Goal: Task Accomplishment & Management: Use online tool/utility

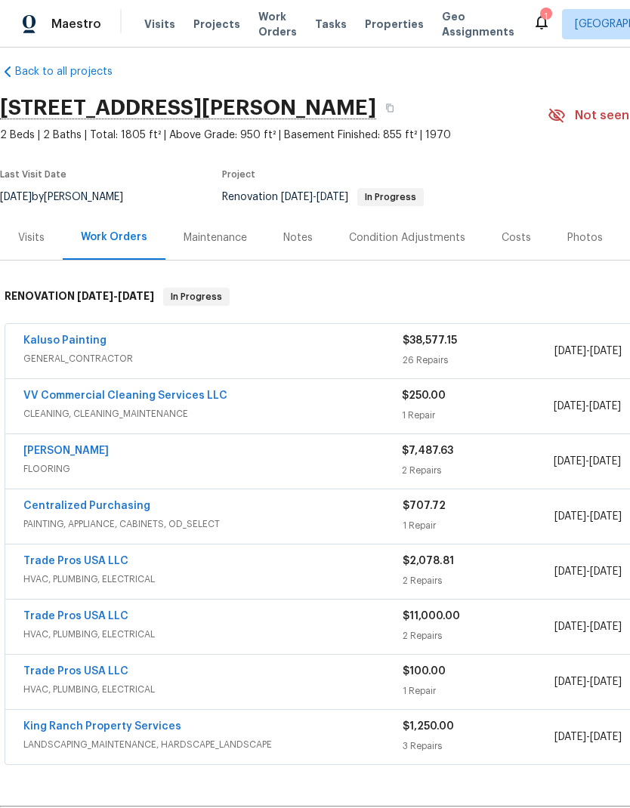
scroll to position [14, 0]
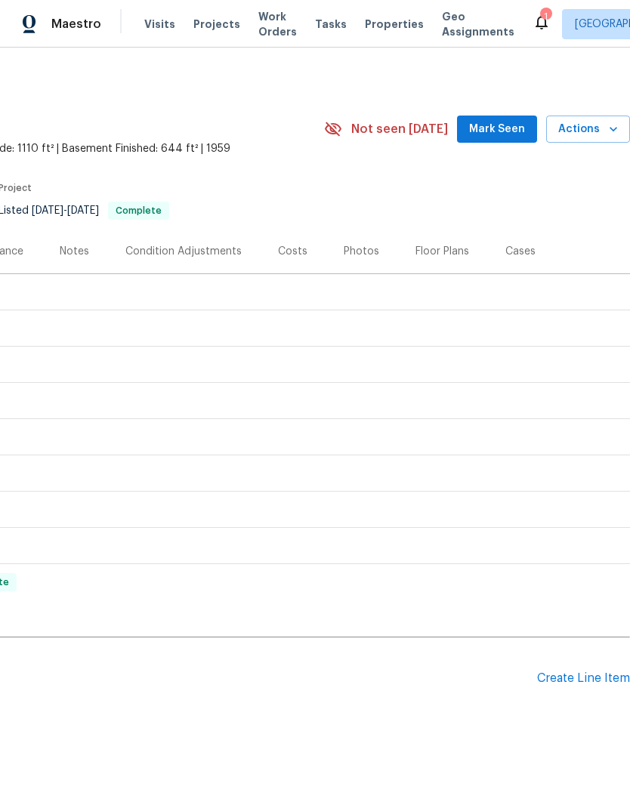
scroll to position [0, 223]
click at [580, 674] on div "Create Line Item" at bounding box center [583, 678] width 93 height 14
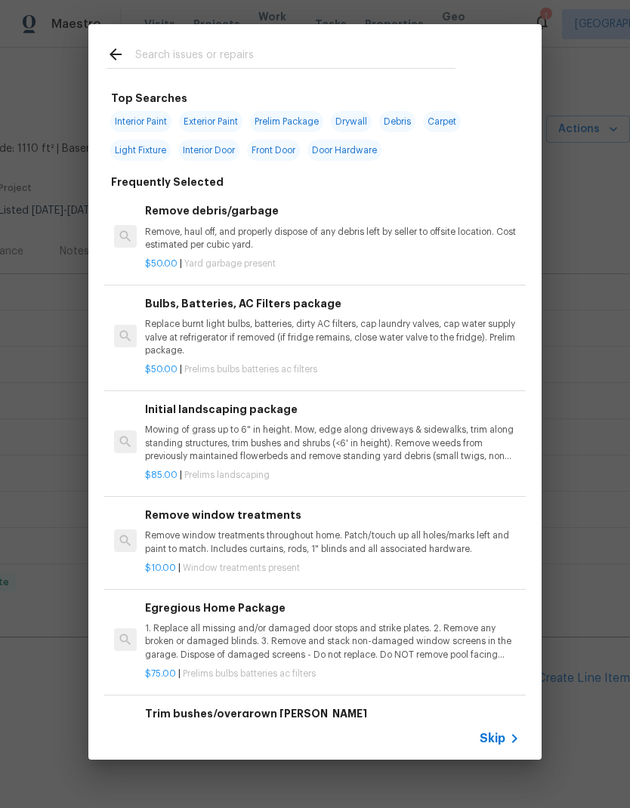
click at [321, 53] on input "text" at bounding box center [295, 56] width 320 height 23
type input "Patio"
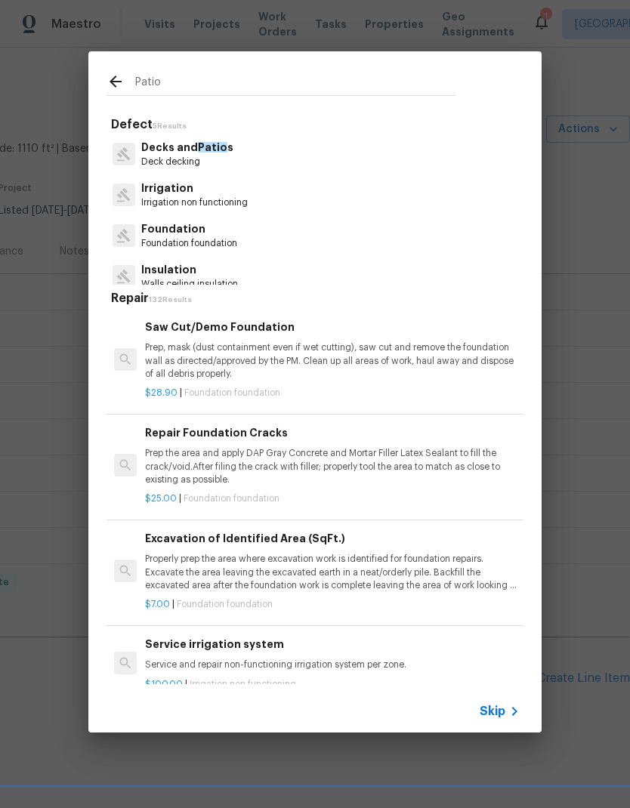
click at [217, 150] on span "Patio" at bounding box center [212, 147] width 29 height 11
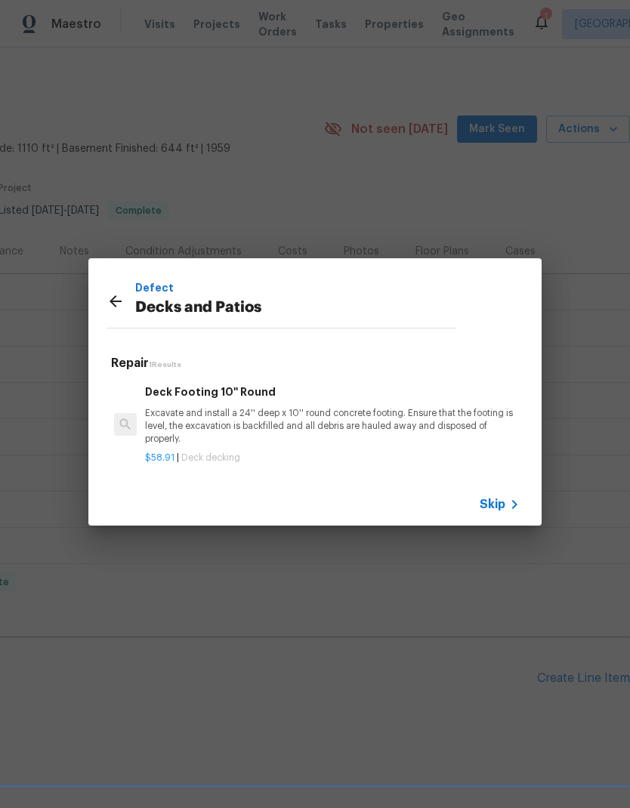
click at [112, 304] on icon at bounding box center [115, 301] width 12 height 12
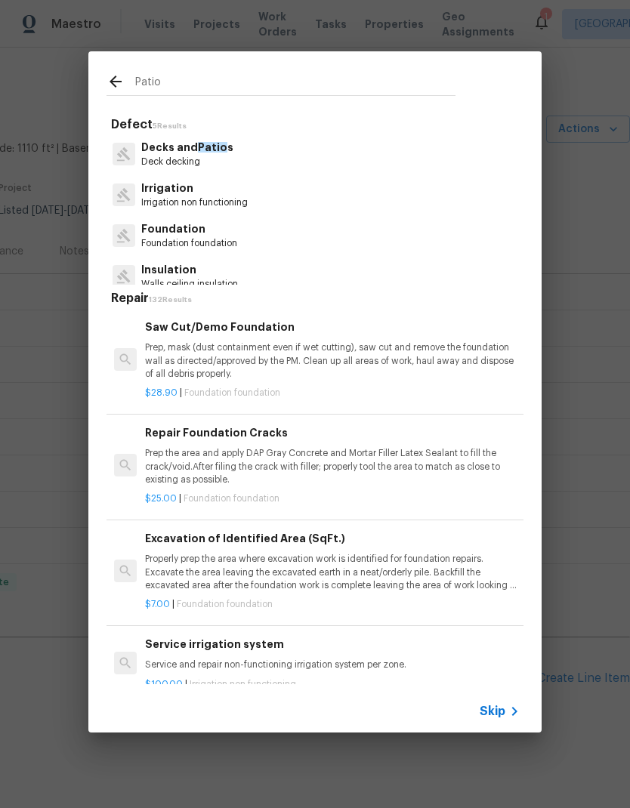
click at [299, 77] on input "Patio" at bounding box center [295, 83] width 320 height 23
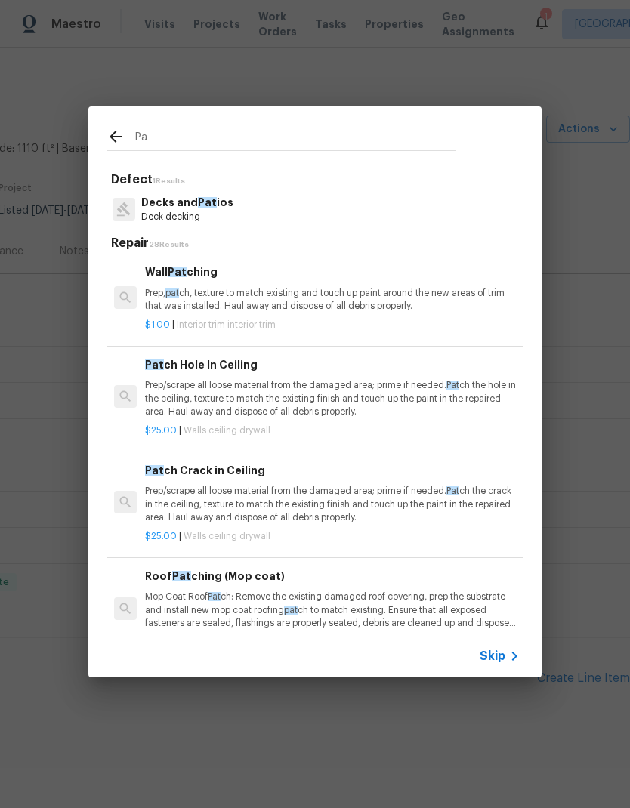
type input "P"
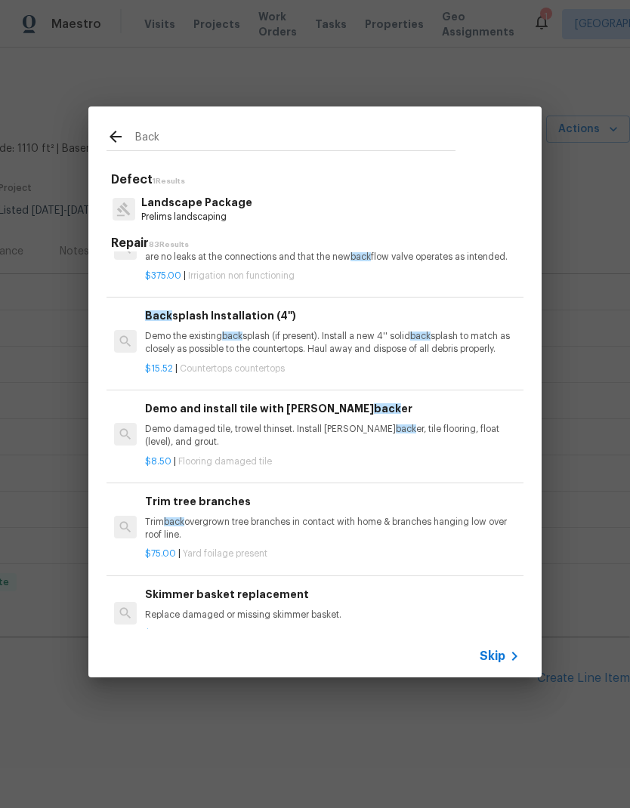
scroll to position [383, 0]
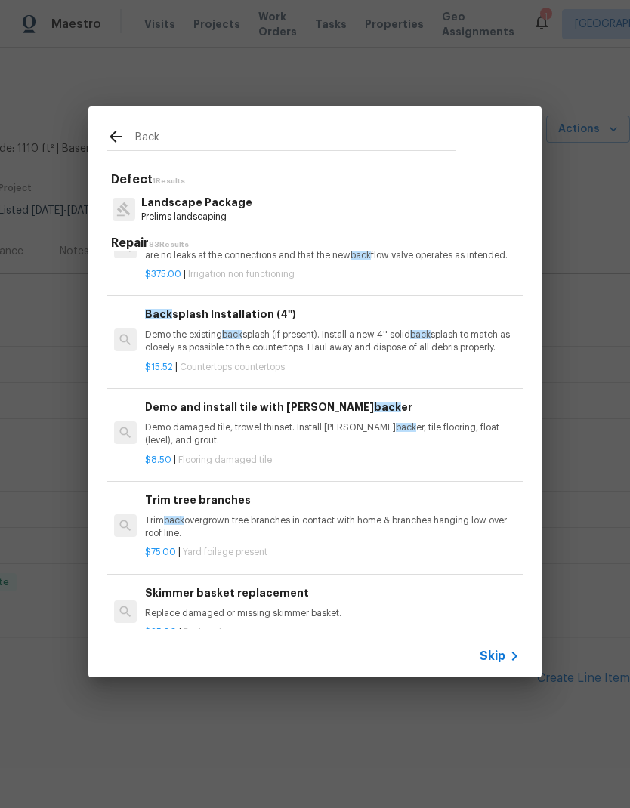
type input "Back"
click at [121, 138] on icon at bounding box center [115, 137] width 18 height 18
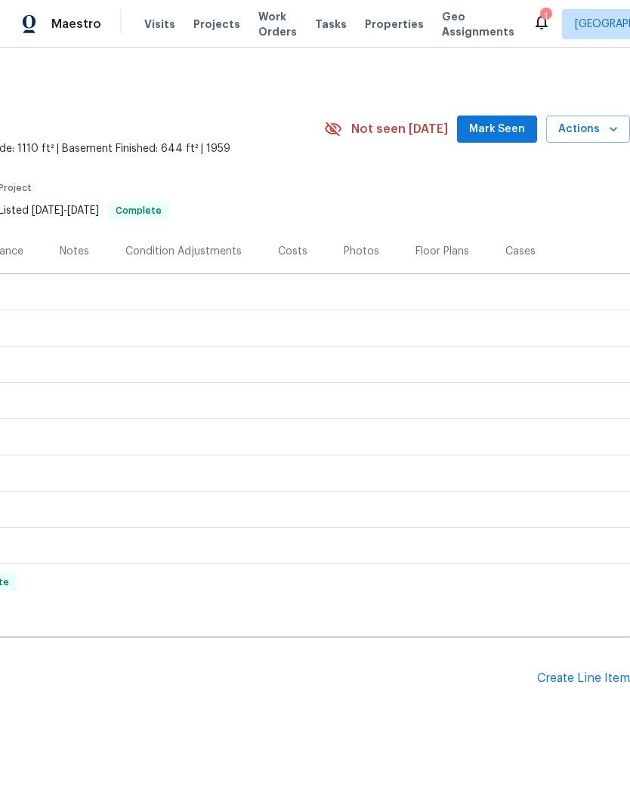
click at [585, 672] on div "Create Line Item" at bounding box center [583, 678] width 93 height 14
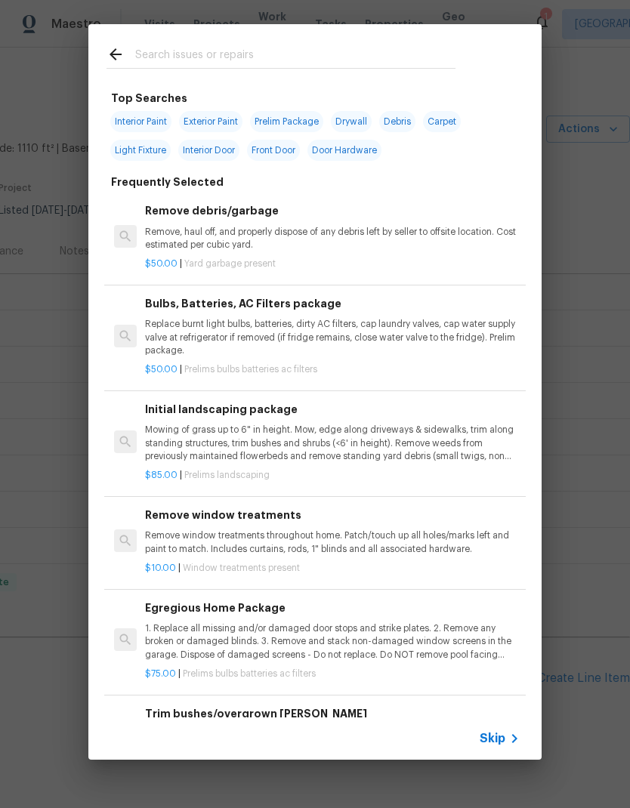
click at [305, 51] on input "text" at bounding box center [295, 56] width 320 height 23
type input "Patio"
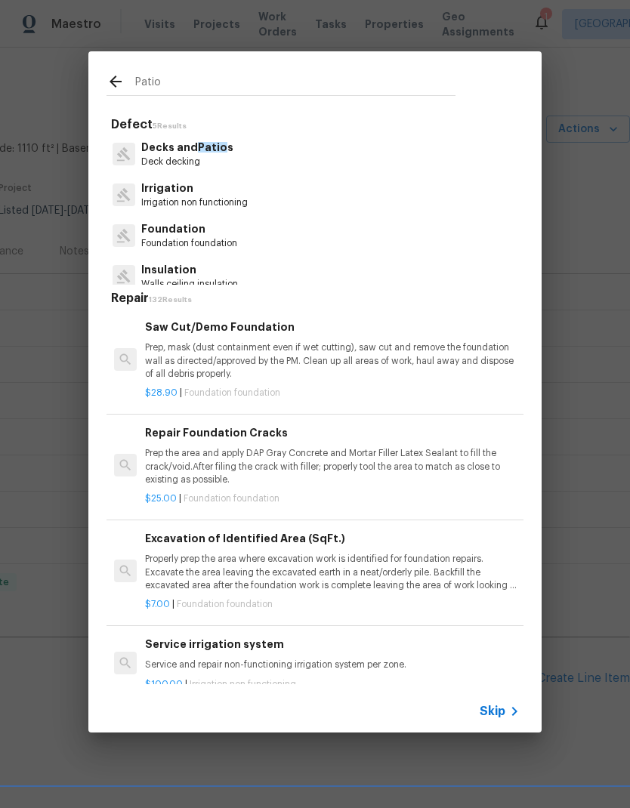
click at [225, 157] on p "Deck decking" at bounding box center [187, 162] width 92 height 13
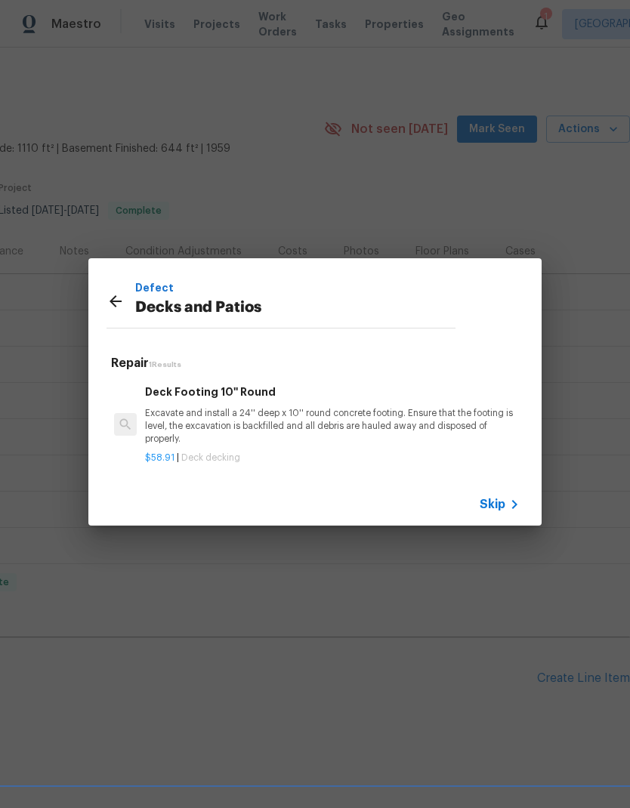
click at [382, 424] on p "Excavate and install a 24'' deep x 10'' round concrete footing. Ensure that the…" at bounding box center [332, 426] width 374 height 39
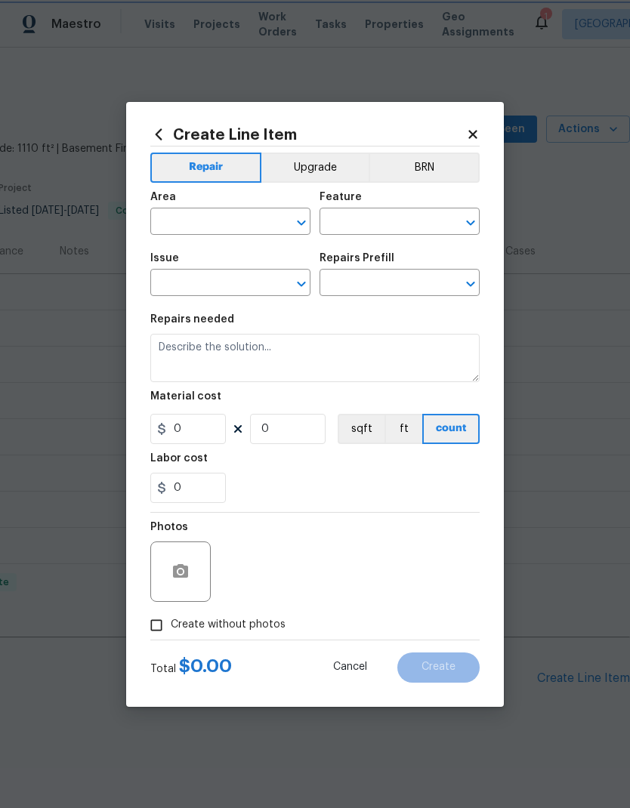
type input "Deck"
type input "Decks and Patios"
type textarea "Excavate and install a 24'' deep x 10'' round concrete footing. Ensure that the…"
type input "1"
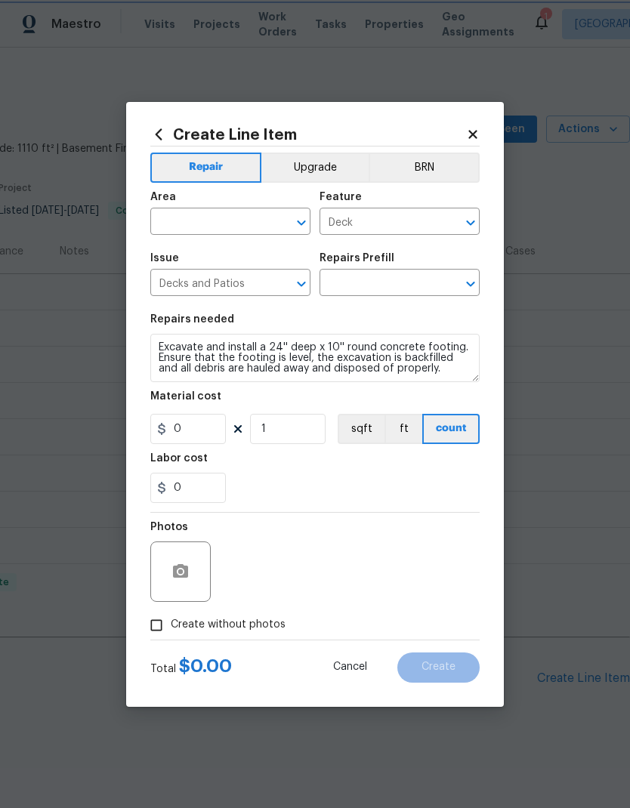
type input "Deck Footing 10'' Round $58.91"
type input "58.91"
click at [446, 287] on icon "Clear" at bounding box center [450, 283] width 15 height 15
click at [391, 292] on input "text" at bounding box center [378, 284] width 118 height 23
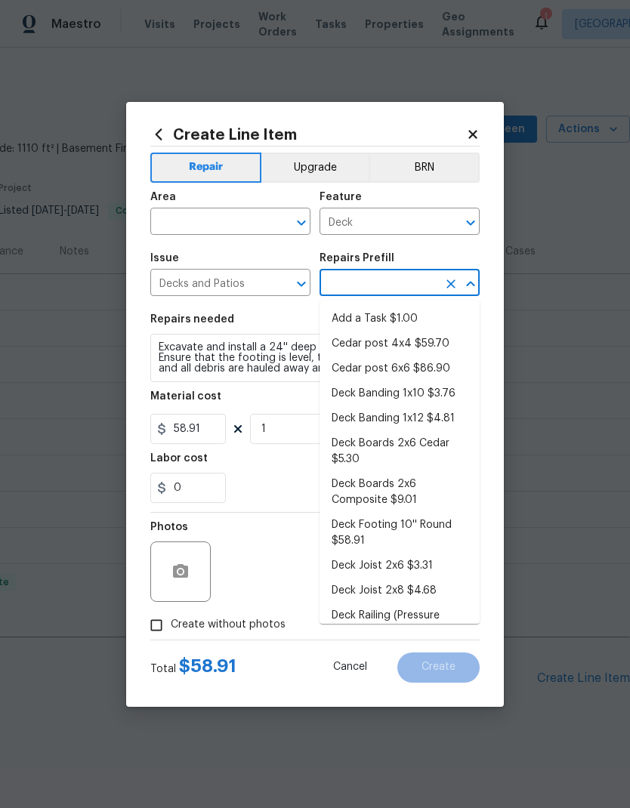
scroll to position [0, 0]
click at [381, 318] on li "Add a Task $1.00" at bounding box center [399, 319] width 160 height 25
type input "Add a Task $1.00"
type textarea "HPM to detail"
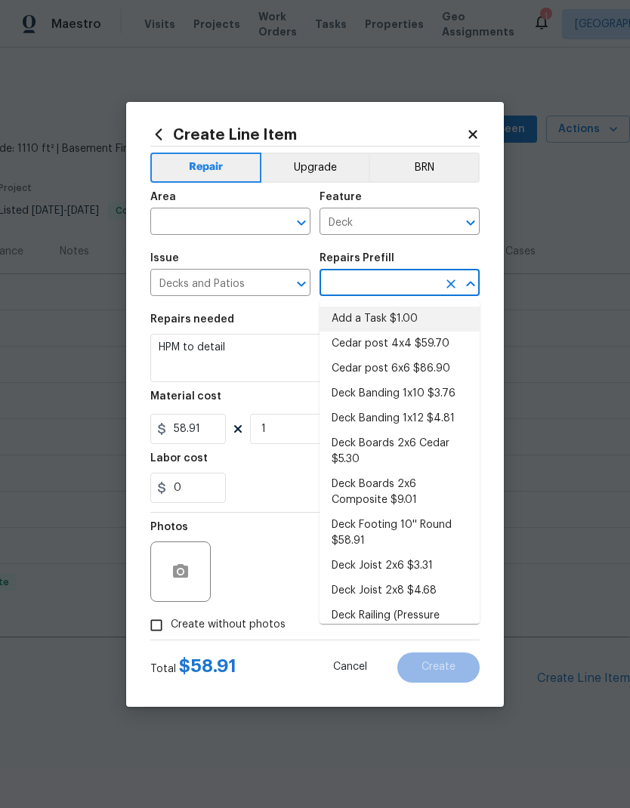
type input "Add a Task $1.00"
type input "1"
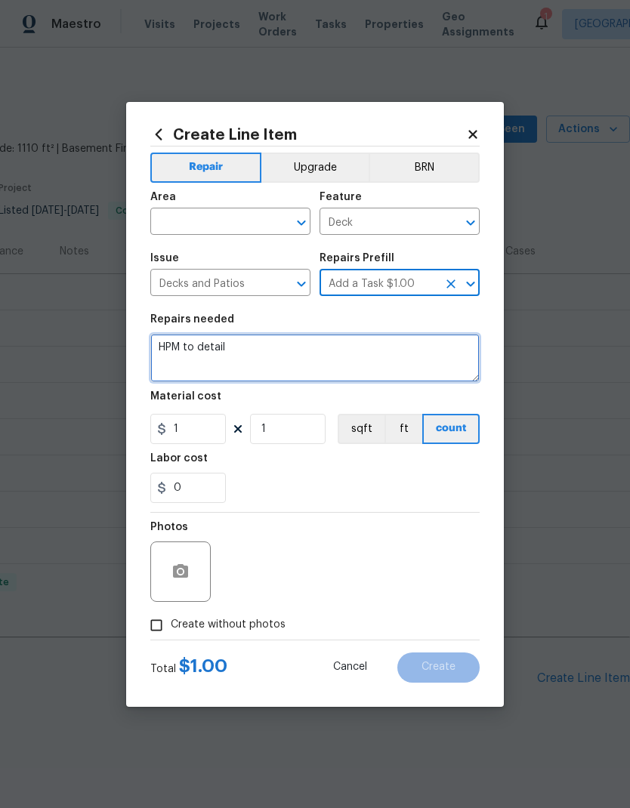
click at [210, 351] on textarea "HPM to detail" at bounding box center [314, 358] width 329 height 48
click at [209, 350] on textarea "HPM to detail" at bounding box center [314, 358] width 329 height 48
click at [213, 344] on textarea "HPM to detail" at bounding box center [314, 358] width 329 height 48
click at [217, 352] on textarea "HPM to detail" at bounding box center [314, 358] width 329 height 48
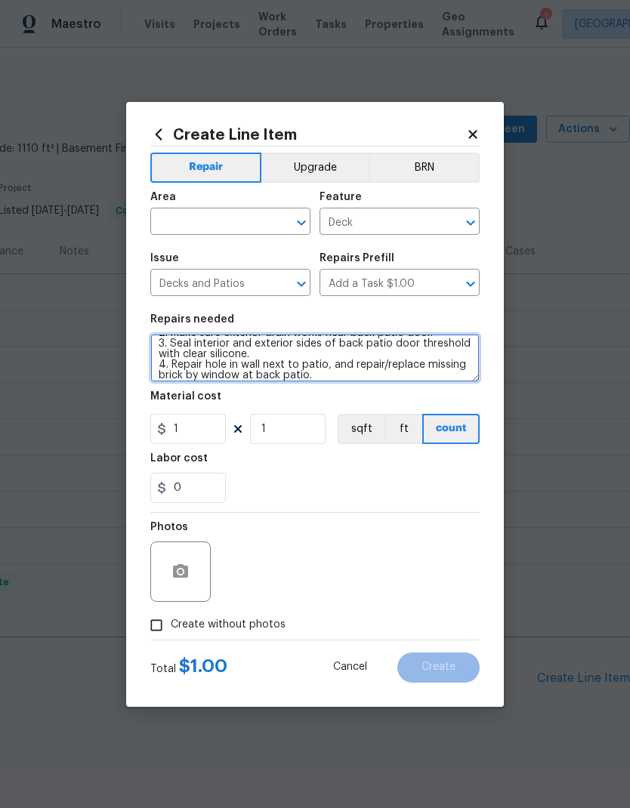
scroll to position [25, 0]
type textarea "1. Clean back patio of all dirt and debris 2. Make sure exterior drain works ne…"
click at [227, 223] on input "text" at bounding box center [209, 222] width 118 height 23
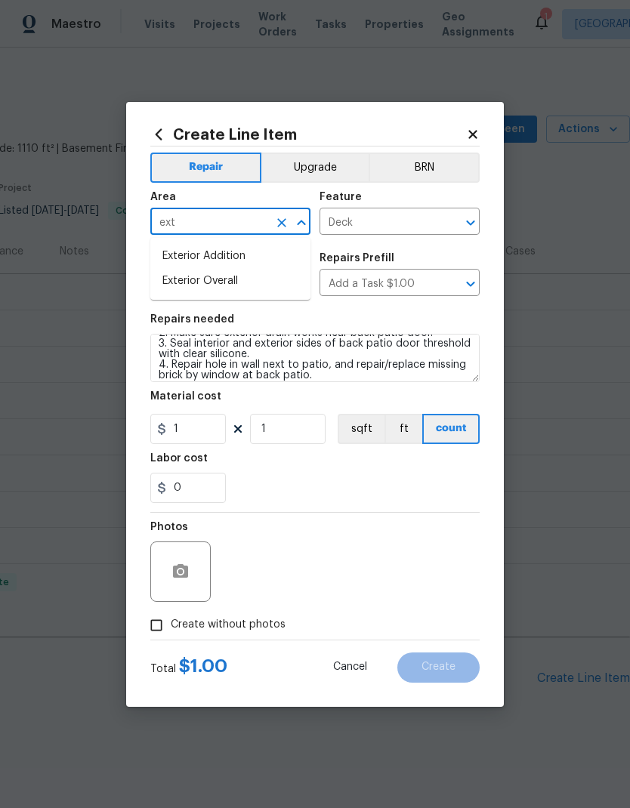
click at [252, 285] on li "Exterior Overall" at bounding box center [230, 281] width 160 height 25
type input "Exterior Overall"
click at [464, 490] on div "0" at bounding box center [314, 488] width 329 height 30
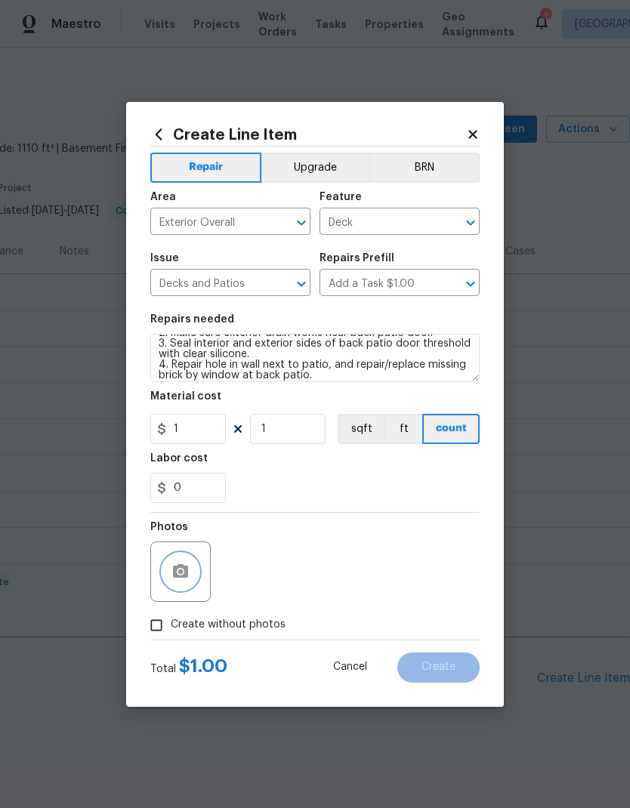
click at [180, 578] on icon "button" at bounding box center [180, 571] width 15 height 14
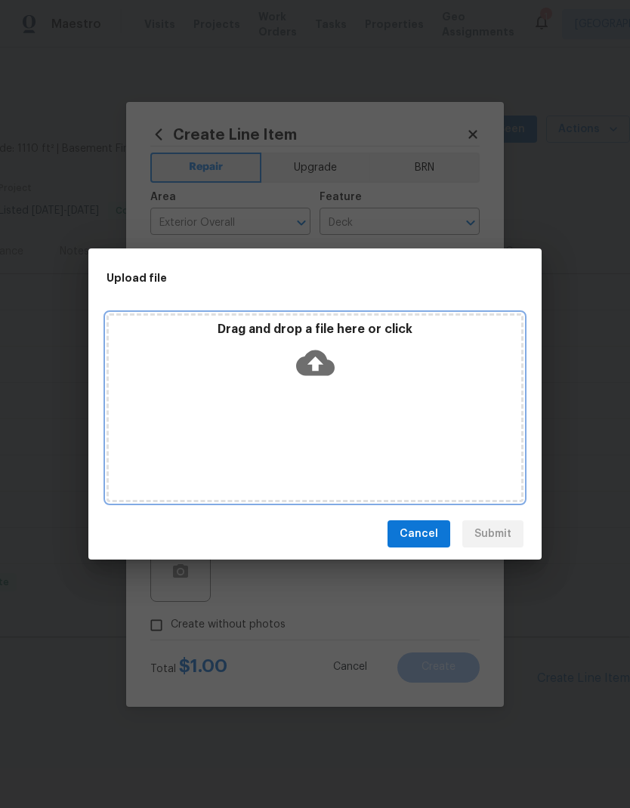
click at [428, 412] on div "Drag and drop a file here or click" at bounding box center [314, 407] width 417 height 189
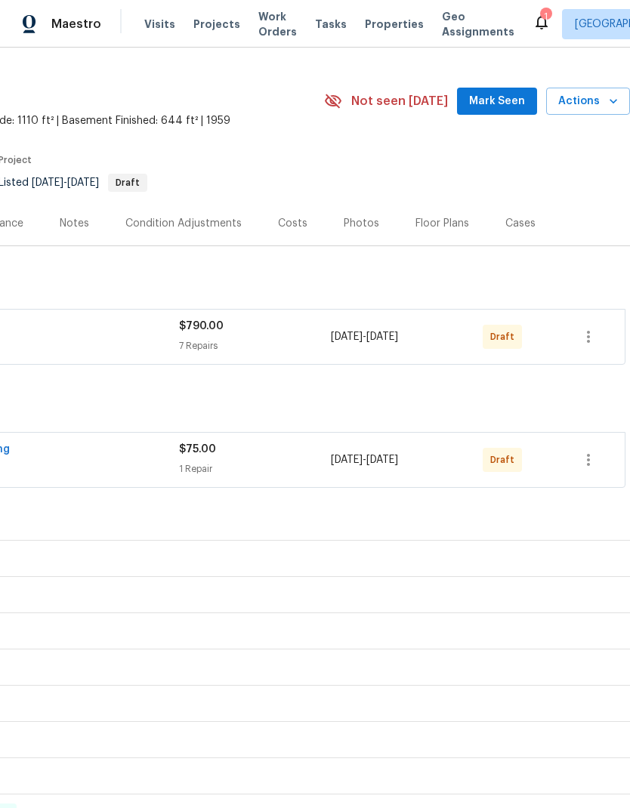
scroll to position [29, 223]
click at [590, 458] on icon "button" at bounding box center [588, 459] width 18 height 18
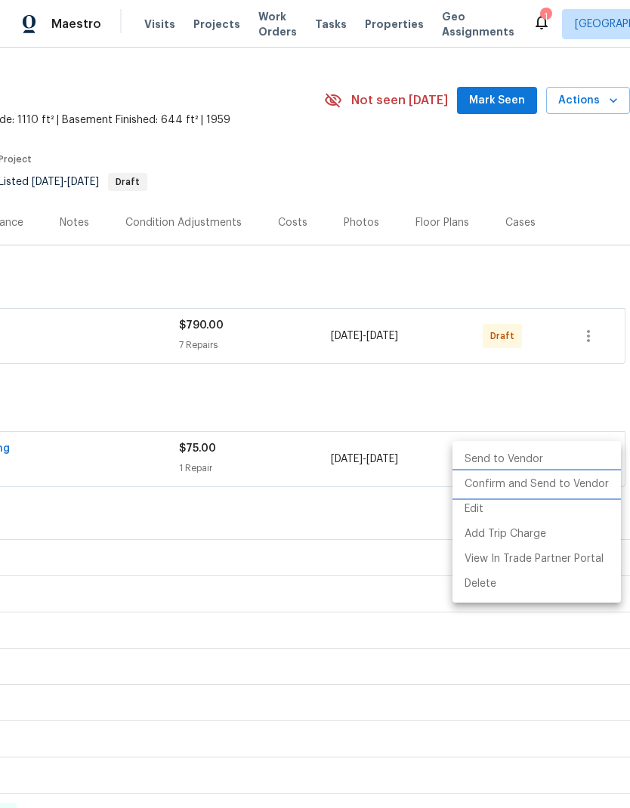
click at [569, 483] on li "Confirm and Send to Vendor" at bounding box center [536, 484] width 168 height 25
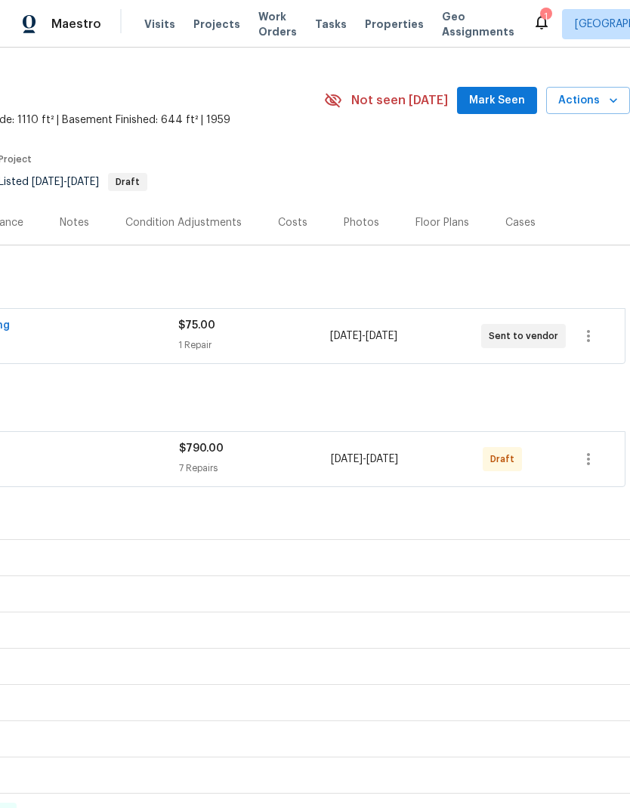
click at [559, 168] on section "2959 W 1300 N, Clinton, UT 84015 4 Beds | 2 Baths | Total: 1754 ft² | Above Gra…" at bounding box center [203, 136] width 853 height 127
click at [587, 460] on icon "button" at bounding box center [588, 459] width 3 height 12
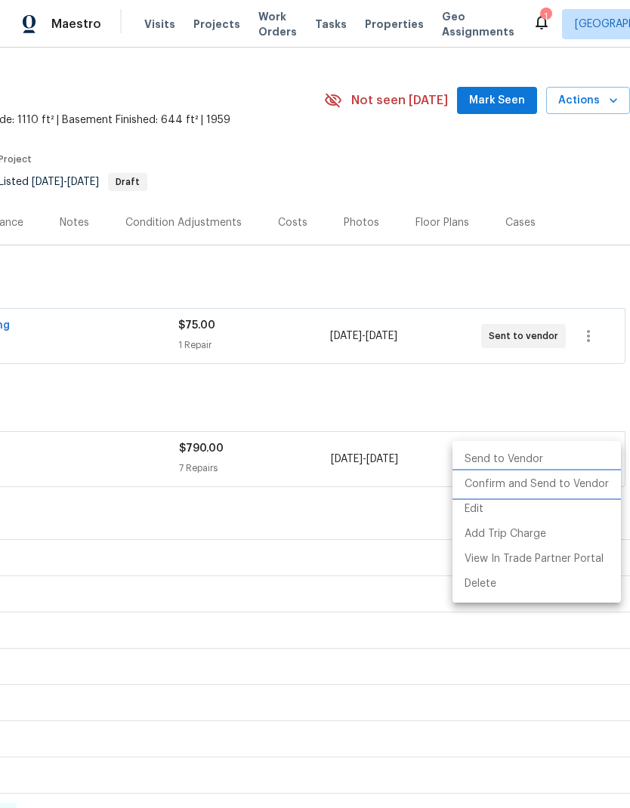
click at [578, 488] on li "Confirm and Send to Vendor" at bounding box center [536, 484] width 168 height 25
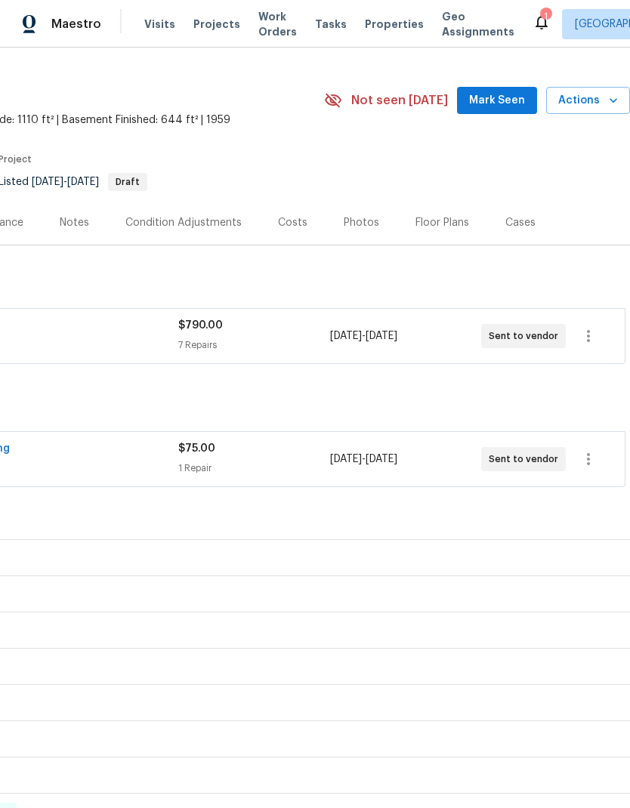
click at [576, 188] on section "2959 W 1300 N, Clinton, UT 84015 4 Beds | 2 Baths | Total: 1754 ft² | Above Gra…" at bounding box center [203, 136] width 853 height 127
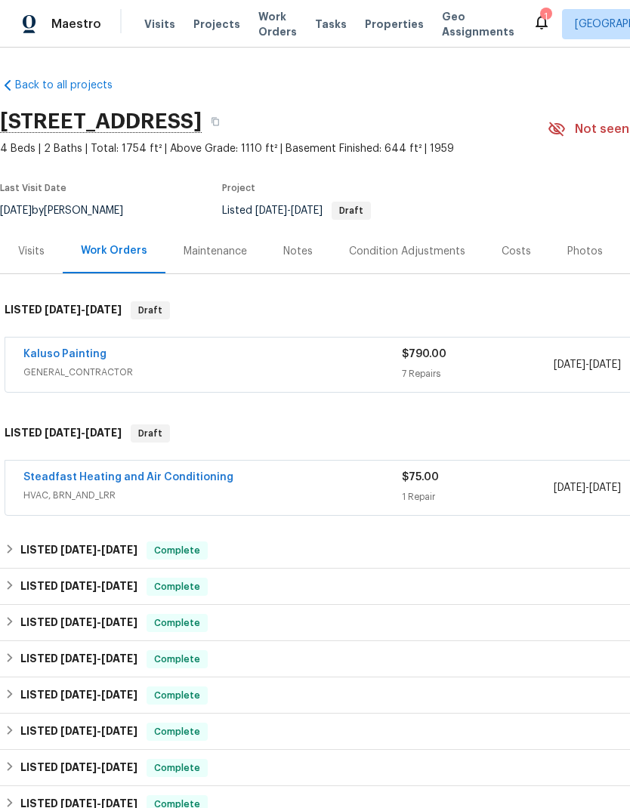
scroll to position [0, 0]
click at [305, 259] on div "Notes" at bounding box center [298, 251] width 66 height 45
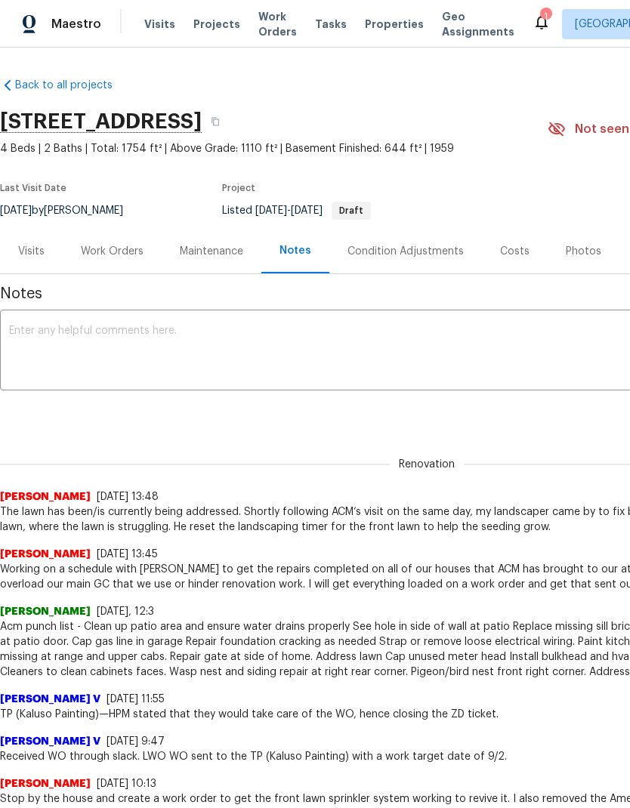
click at [270, 328] on textarea at bounding box center [426, 351] width 835 height 53
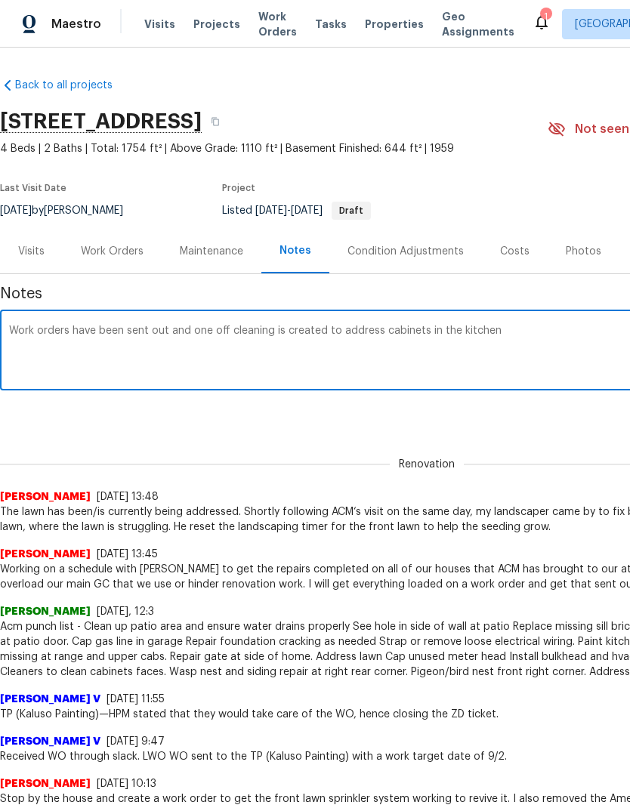
type textarea "Work orders have been sent out and one off cleaning is created to address cabin…"
click at [529, 202] on section "2959 W 1300 N, Clinton, UT 84015 4 Beds | 2 Baths | Total: 1754 ft² | Above Gra…" at bounding box center [426, 165] width 853 height 127
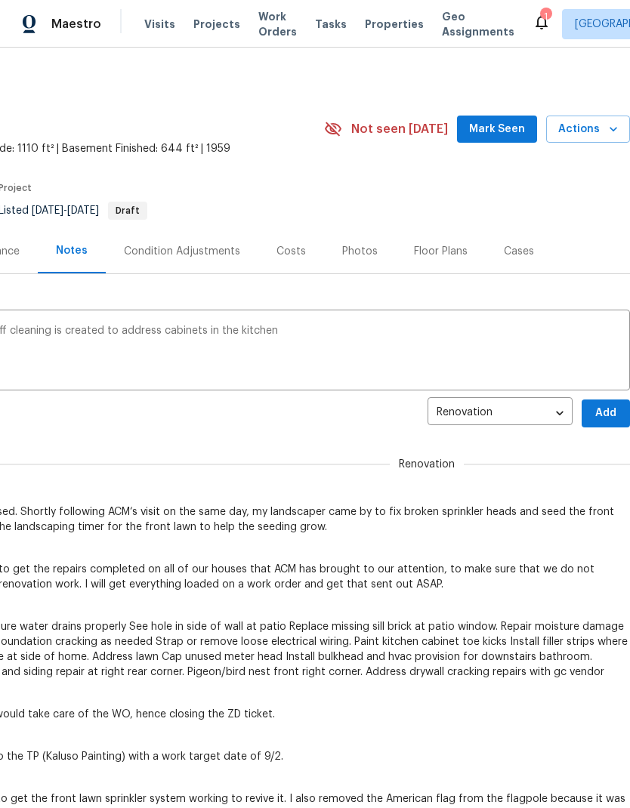
scroll to position [0, 223]
click at [604, 421] on span "Add" at bounding box center [605, 413] width 24 height 19
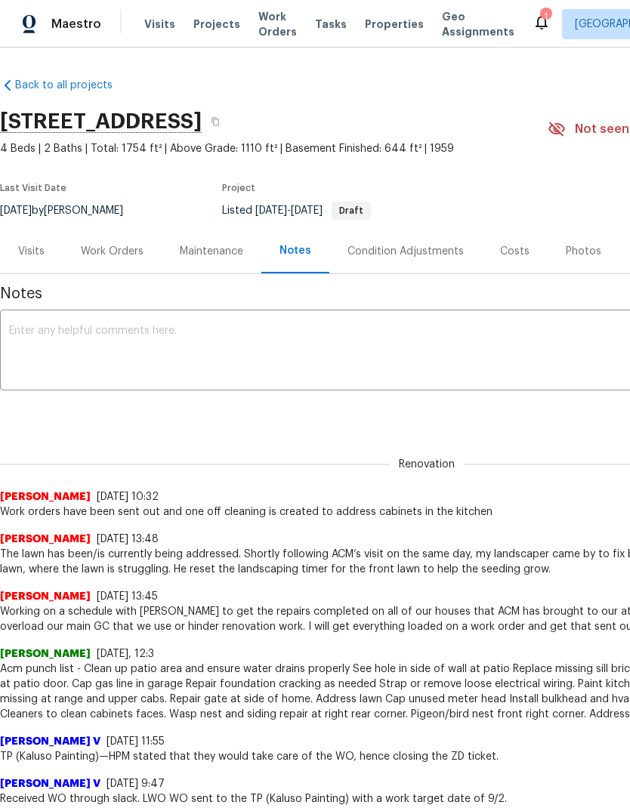
scroll to position [-2, 0]
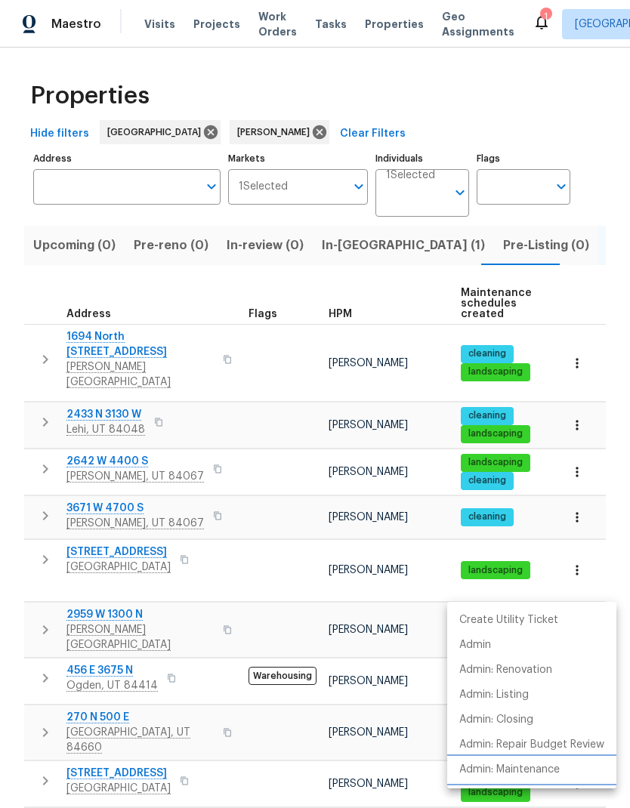
click at [545, 770] on p "Admin: Maintenance" at bounding box center [509, 770] width 100 height 16
click at [562, 109] on div at bounding box center [315, 404] width 630 height 808
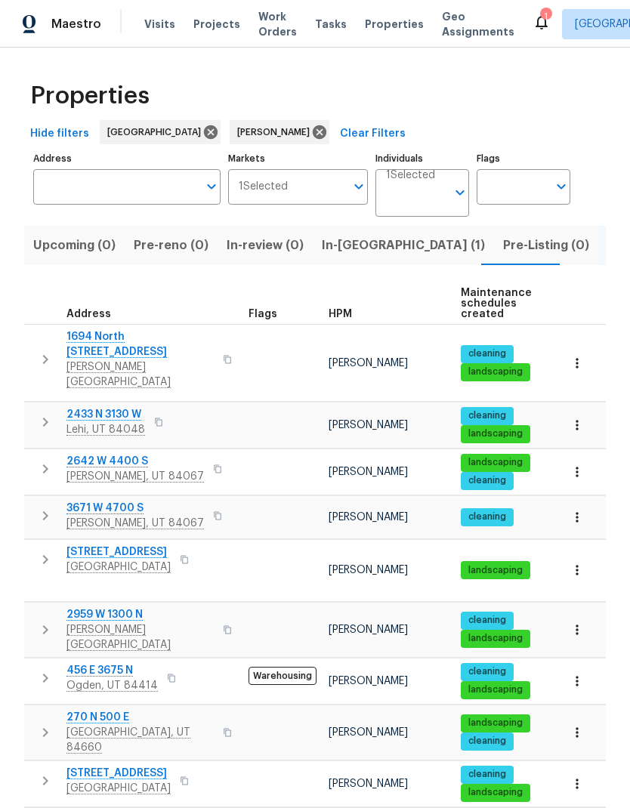
scroll to position [12, 0]
click at [146, 781] on span "Saratoga Springs, UT 84045" at bounding box center [118, 788] width 104 height 15
click at [112, 725] on span "Spanish Fork, UT 84660" at bounding box center [139, 740] width 147 height 30
click at [109, 501] on span "3671 W 4700 S" at bounding box center [134, 508] width 137 height 15
click at [575, 510] on icon "button" at bounding box center [576, 517] width 15 height 15
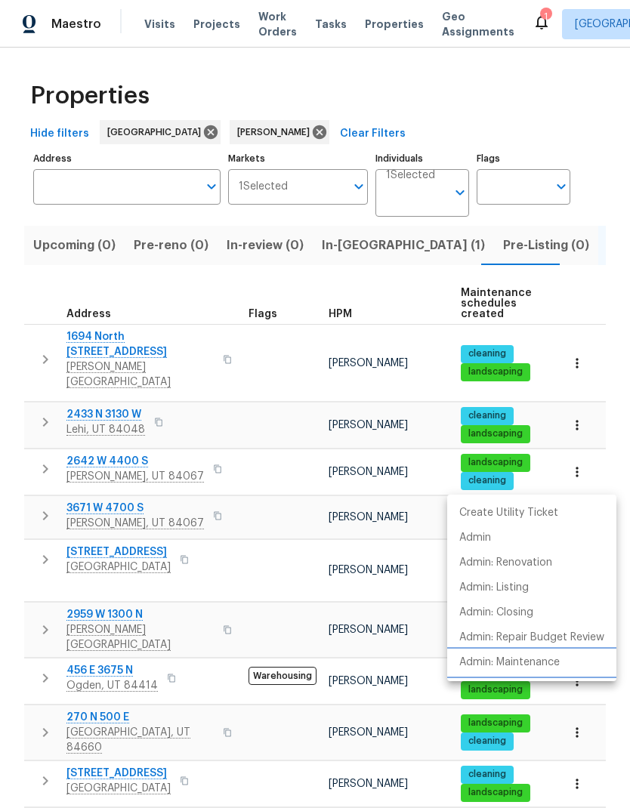
click at [556, 664] on p "Admin: Maintenance" at bounding box center [509, 663] width 100 height 16
click at [126, 336] on div at bounding box center [315, 404] width 630 height 808
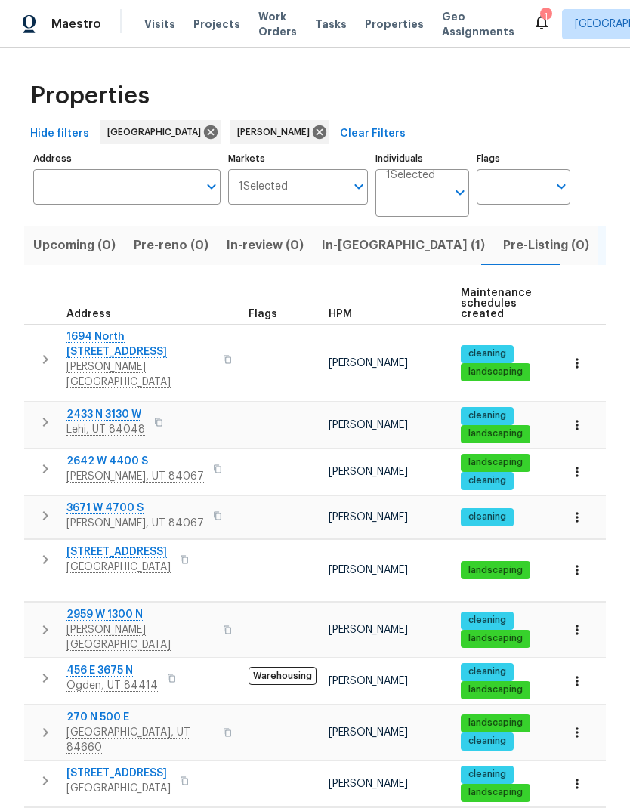
click at [118, 359] on span "Clinton, UT 84015" at bounding box center [139, 374] width 147 height 30
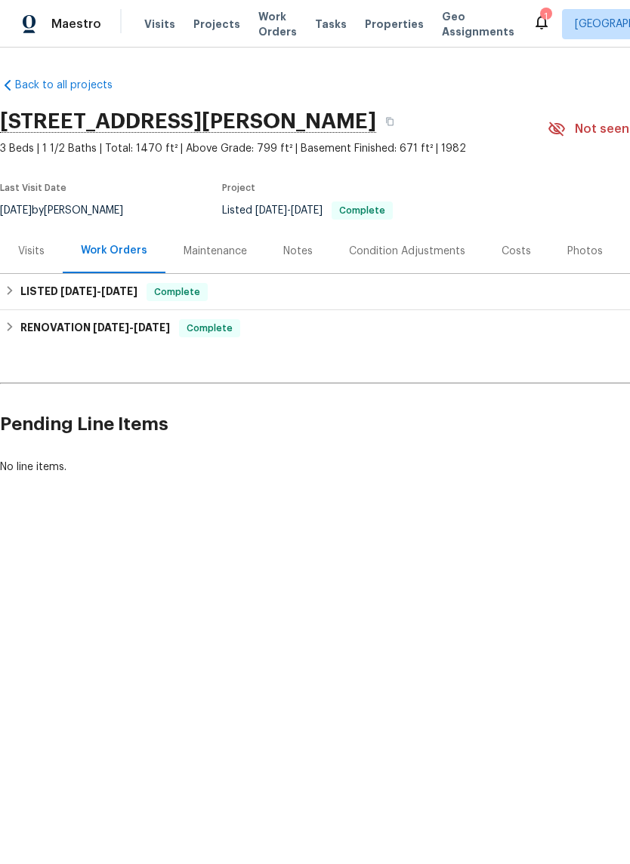
click at [295, 254] on div "Notes" at bounding box center [297, 251] width 29 height 15
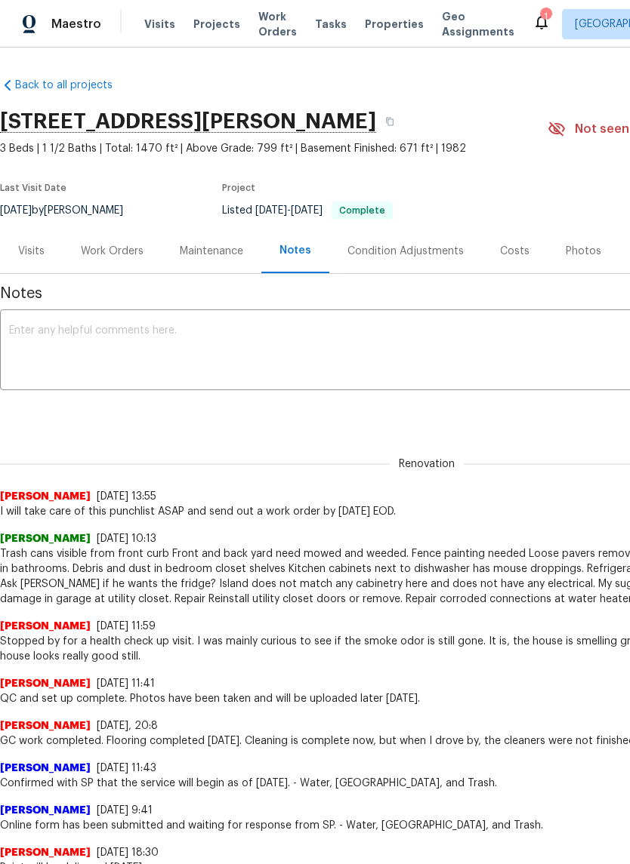
click at [122, 249] on div "Work Orders" at bounding box center [112, 251] width 63 height 15
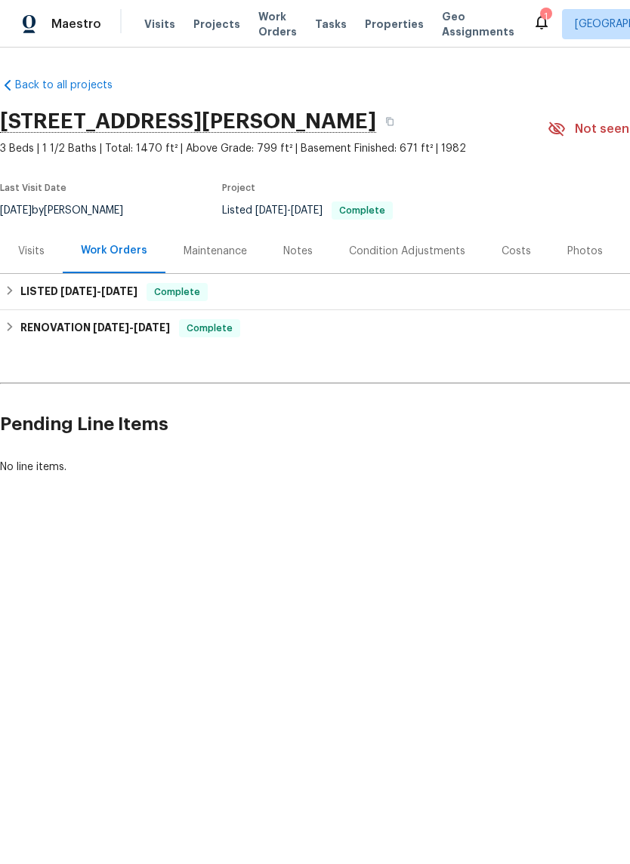
click at [286, 260] on div "Notes" at bounding box center [298, 251] width 66 height 45
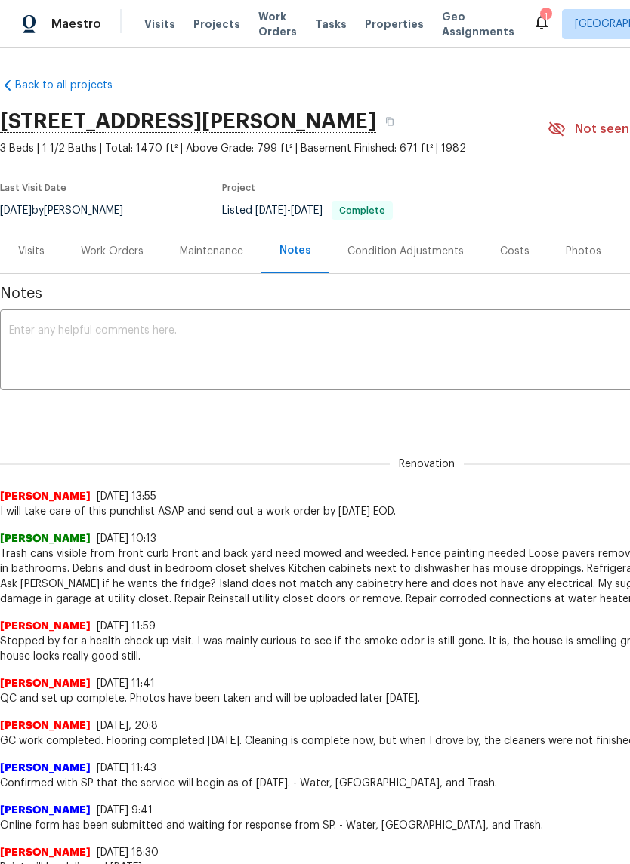
click at [119, 253] on div "Work Orders" at bounding box center [112, 251] width 63 height 15
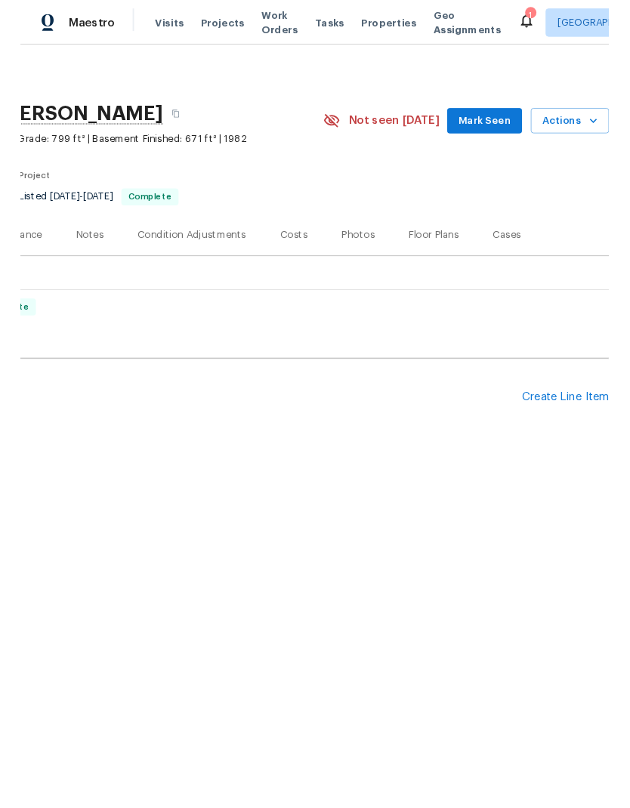
scroll to position [0, 223]
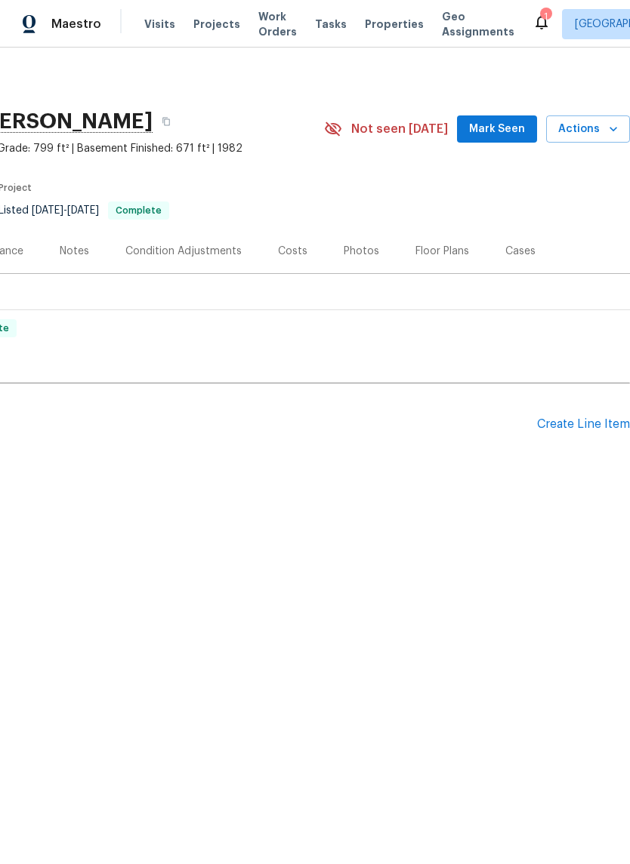
click at [580, 424] on div "Create Line Item" at bounding box center [583, 425] width 93 height 14
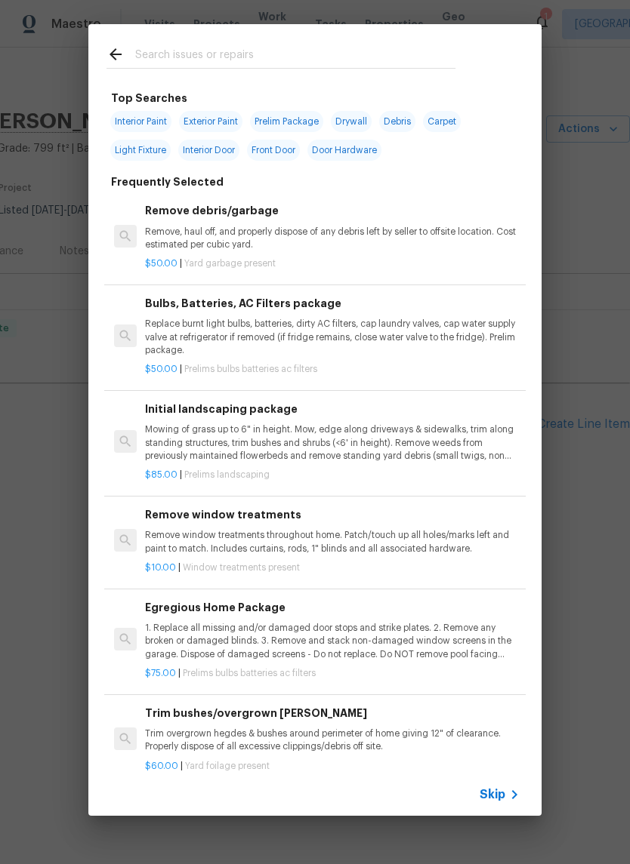
click at [275, 52] on input "text" at bounding box center [295, 56] width 320 height 23
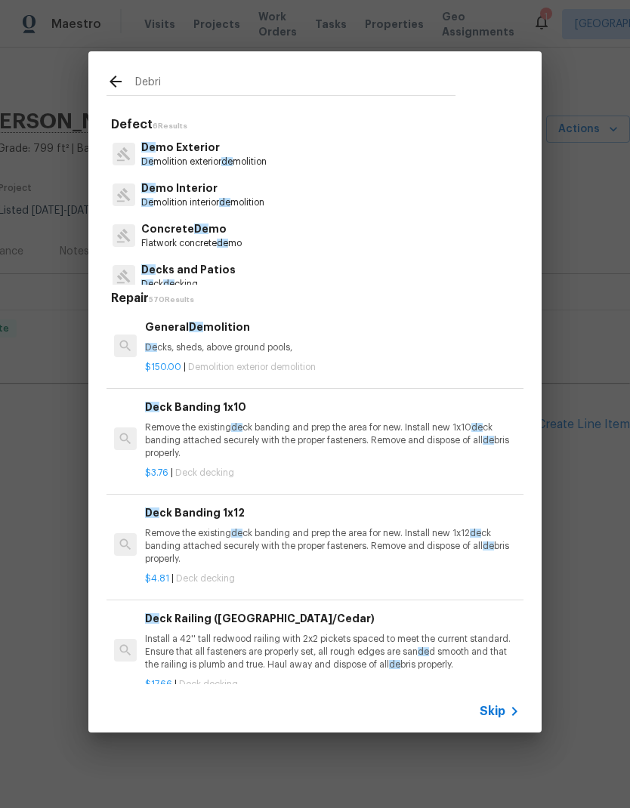
type input "Debris"
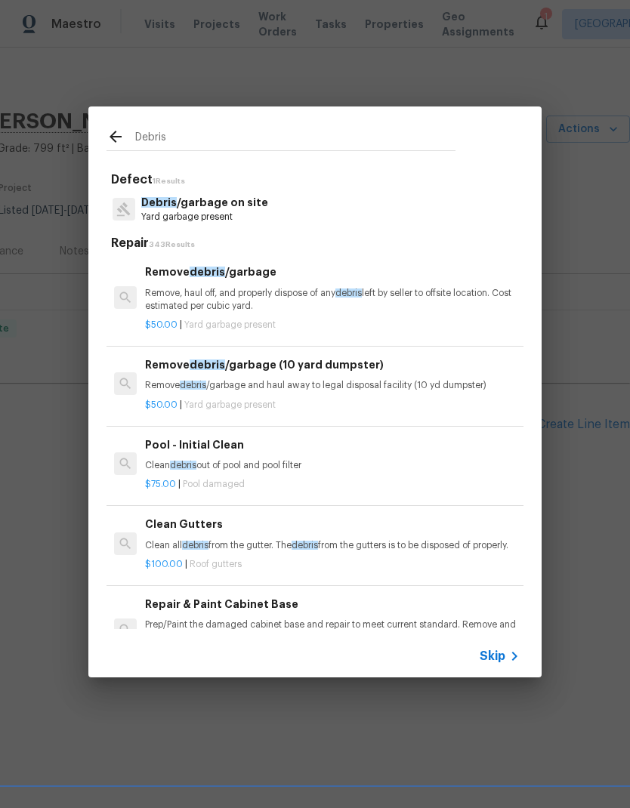
click at [255, 306] on p "Remove, haul off, and properly dispose of any debris left by seller to offsite …" at bounding box center [332, 300] width 374 height 26
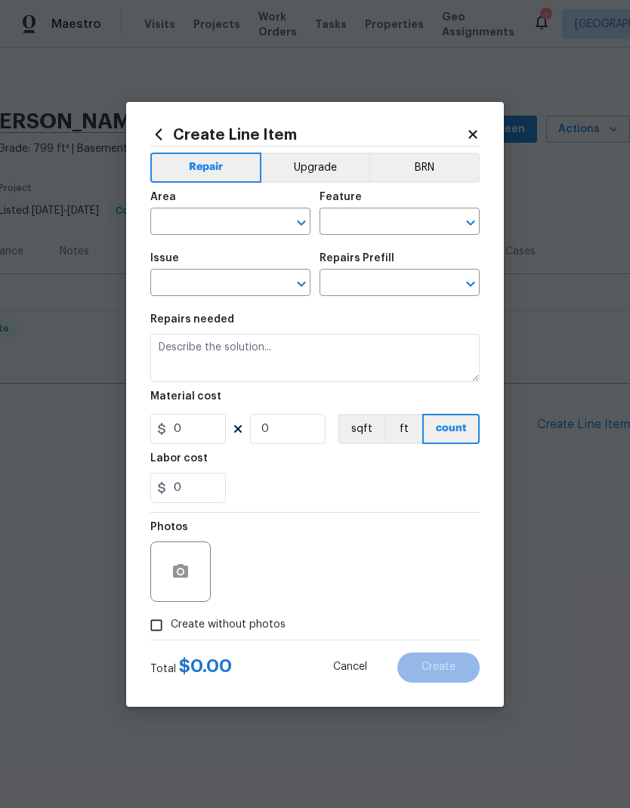
type input "Debris/garbage on site"
type input "Remove debris/garbage $50.00"
type textarea "Remove, haul off, and properly dispose of any debris left by seller to offsite …"
type input "50"
type input "1"
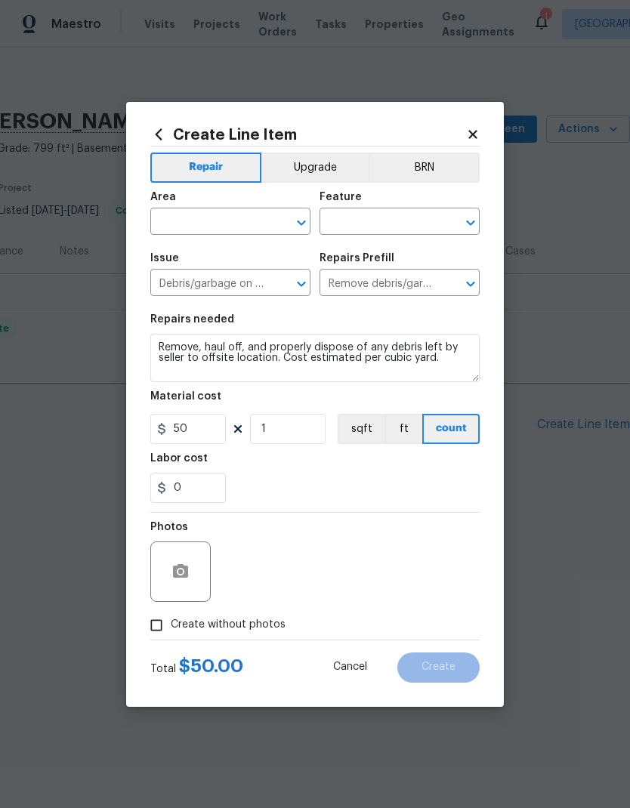
click at [233, 214] on input "text" at bounding box center [209, 222] width 118 height 23
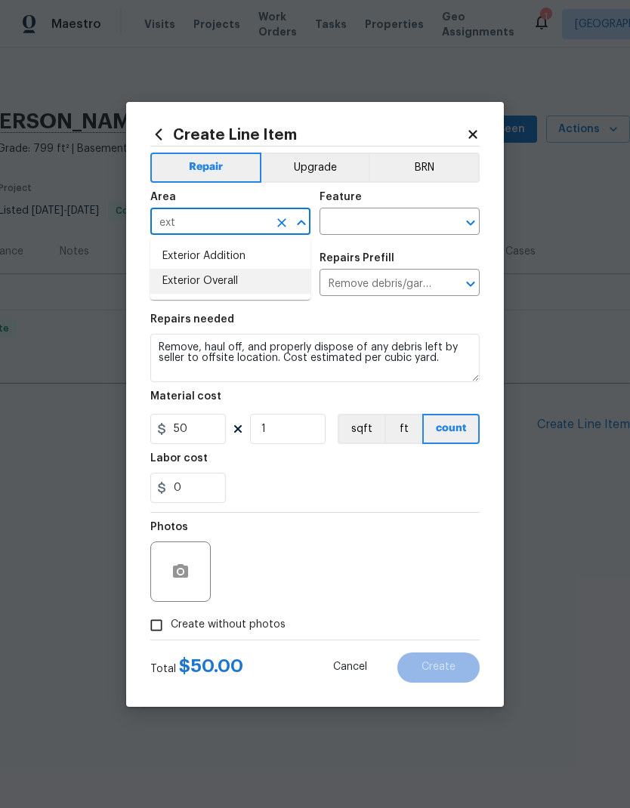
click at [245, 282] on li "Exterior Overall" at bounding box center [230, 281] width 160 height 25
type input "Exterior Overall"
click at [391, 220] on input "text" at bounding box center [378, 222] width 118 height 23
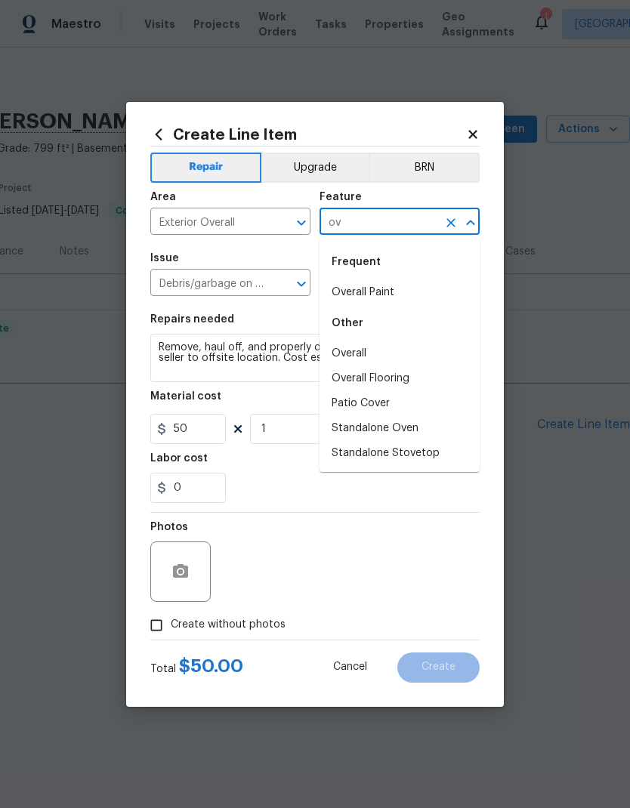
click at [385, 347] on li "Overall" at bounding box center [399, 353] width 160 height 25
type input "Overall"
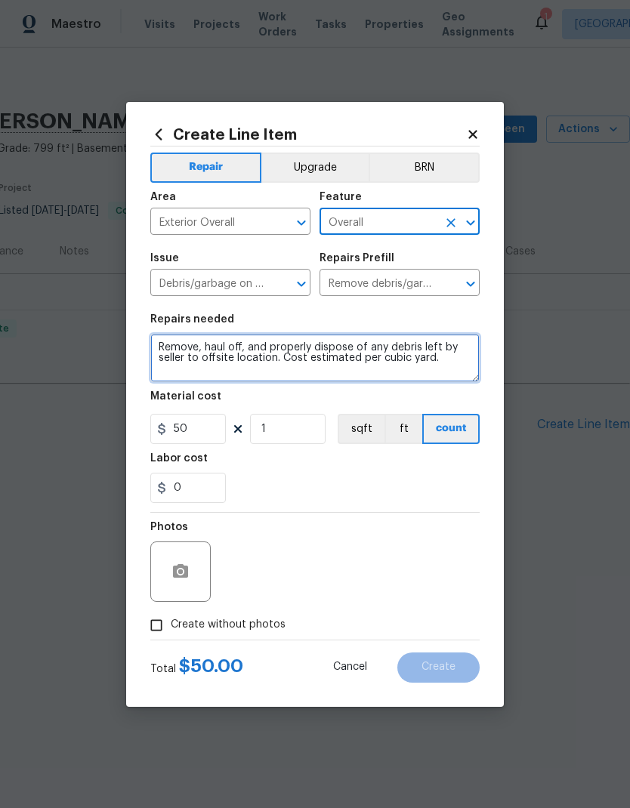
click at [233, 353] on textarea "Remove, haul off, and properly dispose of any debris left by seller to offsite …" at bounding box center [314, 358] width 329 height 48
click at [257, 347] on textarea "Remove, haul off, and properly dispose of any debris left by seller to offsite …" at bounding box center [314, 358] width 329 height 48
click at [273, 354] on textarea "Remove, haul off, and properly dispose of any debris left by seller to offsite …" at bounding box center [314, 358] width 329 height 48
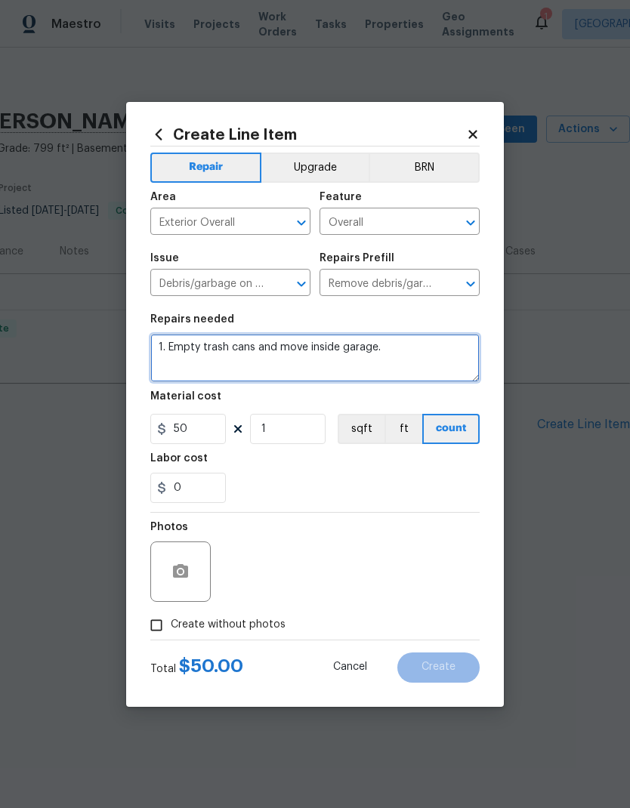
click at [276, 351] on textarea "1. Empty trash cans and move inside garage." at bounding box center [314, 358] width 329 height 48
click at [319, 354] on textarea "1. Empty trash cans then move inside garage." at bounding box center [314, 358] width 329 height 48
click at [302, 347] on textarea "1. Empty trash cans then move inside garage." at bounding box center [314, 358] width 329 height 48
type textarea "1. Empty trash cans then move them inside garage."
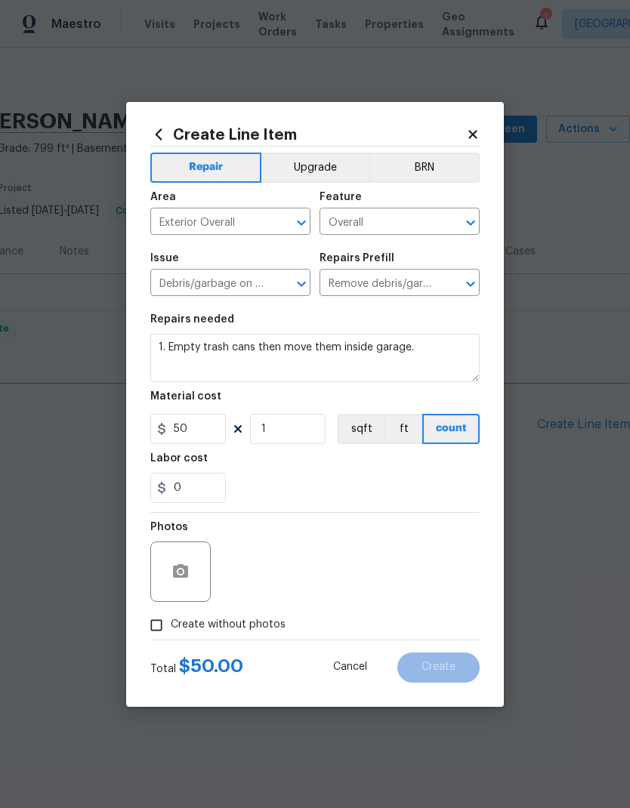
click at [482, 316] on div "Create Line Item Repair Upgrade BRN Area Exterior Overall ​ Feature Overall ​ I…" at bounding box center [314, 404] width 377 height 605
click at [211, 428] on input "50" at bounding box center [187, 429] width 75 height 30
click at [374, 483] on div "0" at bounding box center [314, 488] width 329 height 30
click at [204, 427] on input "50" at bounding box center [187, 429] width 75 height 30
click at [419, 467] on div "Labor cost" at bounding box center [314, 463] width 329 height 20
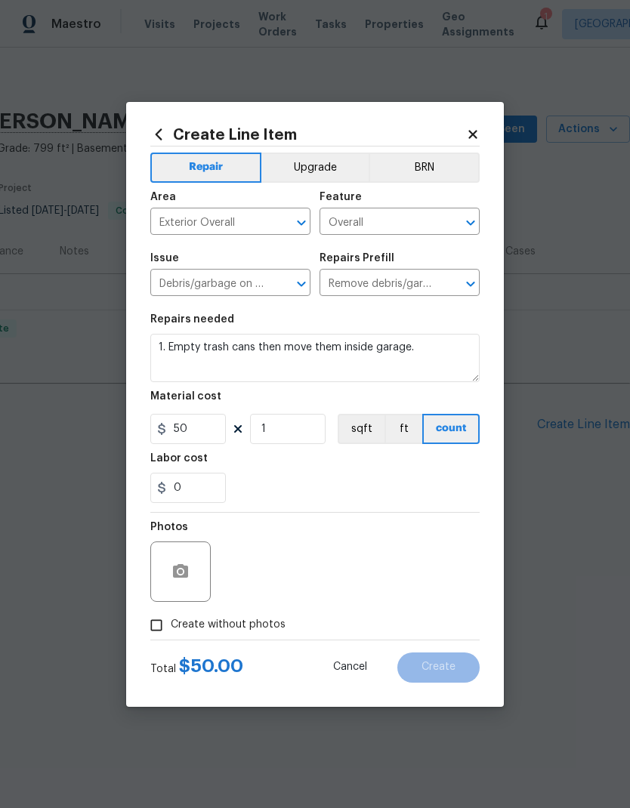
click at [161, 627] on input "Create without photos" at bounding box center [156, 625] width 29 height 29
checkbox input "true"
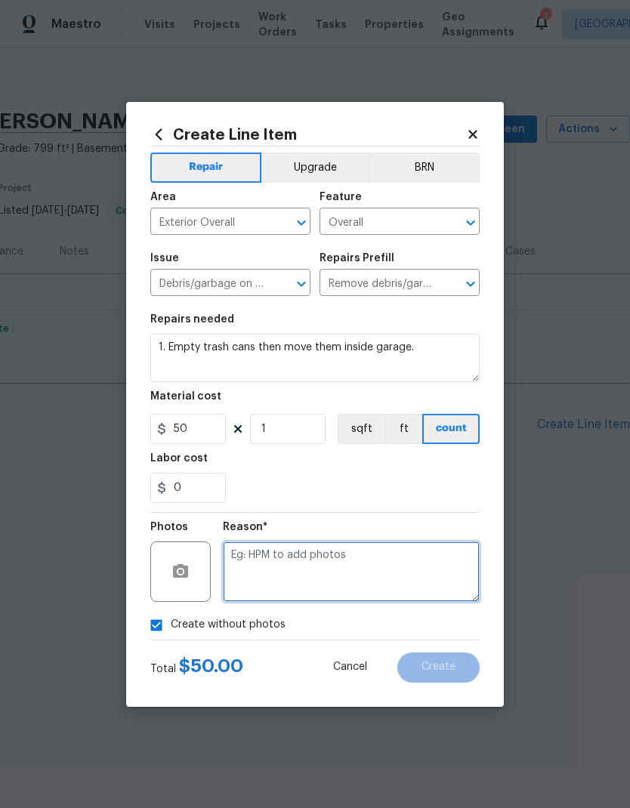
click at [358, 565] on textarea at bounding box center [351, 571] width 257 height 60
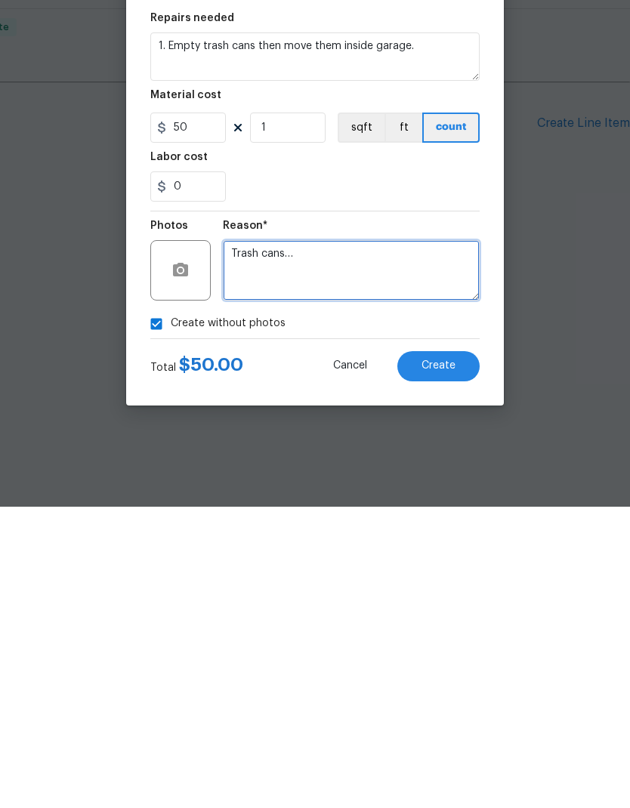
type textarea "Trash cans…"
click at [439, 661] on span "Create" at bounding box center [438, 666] width 34 height 11
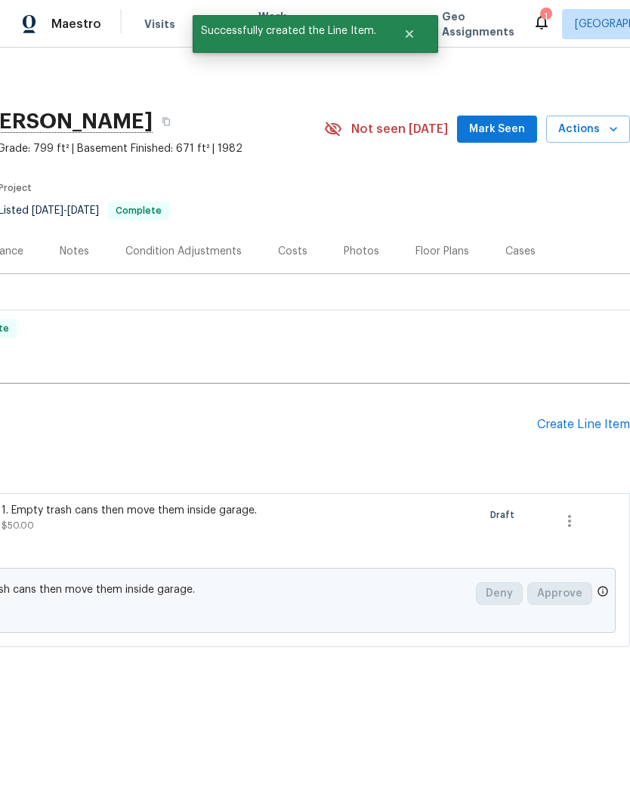
click at [576, 430] on div "Create Line Item" at bounding box center [583, 425] width 93 height 14
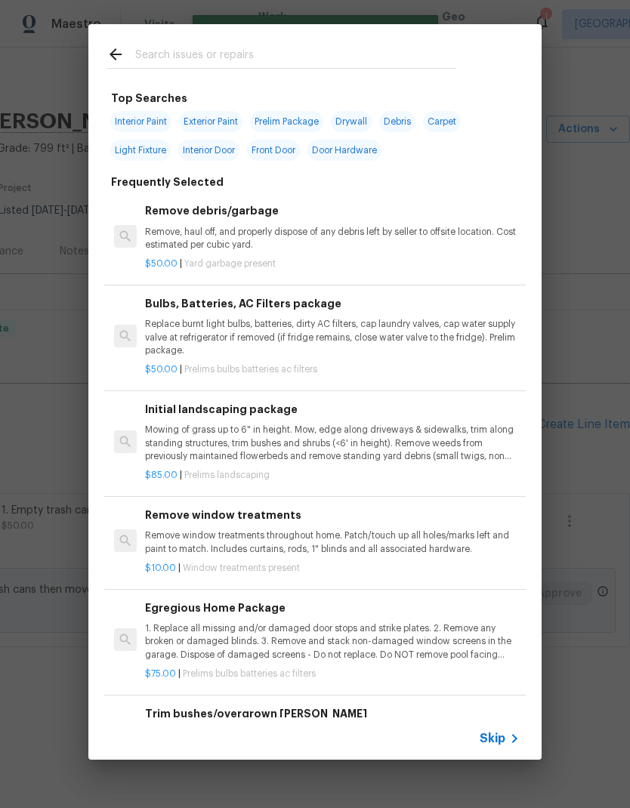
click at [287, 55] on input "text" at bounding box center [295, 56] width 320 height 23
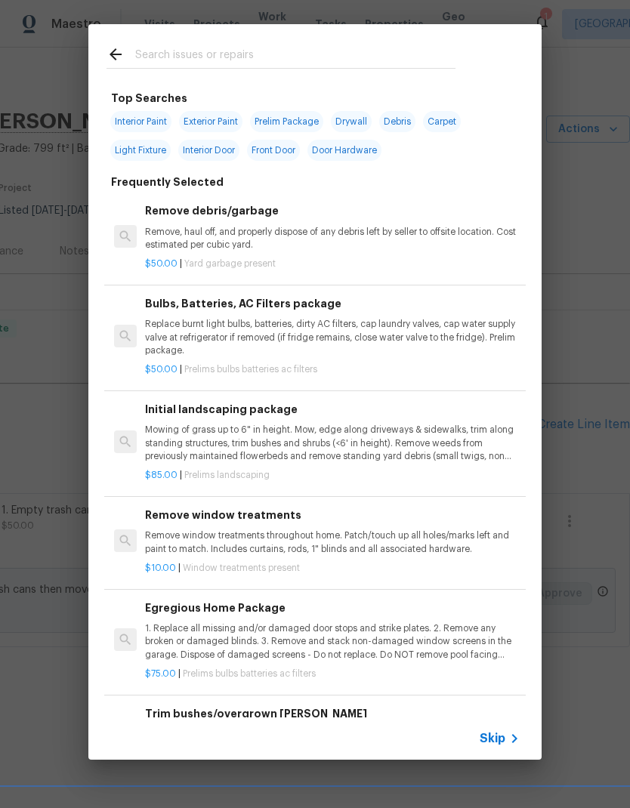
click at [118, 53] on icon at bounding box center [115, 54] width 18 height 18
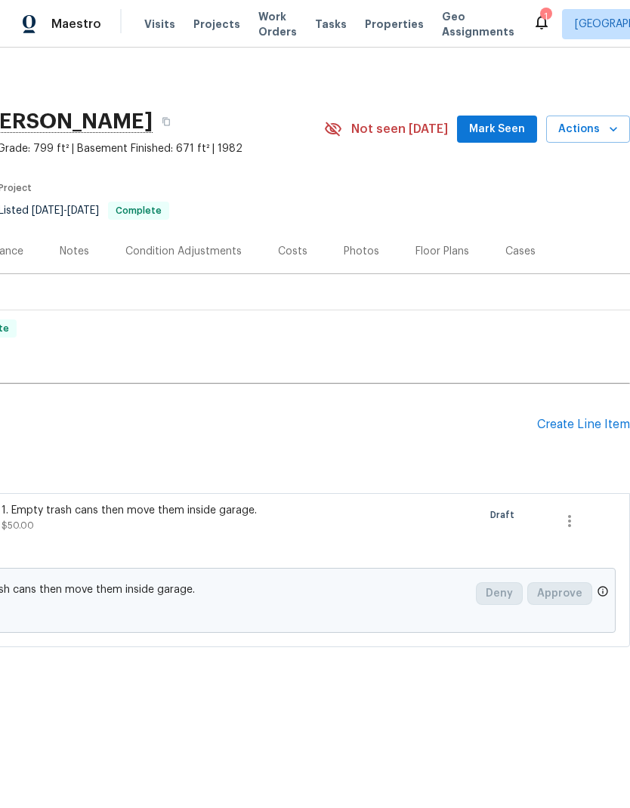
click at [568, 427] on div "Create Line Item" at bounding box center [583, 425] width 93 height 14
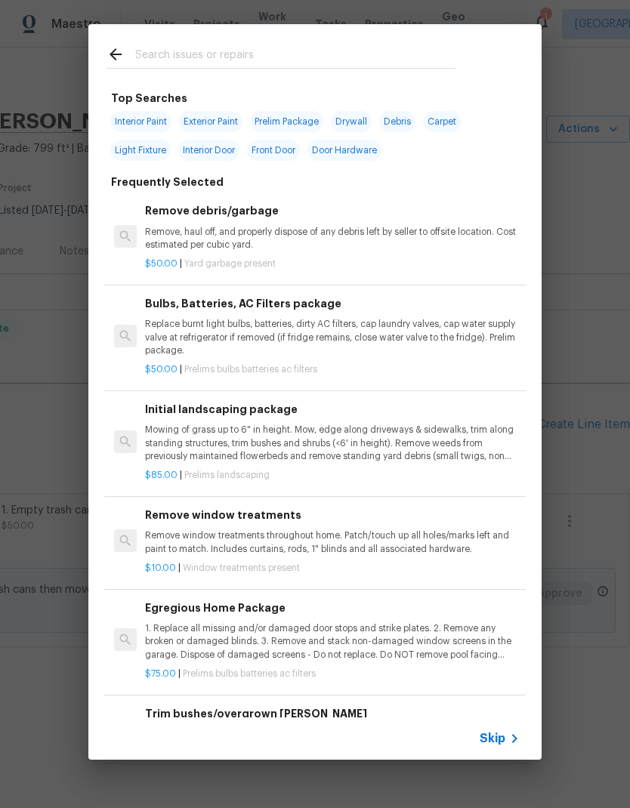
click at [271, 53] on input "text" at bounding box center [295, 56] width 320 height 23
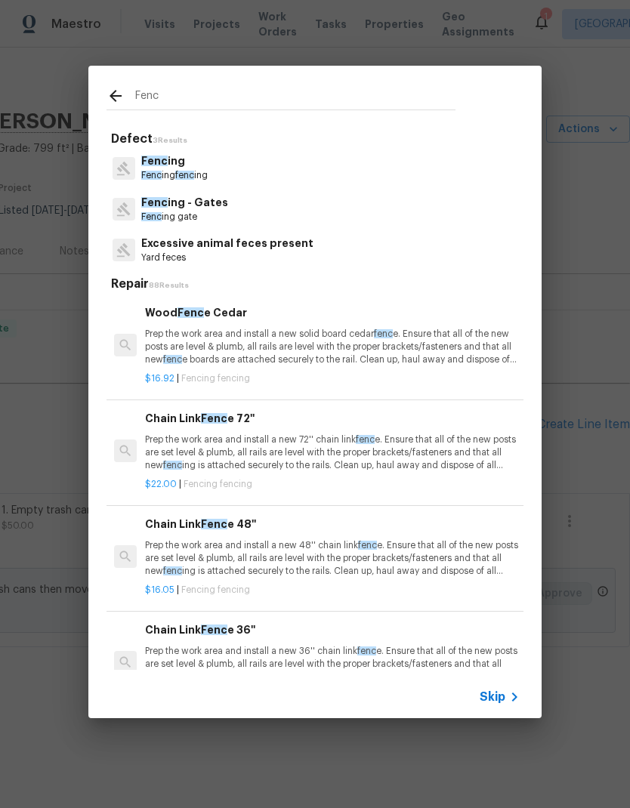
type input "Fenc"
click at [233, 169] on div "Fenc ing Fenc ing fenc ing" at bounding box center [314, 167] width 417 height 41
click at [325, 353] on p "Prep the work area and install a new solid board cedar fenc e. Ensure that all …" at bounding box center [332, 347] width 374 height 39
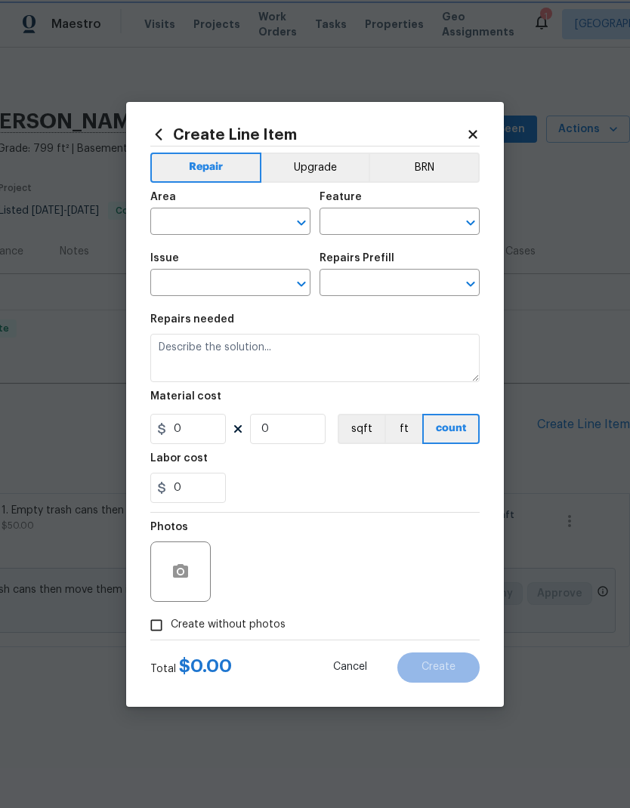
type input "Fencing"
type input "Wood Fence Cedar $16.92"
type textarea "Prep the work area and install a new solid board cedar fence. Ensure that all o…"
type input "16.92"
type input "1"
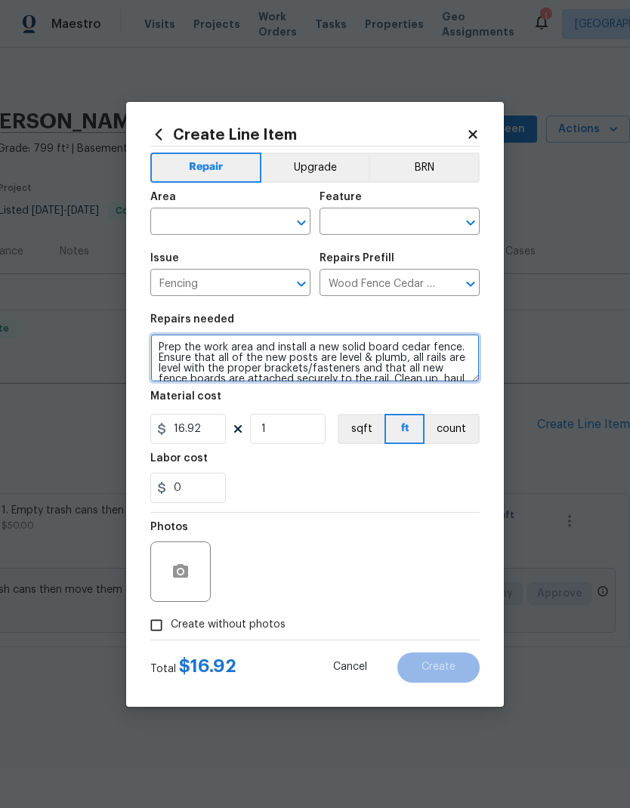
click at [334, 358] on textarea "Prep the work area and install a new solid board cedar fence. Ensure that all o…" at bounding box center [314, 358] width 329 height 48
click at [334, 357] on textarea "Prep the work area and install a new solid board cedar fence. Ensure that all o…" at bounding box center [314, 358] width 329 height 48
click at [347, 360] on textarea "Prep the work area and install a new solid board cedar fence. Ensure that all o…" at bounding box center [314, 358] width 329 height 48
click at [347, 359] on textarea "Prep the work area and install a new solid board cedar fence. Ensure that all o…" at bounding box center [314, 358] width 329 height 48
click at [451, 284] on icon "Clear" at bounding box center [450, 283] width 9 height 9
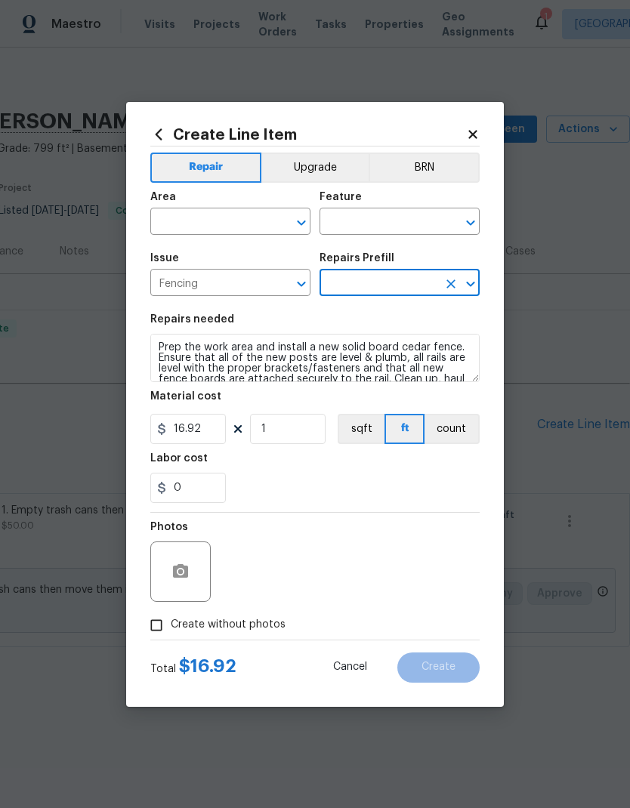
click at [405, 276] on input "text" at bounding box center [378, 284] width 118 height 23
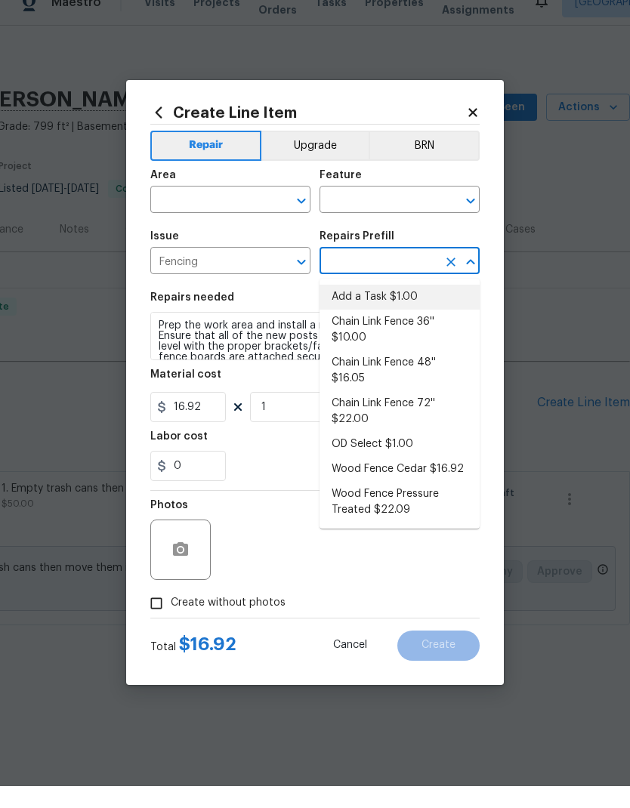
click at [405, 307] on li "Add a Task $1.00" at bounding box center [399, 319] width 160 height 25
type input "Add a Task $1.00"
type textarea "HPM to detail"
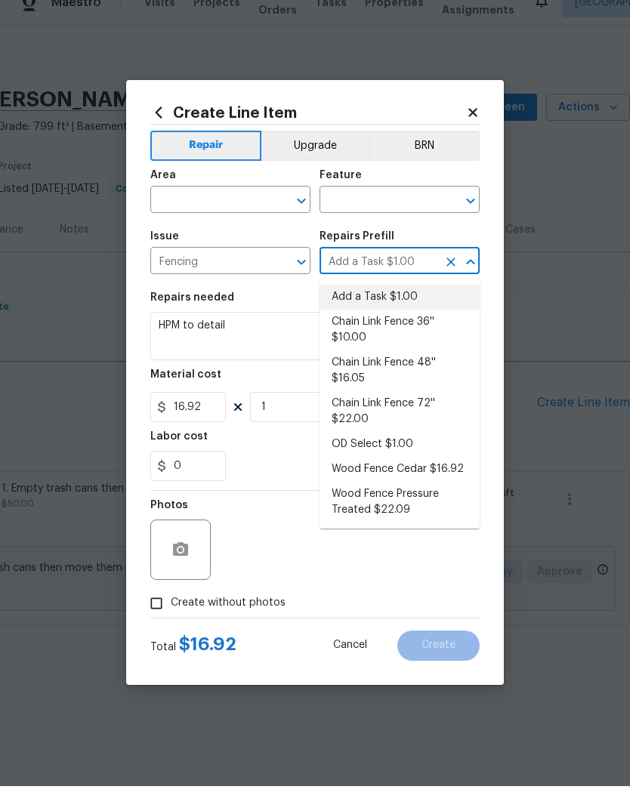
type input "1"
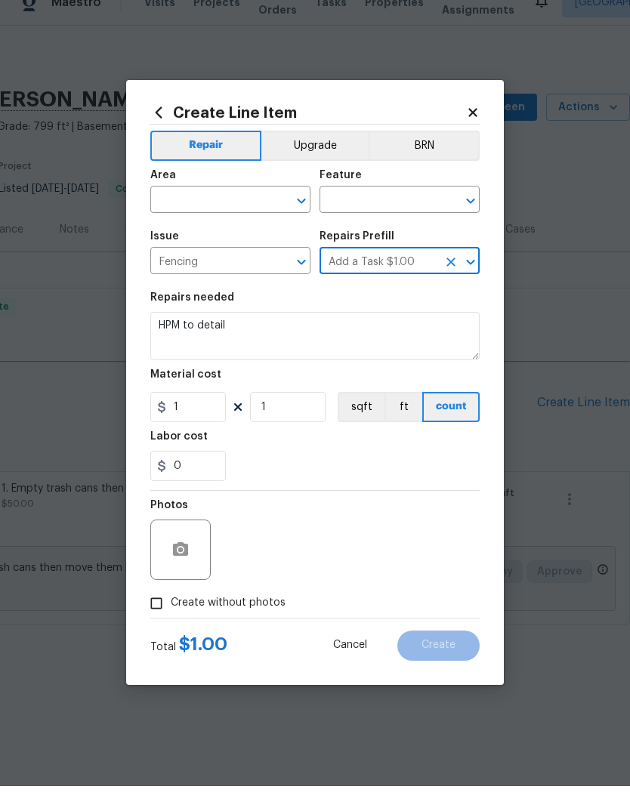
click at [235, 211] on input "text" at bounding box center [209, 222] width 118 height 23
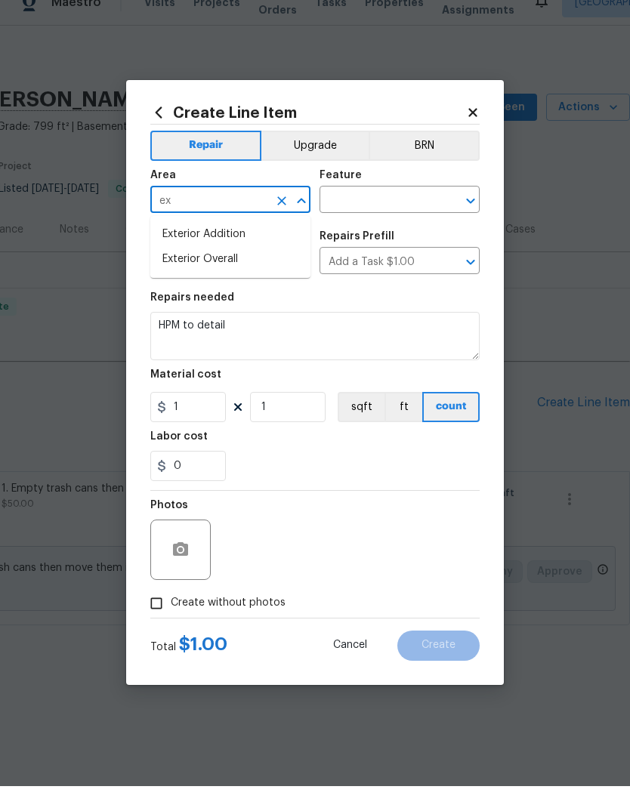
click at [240, 269] on li "Exterior Overall" at bounding box center [230, 281] width 160 height 25
type input "Exterior Overall"
click at [399, 211] on input "text" at bounding box center [378, 222] width 118 height 23
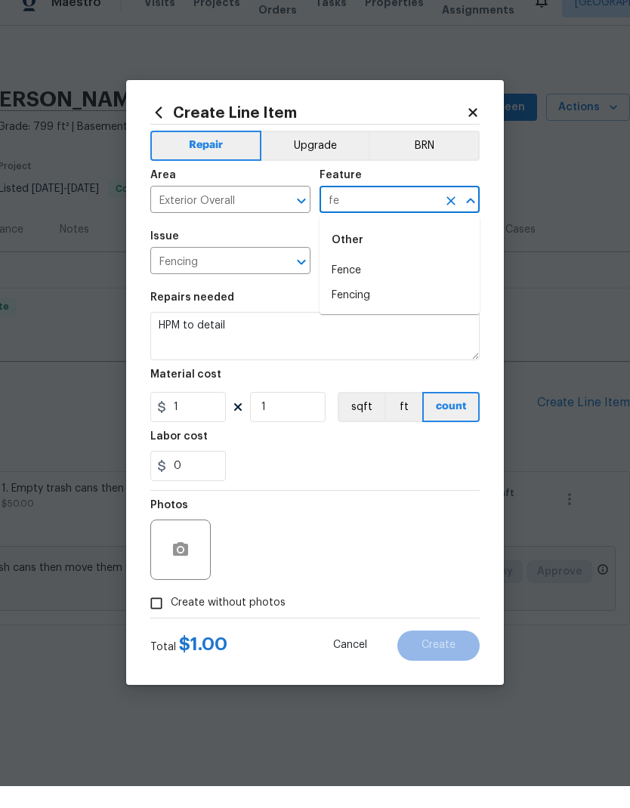
click at [382, 280] on li "Fence" at bounding box center [399, 292] width 160 height 25
type input "Fence"
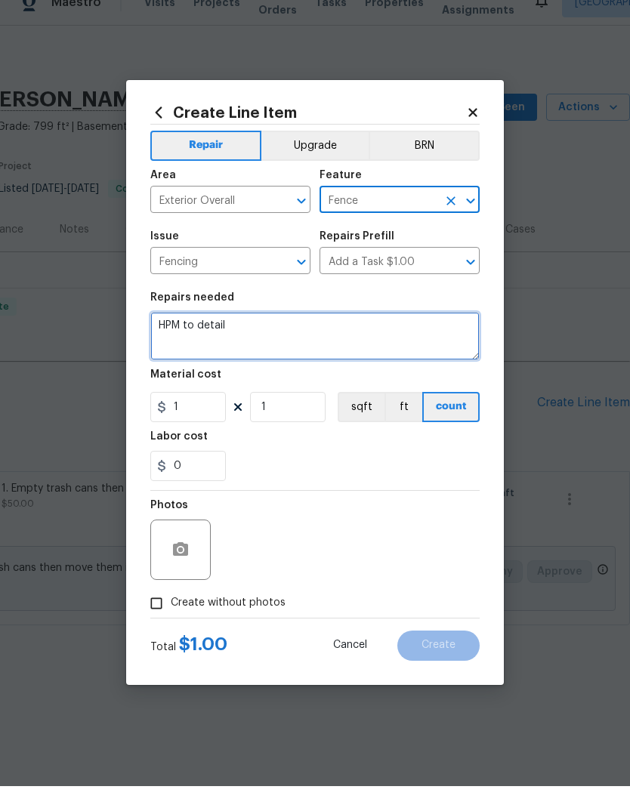
click at [266, 334] on textarea "HPM to detail" at bounding box center [314, 358] width 329 height 48
click at [265, 334] on textarea "HPM to detail" at bounding box center [314, 358] width 329 height 48
click at [246, 334] on textarea "HPM to detail" at bounding box center [314, 358] width 329 height 48
click at [245, 334] on textarea "HPM to detail" at bounding box center [314, 358] width 329 height 48
click at [211, 334] on textarea "HPM to detail" at bounding box center [314, 358] width 329 height 48
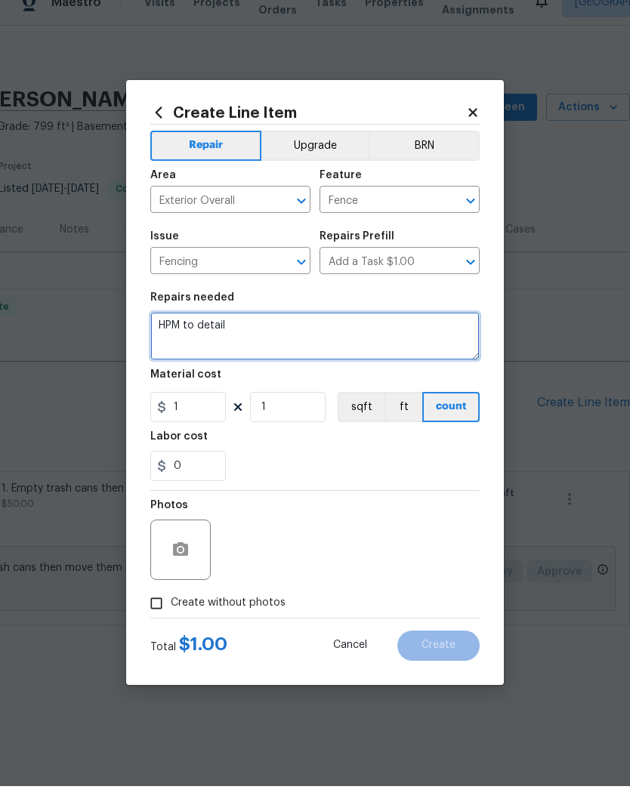
click at [168, 334] on textarea "HPM to detail" at bounding box center [314, 358] width 329 height 48
click at [179, 334] on textarea "HPM to detail" at bounding box center [314, 358] width 329 height 48
click at [217, 334] on textarea "Paint entire fence" at bounding box center [314, 358] width 329 height 48
type textarea "Paint entire wood fence"
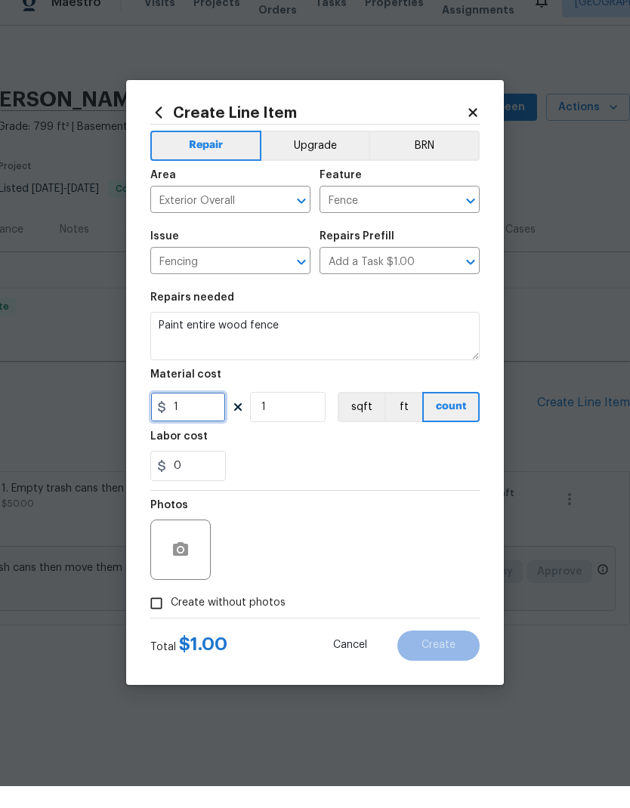
click at [204, 414] on input "1" at bounding box center [187, 429] width 75 height 30
click at [368, 453] on div "Labor cost" at bounding box center [314, 463] width 329 height 20
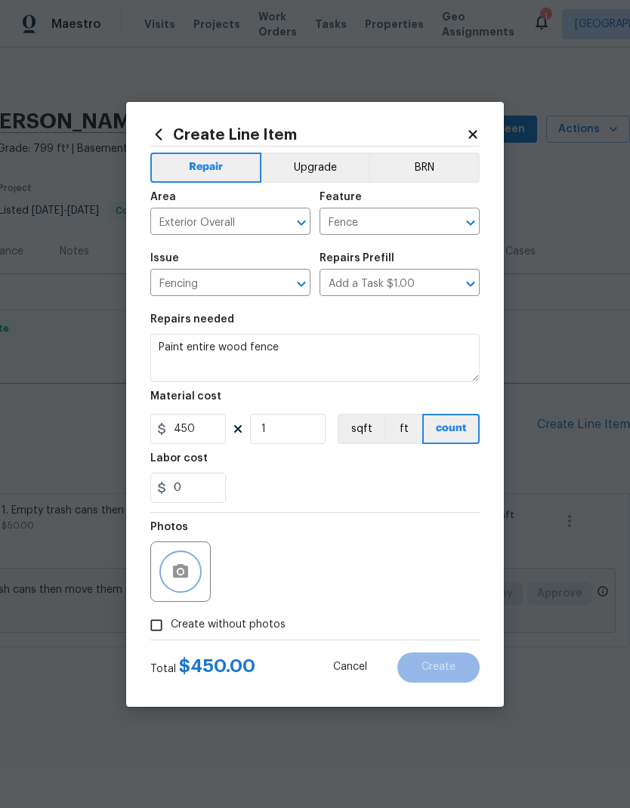
click at [191, 562] on button "button" at bounding box center [180, 571] width 36 height 36
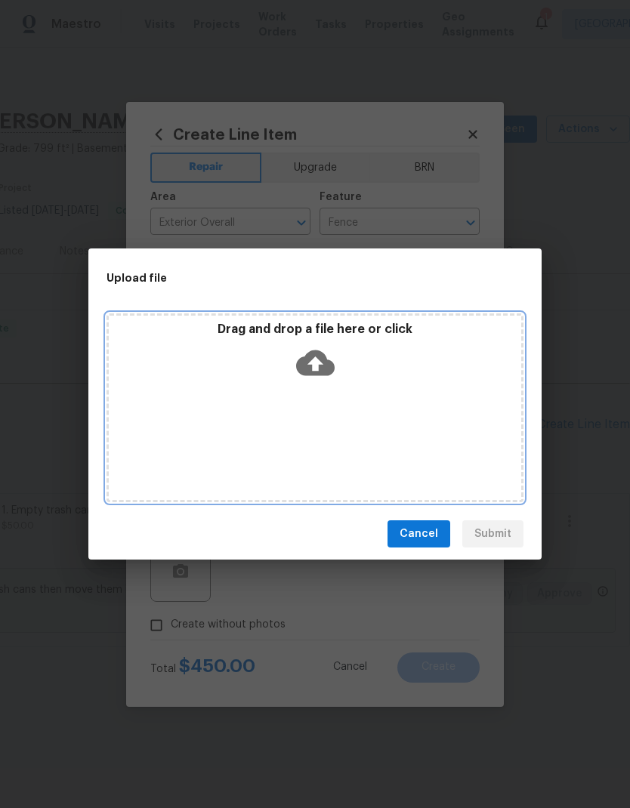
click at [455, 408] on div "Drag and drop a file here or click" at bounding box center [314, 407] width 417 height 189
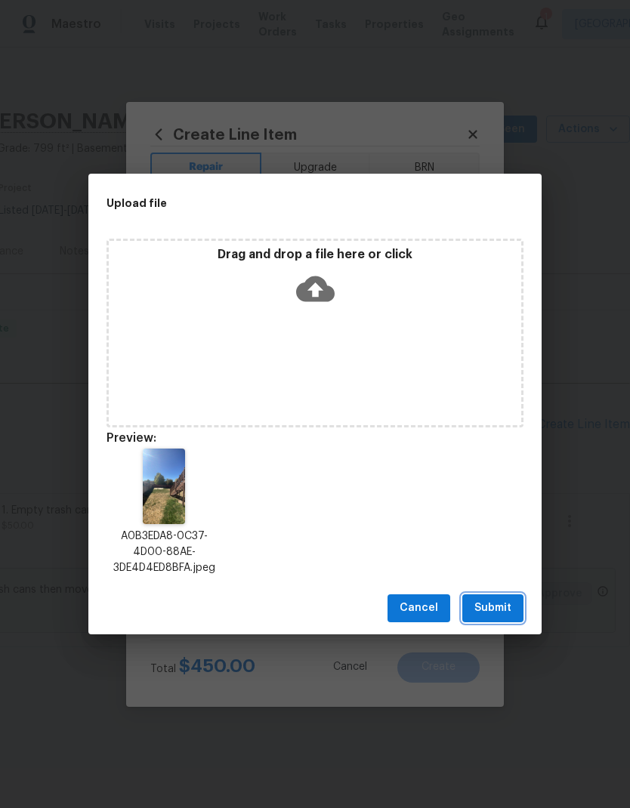
click at [498, 602] on span "Submit" at bounding box center [492, 608] width 37 height 19
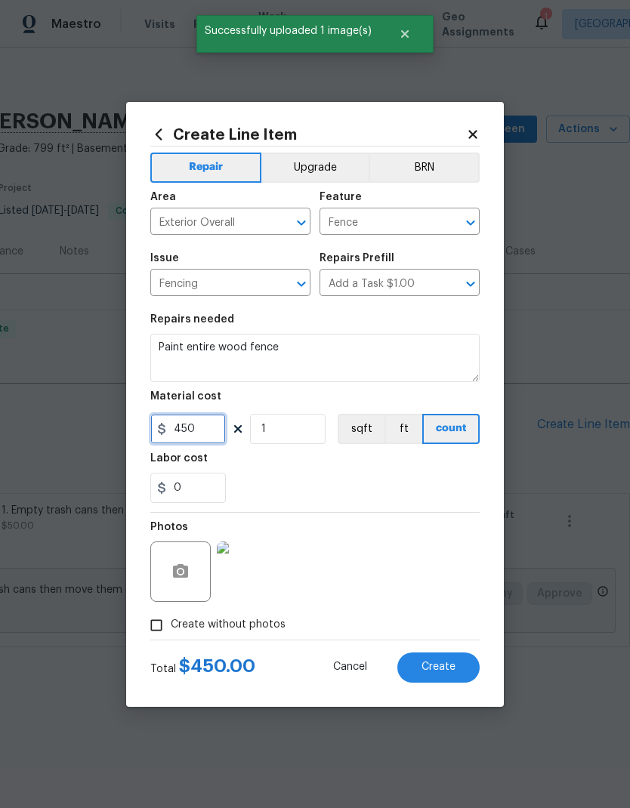
click at [199, 438] on input "450" at bounding box center [187, 429] width 75 height 30
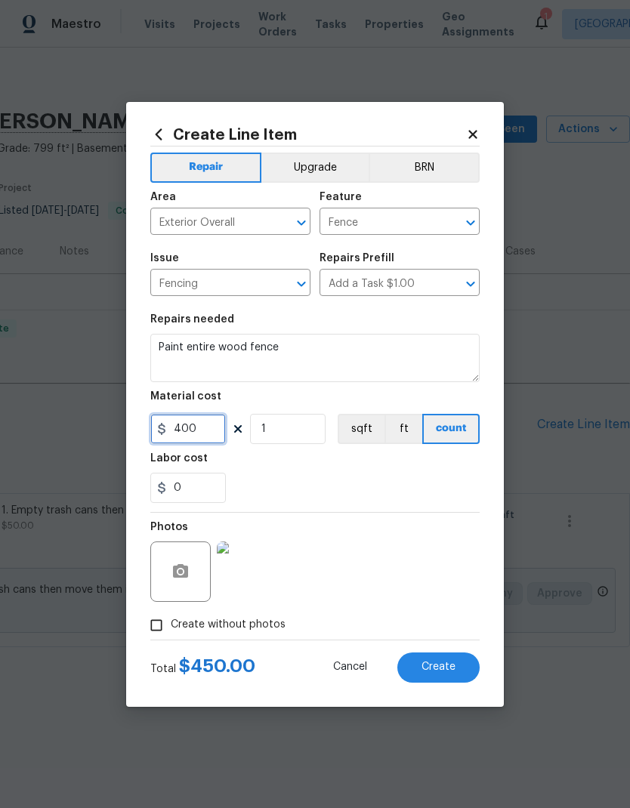
type input "400"
click at [399, 474] on div "0" at bounding box center [314, 488] width 329 height 30
click at [450, 664] on span "Create" at bounding box center [438, 666] width 34 height 11
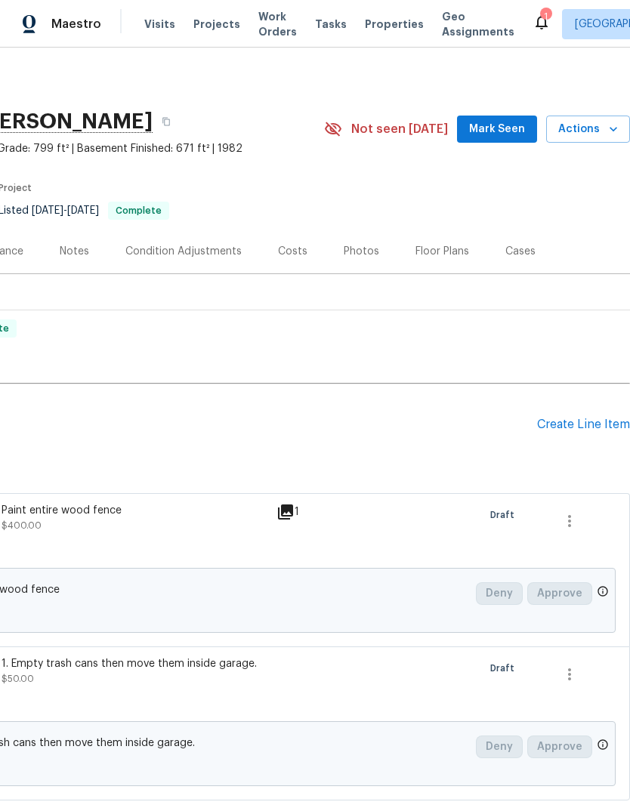
click at [568, 423] on div "Create Line Item" at bounding box center [583, 425] width 93 height 14
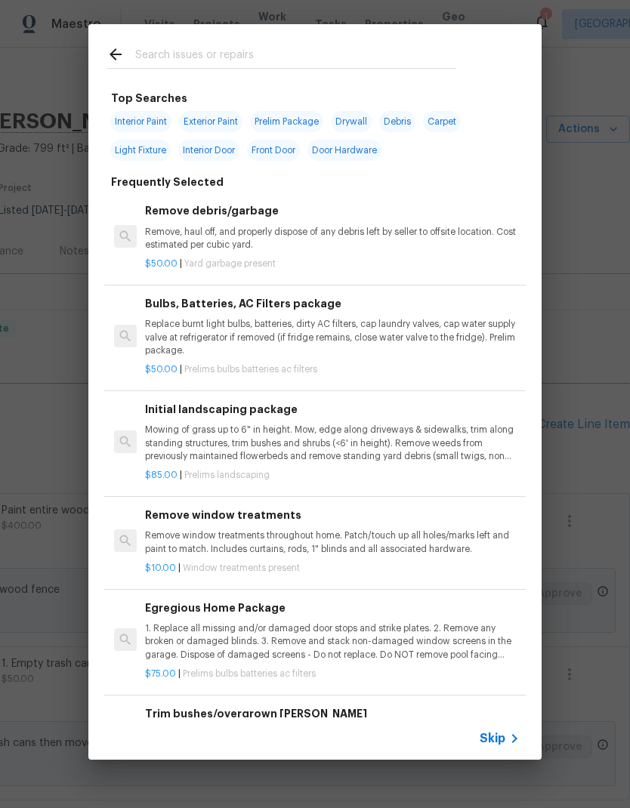
click at [272, 51] on input "text" at bounding box center [295, 56] width 320 height 23
type input "Deck"
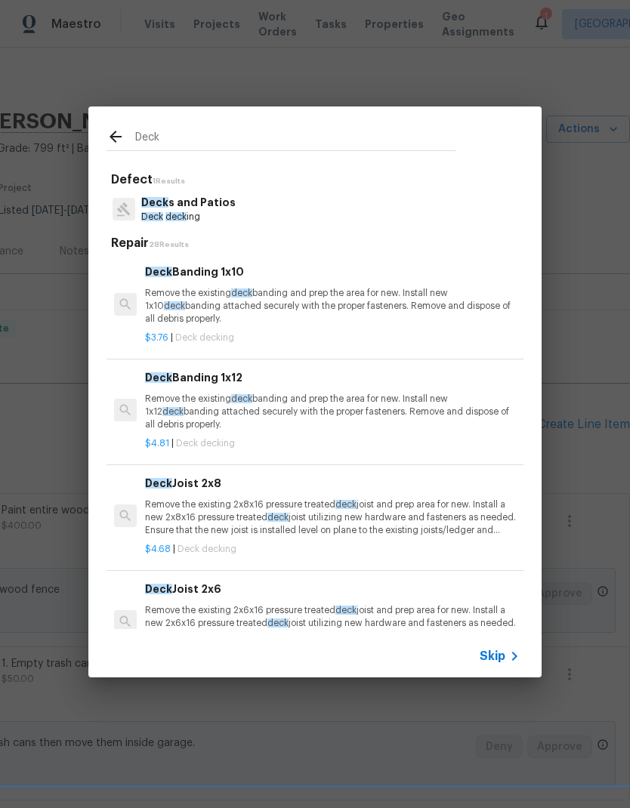
click at [227, 205] on p "Deck s and Patios" at bounding box center [188, 203] width 94 height 16
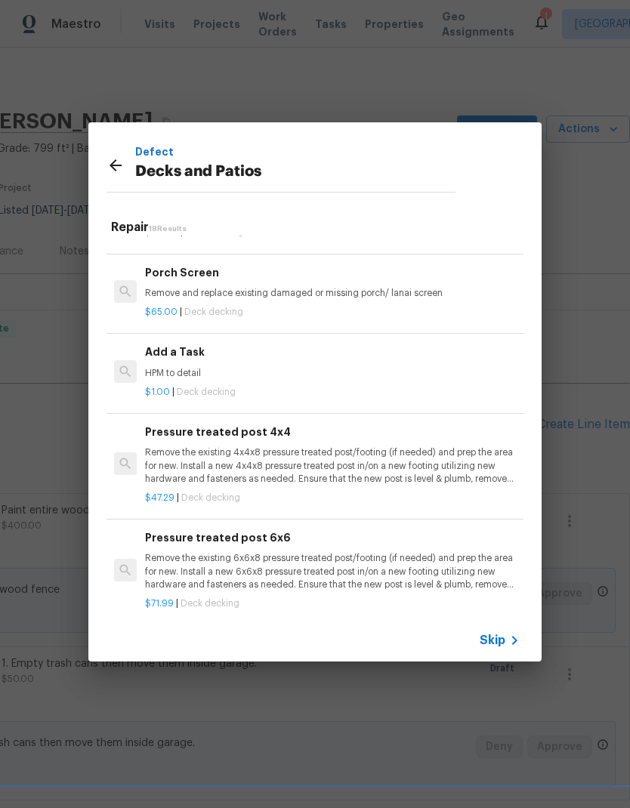
scroll to position [1462, 0]
click at [328, 368] on p "HPM to detail" at bounding box center [332, 374] width 374 height 13
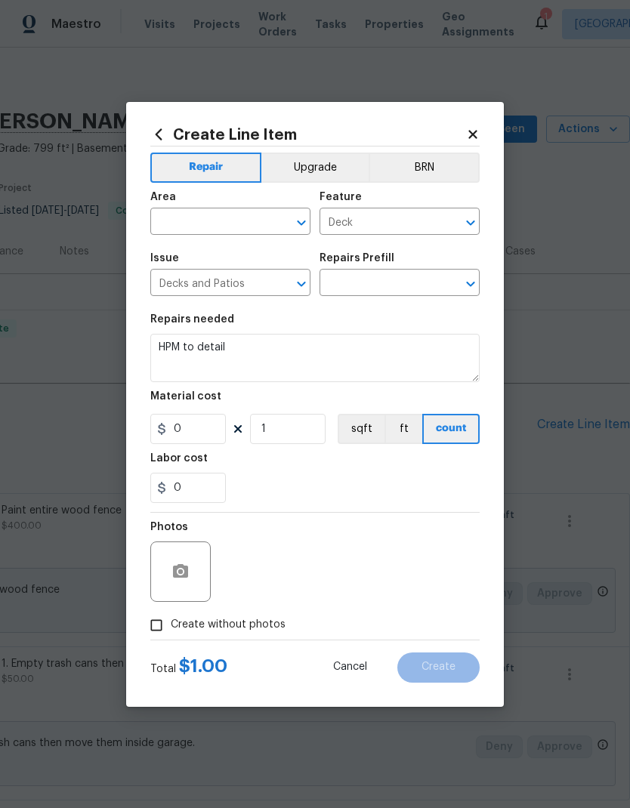
type input "Add a Task $1.00"
type input "1"
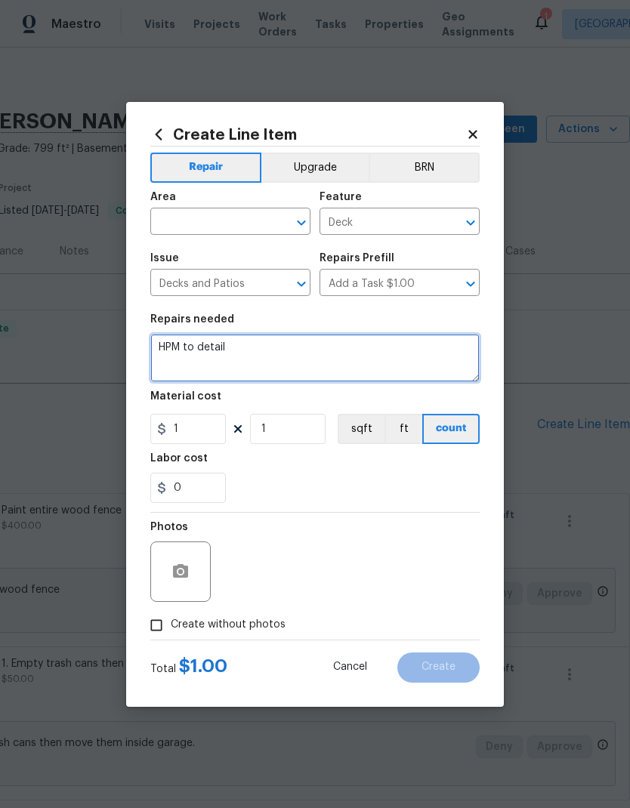
click at [210, 352] on textarea "HPM to detail" at bounding box center [314, 358] width 329 height 48
click at [209, 351] on textarea "HPM to detail" at bounding box center [314, 358] width 329 height 48
click at [197, 346] on textarea "HPM to detail" at bounding box center [314, 358] width 329 height 48
click at [196, 345] on textarea "HPM to detail" at bounding box center [314, 358] width 329 height 48
type textarea "Secure deck railing. Make it all sturdy."
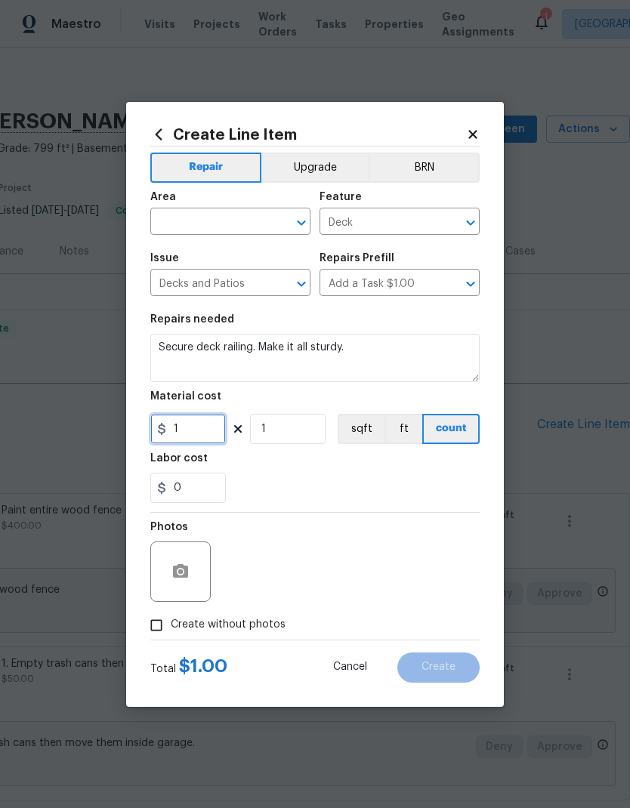
click at [196, 429] on input "1" at bounding box center [187, 429] width 75 height 30
type input "75"
click at [235, 225] on input "text" at bounding box center [209, 222] width 118 height 23
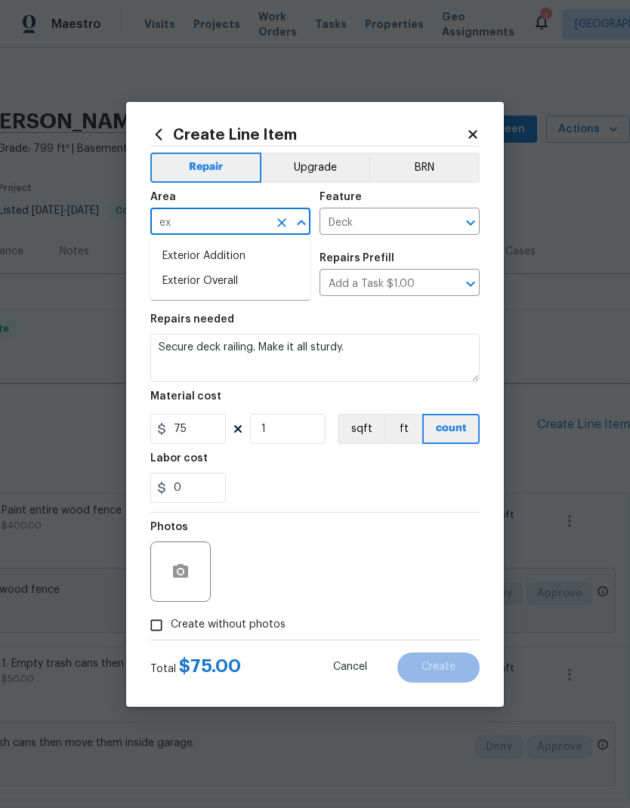
click at [245, 280] on li "Exterior Overall" at bounding box center [230, 281] width 160 height 25
type input "Exterior Overall"
click at [391, 482] on div "0" at bounding box center [314, 488] width 329 height 30
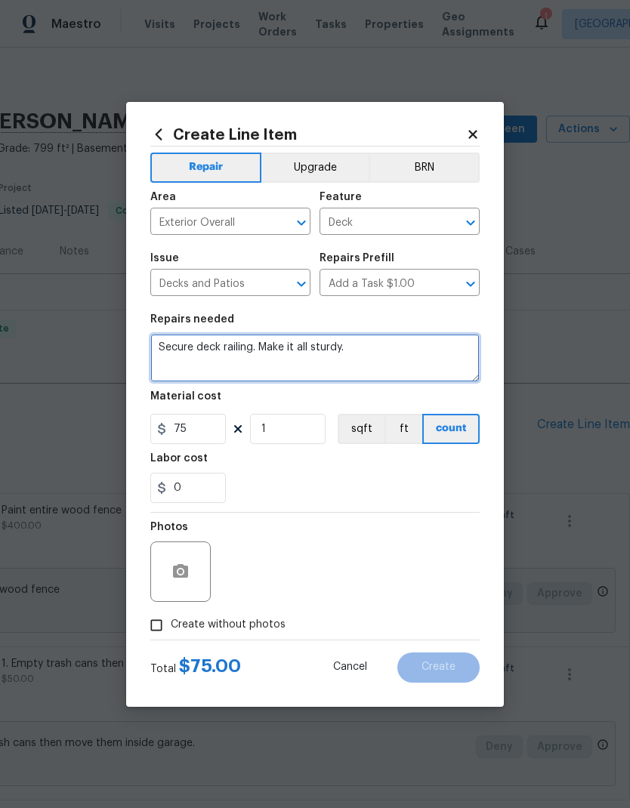
click at [376, 344] on textarea "Secure deck railing. Make it all sturdy." at bounding box center [314, 358] width 329 height 48
click at [185, 348] on textarea "Secure deck railing" at bounding box center [314, 358] width 329 height 48
type textarea "SECURE deck railing"
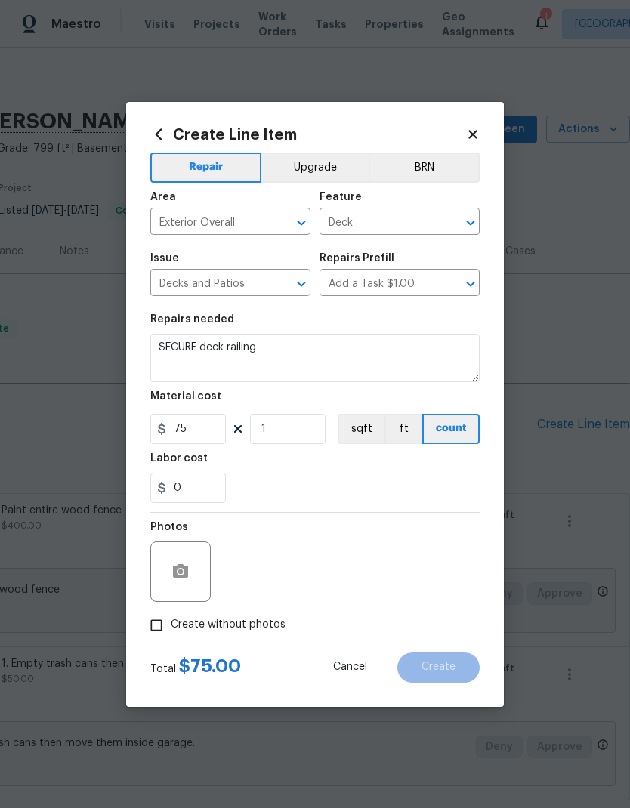
click at [402, 493] on div "0" at bounding box center [314, 488] width 329 height 30
click at [190, 562] on button "button" at bounding box center [180, 571] width 36 height 36
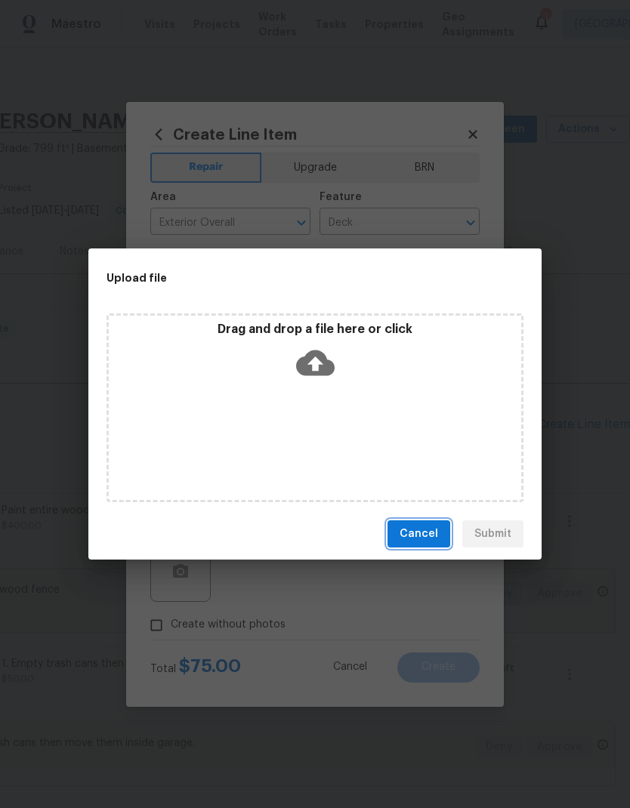
click at [424, 528] on span "Cancel" at bounding box center [418, 534] width 39 height 19
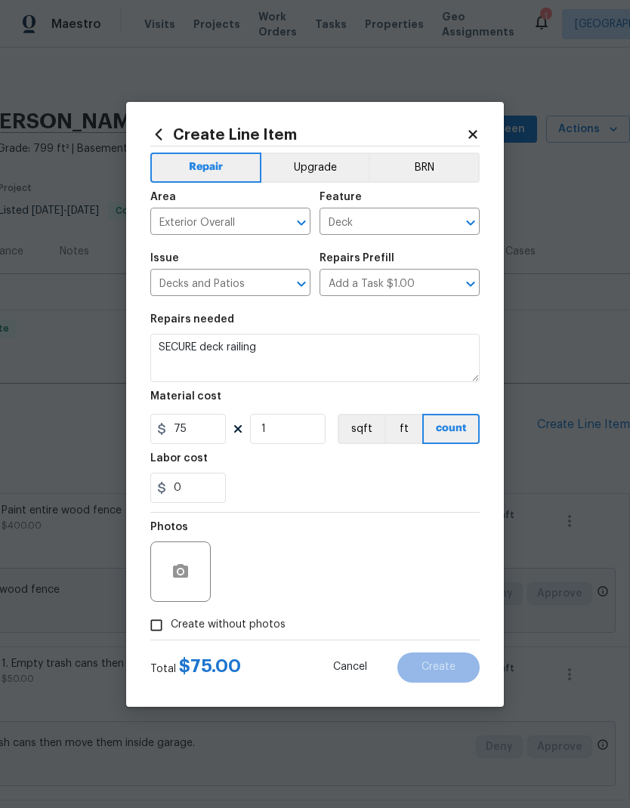
click at [157, 634] on input "Create without photos" at bounding box center [156, 625] width 29 height 29
checkbox input "true"
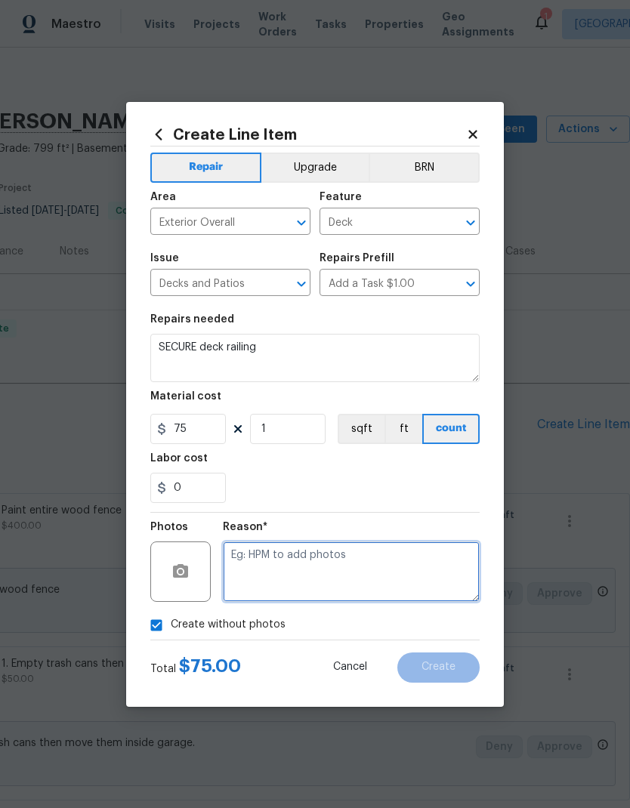
click at [380, 571] on textarea at bounding box center [351, 571] width 257 height 60
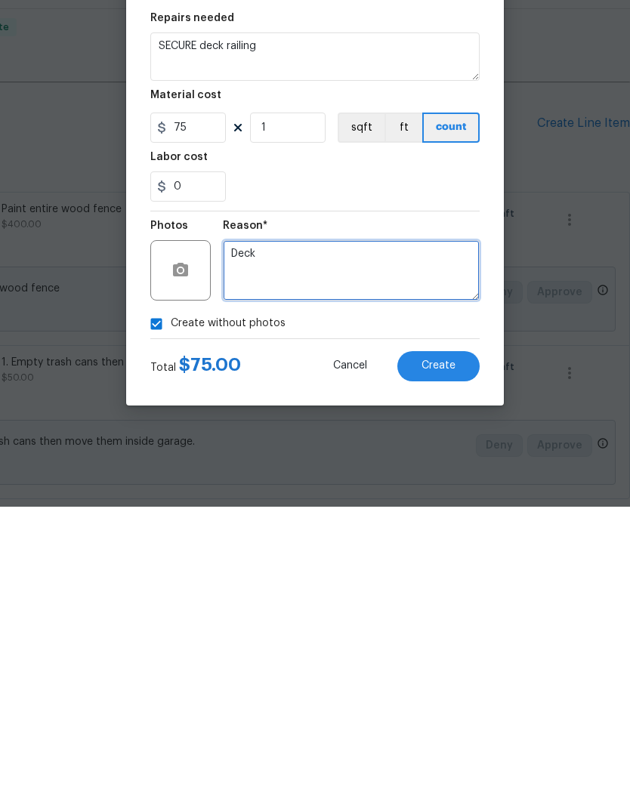
type textarea "Deck"
click at [454, 652] on button "Create" at bounding box center [438, 667] width 82 height 30
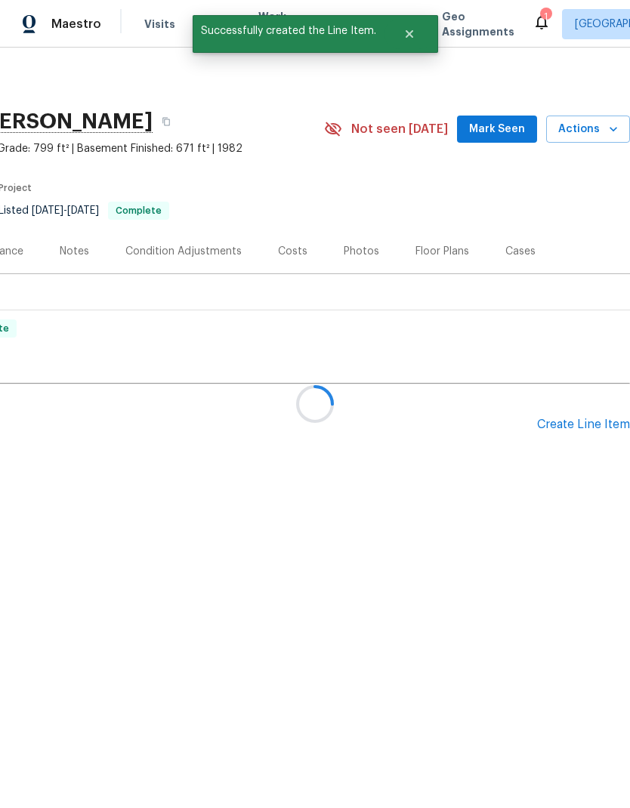
scroll to position [0, 0]
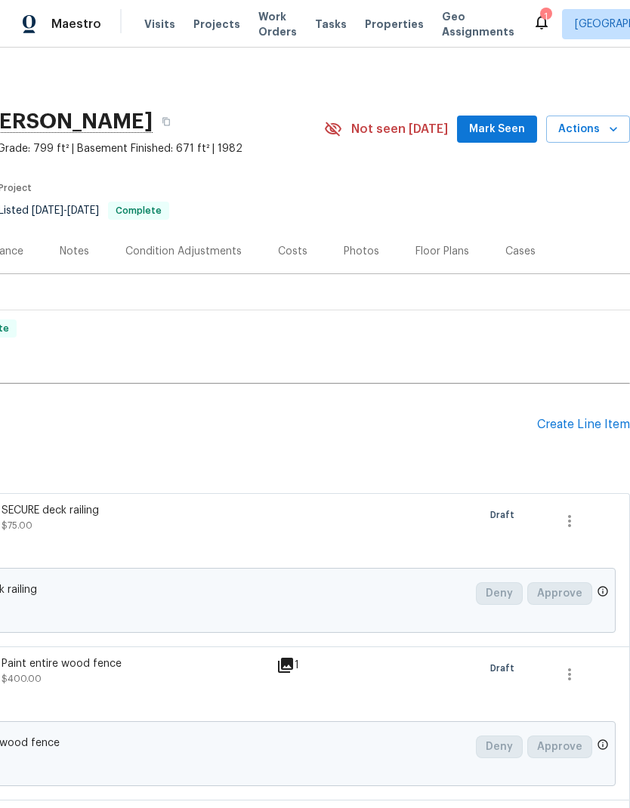
click at [579, 418] on div "Create Line Item" at bounding box center [583, 425] width 93 height 14
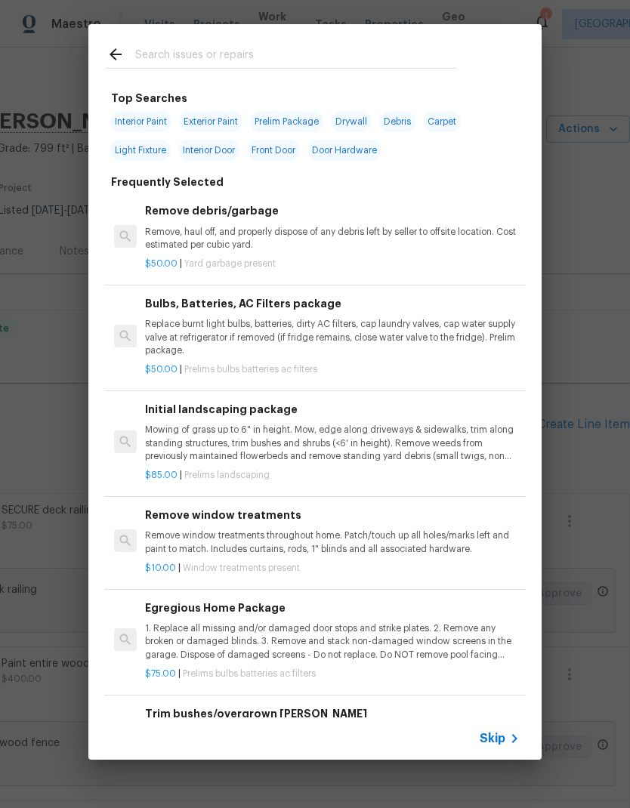
click at [269, 55] on input "text" at bounding box center [295, 56] width 320 height 23
type input "Fridg"
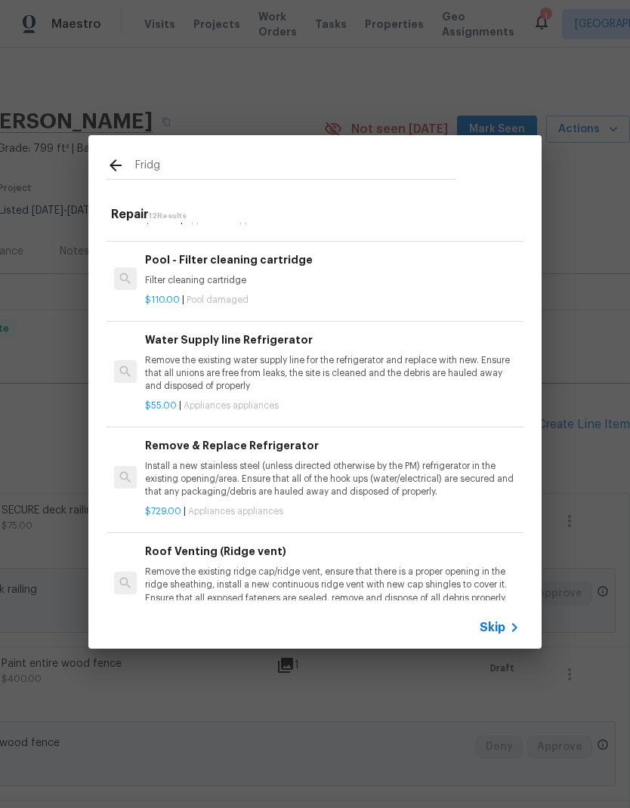
scroll to position [64, 0]
click at [405, 363] on p "Remove the existing water supply line for the refrigerator and replace with new…" at bounding box center [332, 372] width 374 height 39
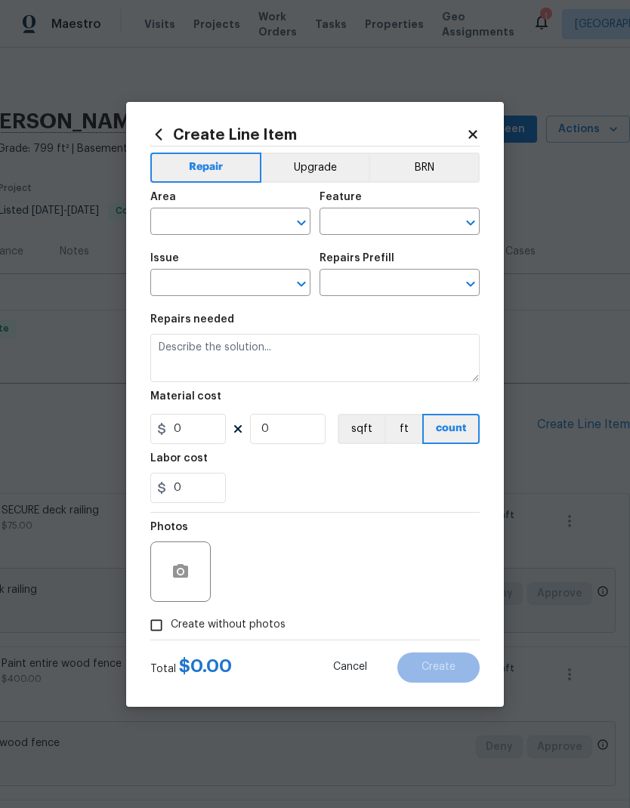
type input "Appliances"
type input "Water Supply line Refrigerator $55.00"
type textarea "Remove the existing water supply line for the refrigerator and replace with new…"
type input "55"
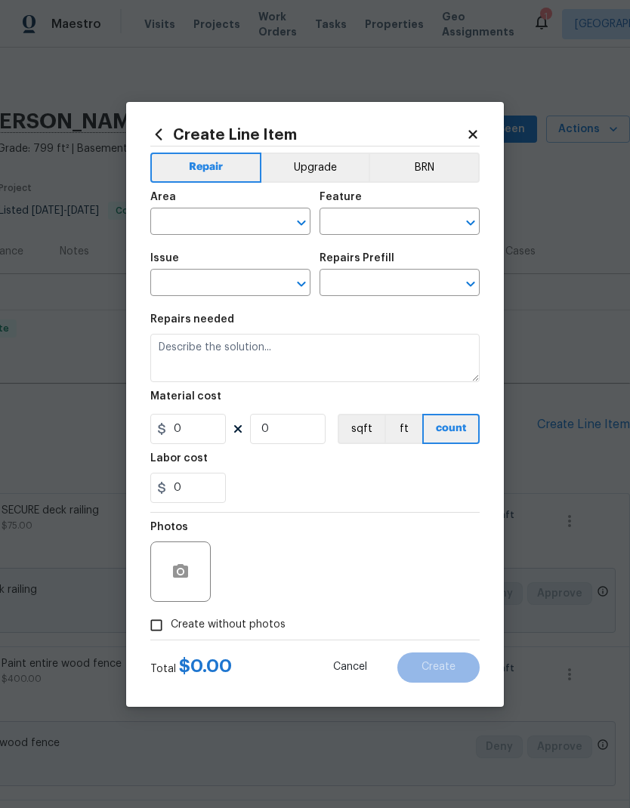
type input "1"
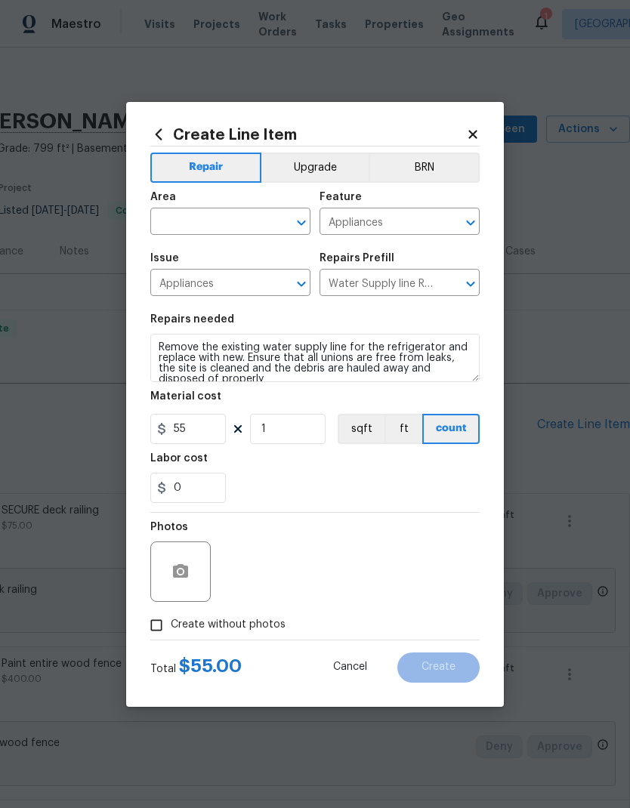
click at [231, 218] on input "text" at bounding box center [209, 222] width 118 height 23
click at [233, 257] on li "Kitchen" at bounding box center [230, 256] width 160 height 25
type input "Kitchen"
click at [387, 284] on input "Water Supply line Refrigerator $55.00" at bounding box center [378, 284] width 118 height 23
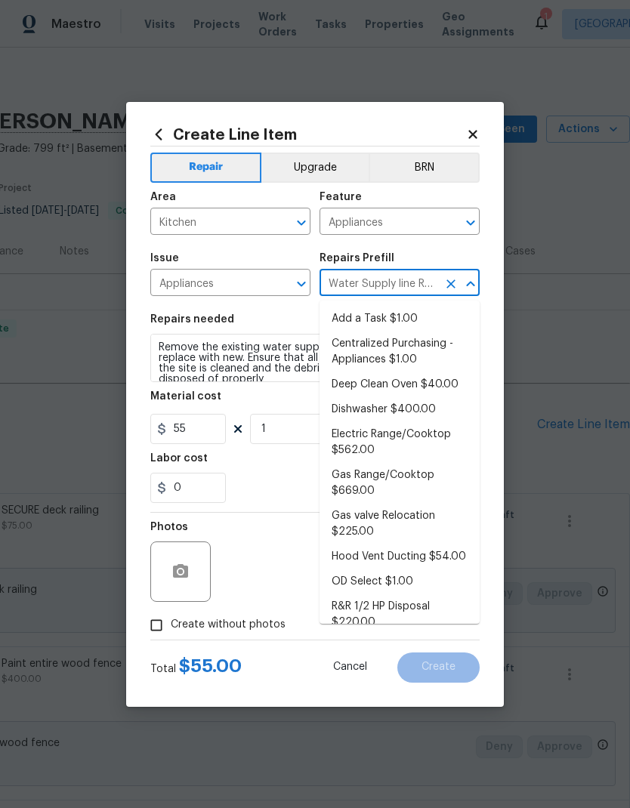
click at [400, 313] on li "Add a Task $1.00" at bounding box center [399, 319] width 160 height 25
type input "Water Supply line Refrigerator $55.00"
type textarea "HPM to detail"
type input "Add a Task $1.00"
type input "1"
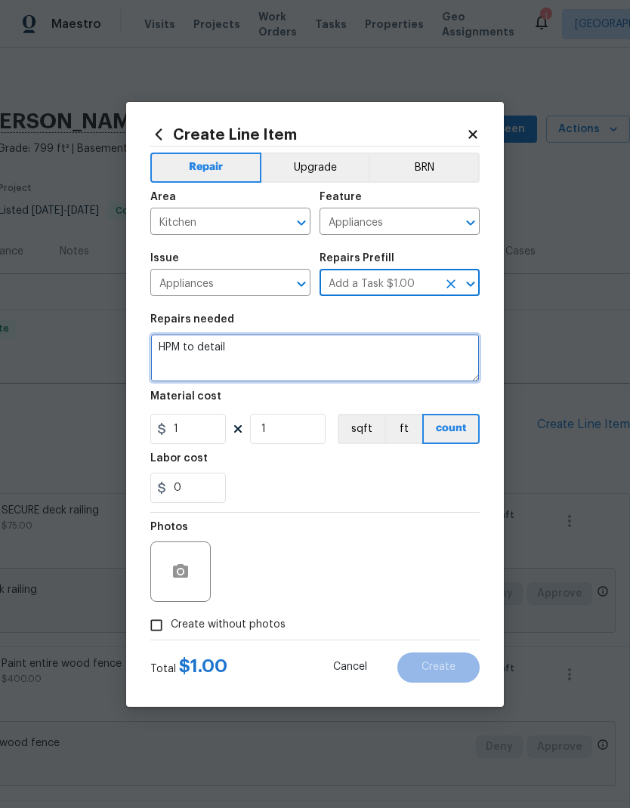
click at [205, 359] on textarea "HPM to detail" at bounding box center [314, 358] width 329 height 48
click at [194, 349] on textarea "HPM to detail" at bounding box center [314, 358] width 329 height 48
click at [193, 349] on textarea "HPM to detail" at bounding box center [314, 358] width 329 height 48
click at [205, 342] on textarea "HPM to detail" at bounding box center [314, 358] width 329 height 48
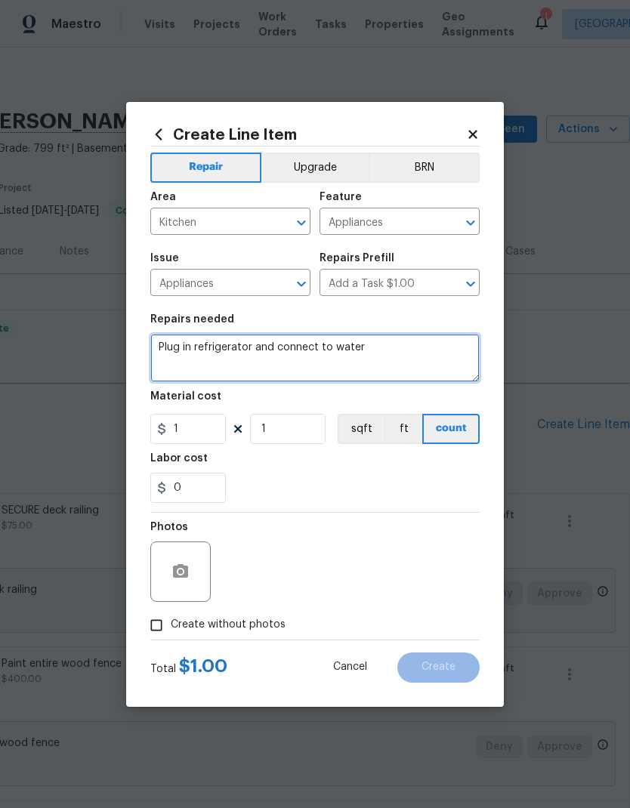
type textarea "Plug in refrigerator and connect to water"
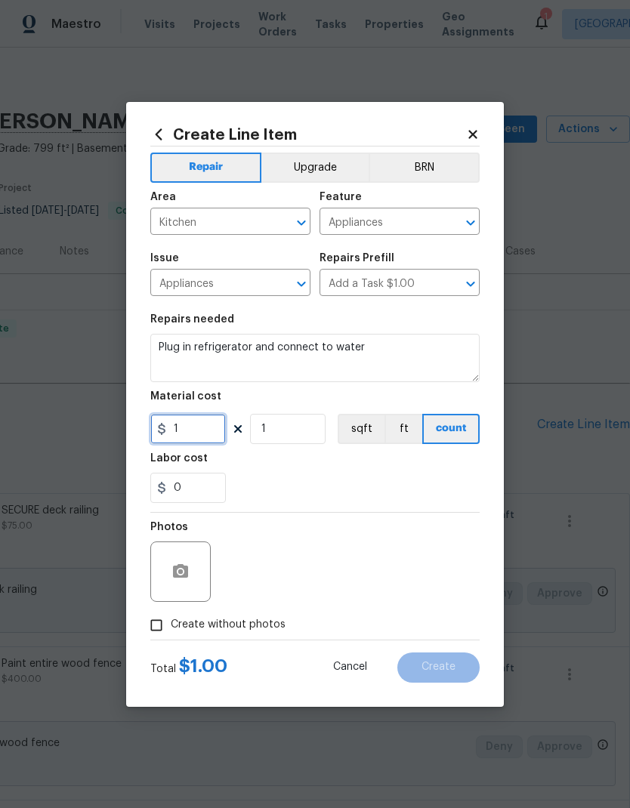
click at [191, 436] on input "1" at bounding box center [187, 429] width 75 height 30
type input "30"
click at [368, 468] on div "Labor cost" at bounding box center [314, 463] width 329 height 20
click at [163, 621] on input "Create without photos" at bounding box center [156, 625] width 29 height 29
checkbox input "true"
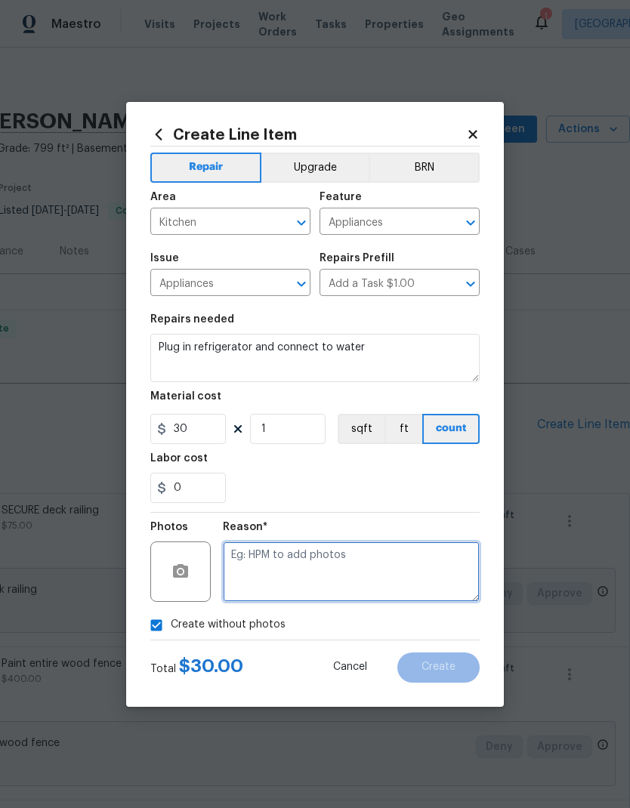
click at [364, 562] on textarea at bounding box center [351, 571] width 257 height 60
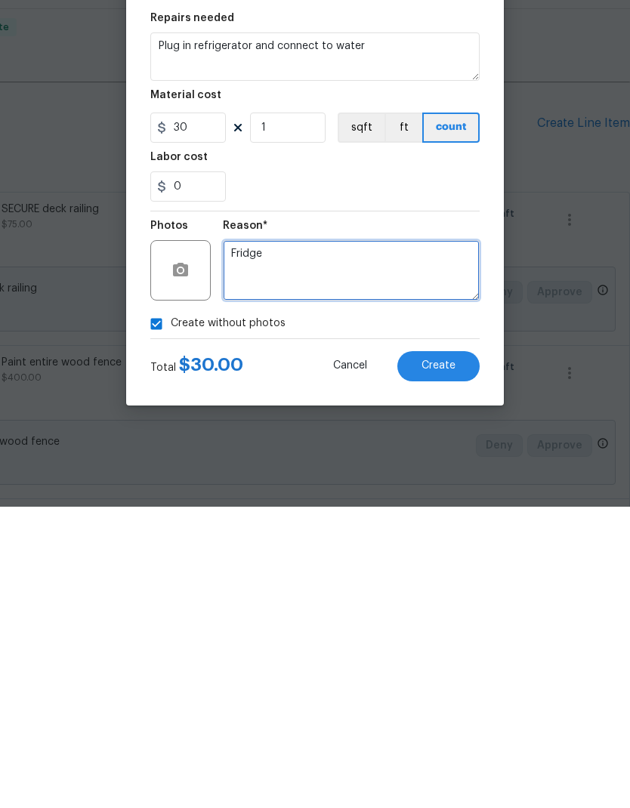
type textarea "Fridge"
click at [458, 652] on button "Create" at bounding box center [438, 667] width 82 height 30
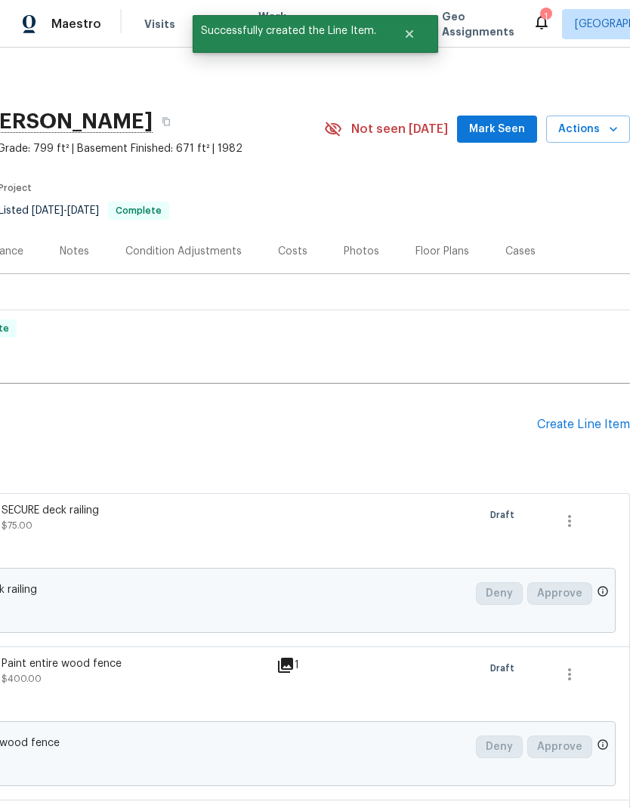
click at [587, 418] on div "Create Line Item" at bounding box center [583, 425] width 93 height 14
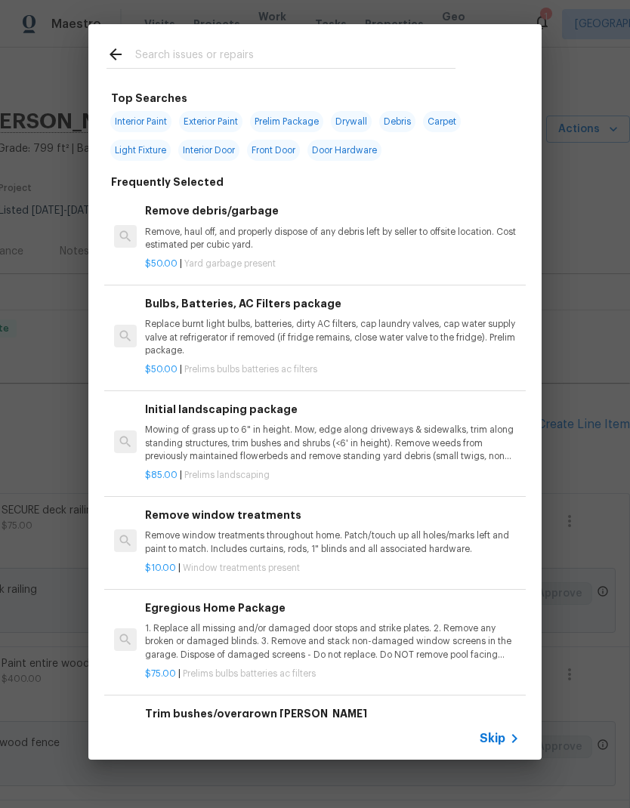
click at [283, 46] on input "text" at bounding box center [295, 56] width 320 height 23
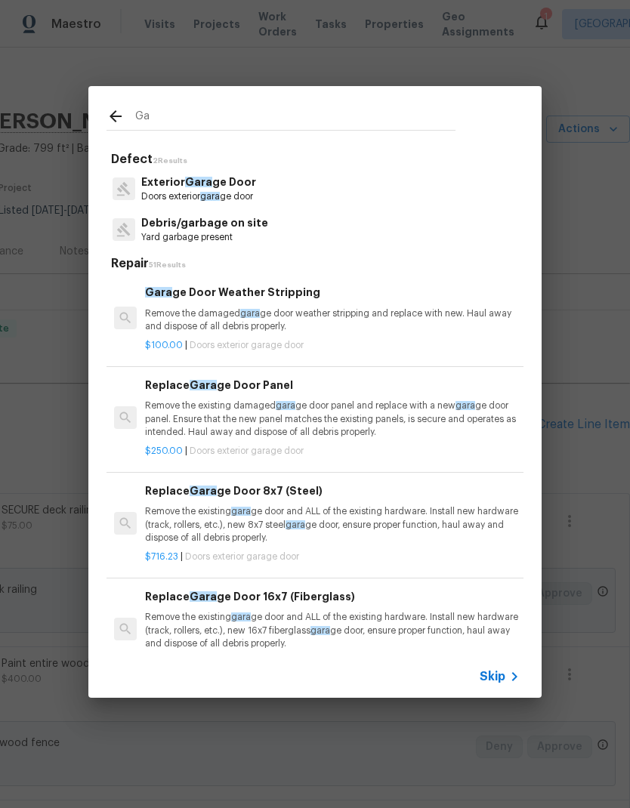
type input "G"
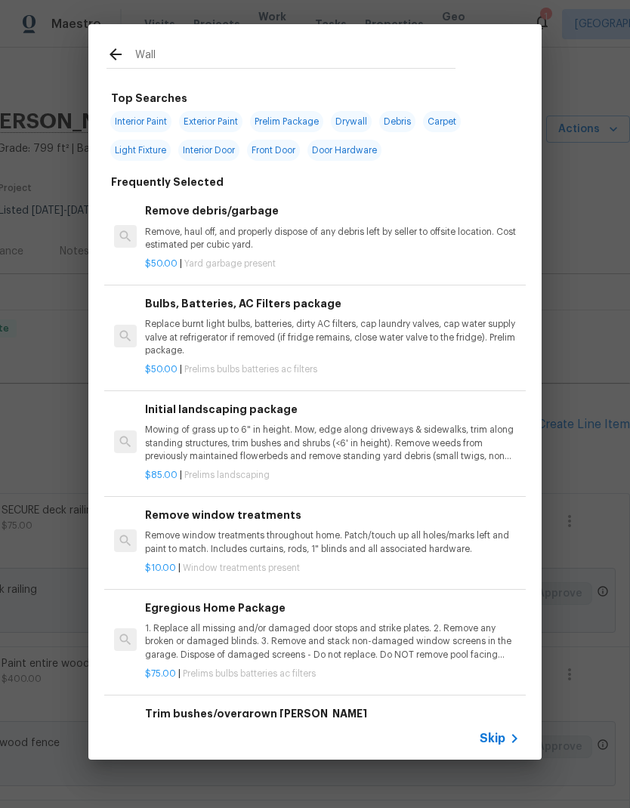
type input "Walls"
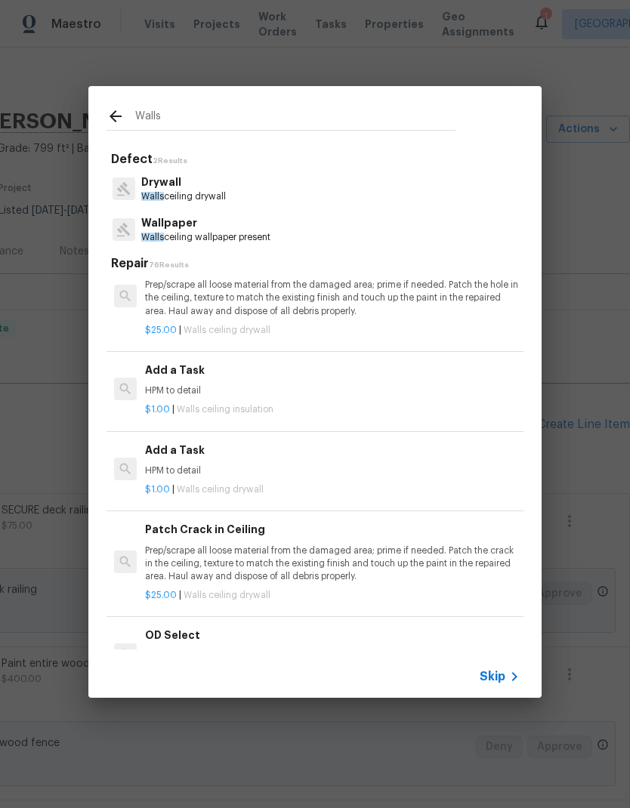
scroll to position [837, 0]
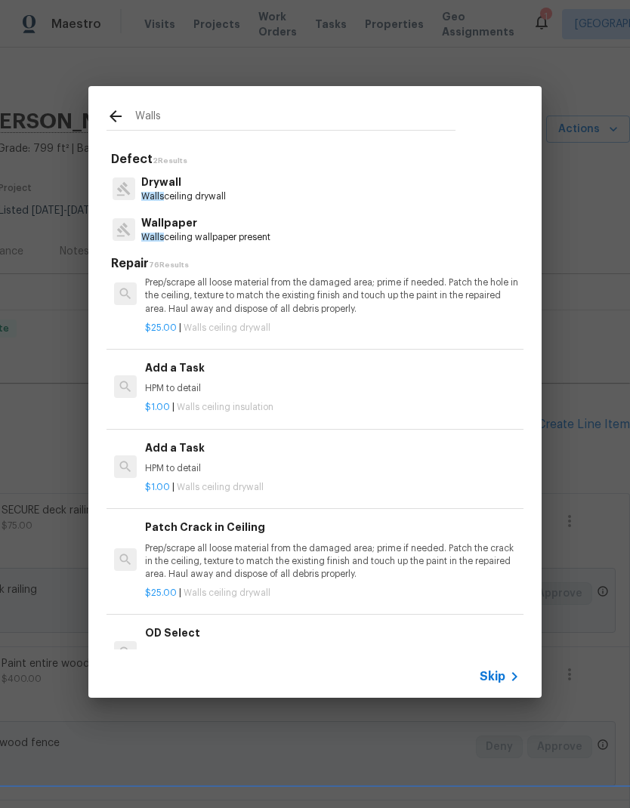
click at [237, 370] on div "Add a Task HPM to detail" at bounding box center [332, 377] width 374 height 36
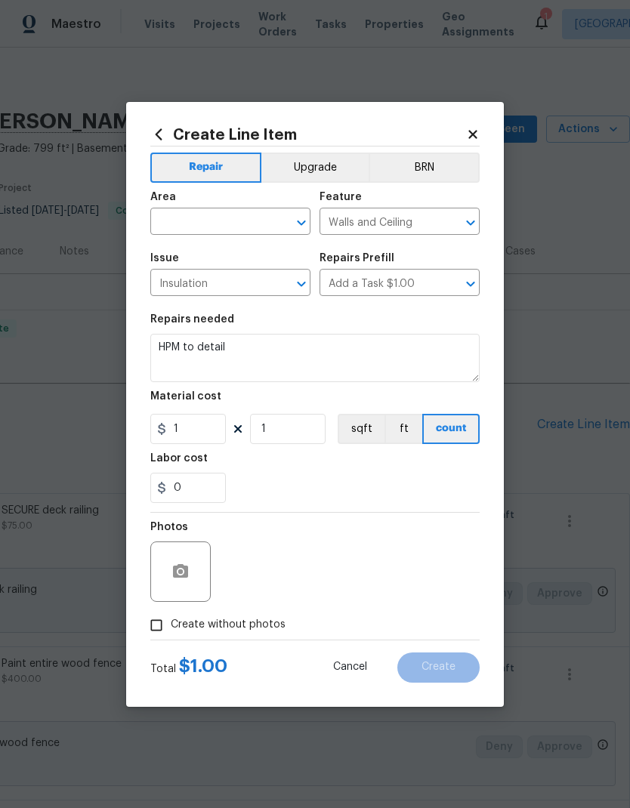
click at [240, 377] on textarea "HPM to detail" at bounding box center [314, 358] width 329 height 48
click at [226, 218] on input "text" at bounding box center [209, 222] width 118 height 23
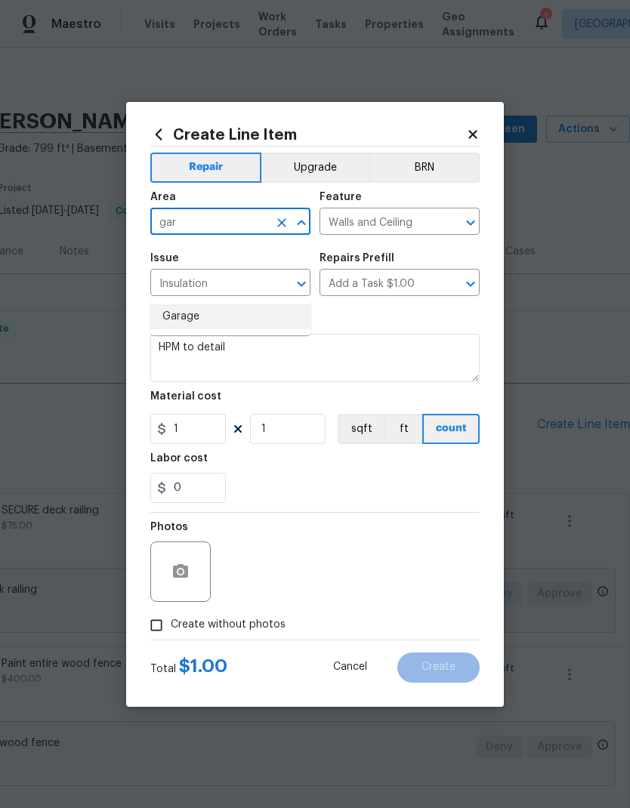
click at [223, 304] on li "Garage" at bounding box center [230, 316] width 160 height 25
type input "Garage"
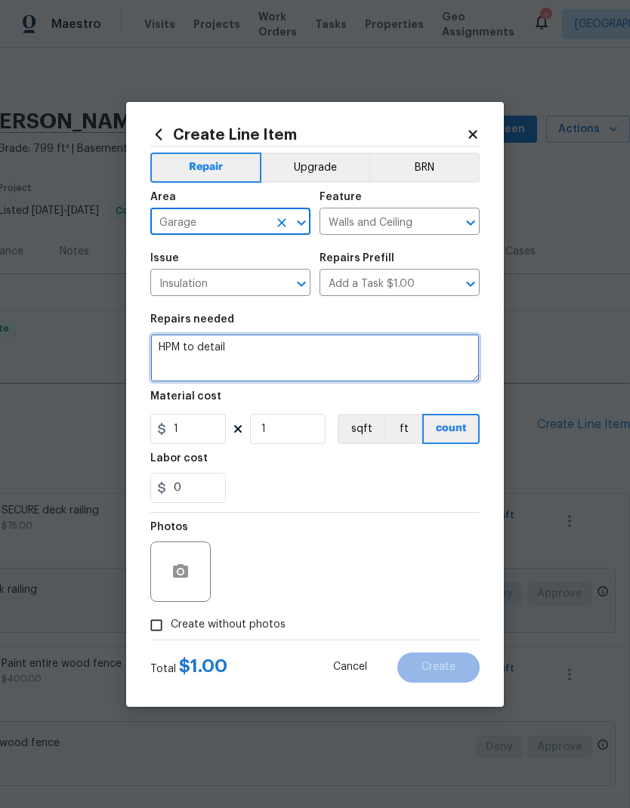
click at [217, 347] on textarea "HPM to detail" at bounding box center [314, 358] width 329 height 48
click at [216, 347] on textarea "HPM to detail" at bounding box center [314, 358] width 329 height 48
click at [205, 349] on textarea "HPM to detail" at bounding box center [314, 358] width 329 height 48
click at [202, 351] on textarea "HPM to detail" at bounding box center [314, 358] width 329 height 48
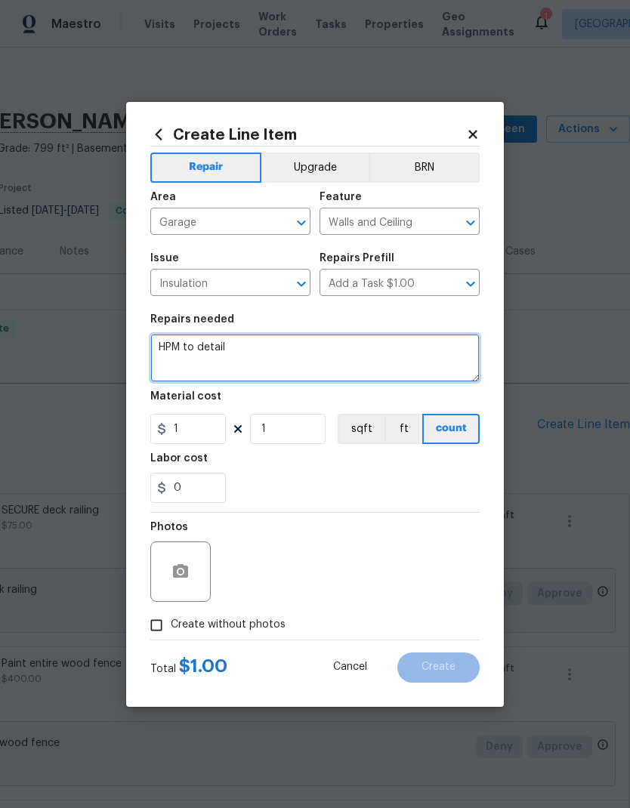
click at [212, 347] on textarea "HPM to detail" at bounding box center [314, 358] width 329 height 48
type textarea "1. Repair all moisture damage in garage at utility room. 2. Remove utility clos…"
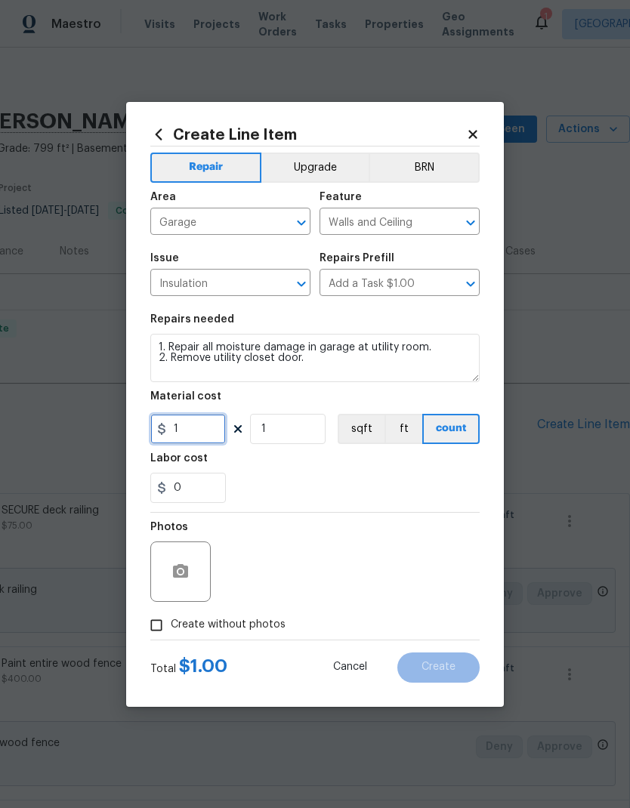
click at [202, 433] on input "1" at bounding box center [187, 429] width 75 height 30
type input "150"
click at [380, 470] on div "Labor cost" at bounding box center [314, 463] width 329 height 20
click at [159, 626] on input "Create without photos" at bounding box center [156, 625] width 29 height 29
checkbox input "true"
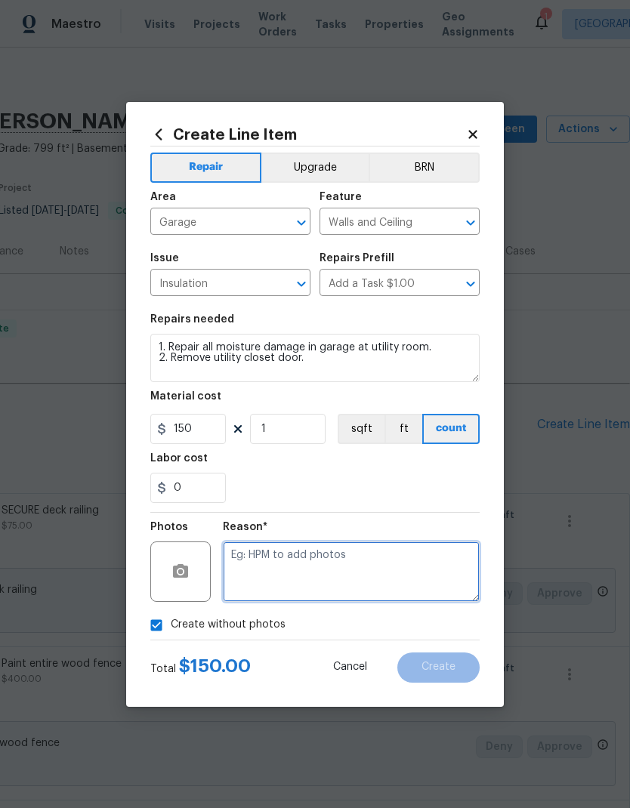
click at [348, 565] on textarea at bounding box center [351, 571] width 257 height 60
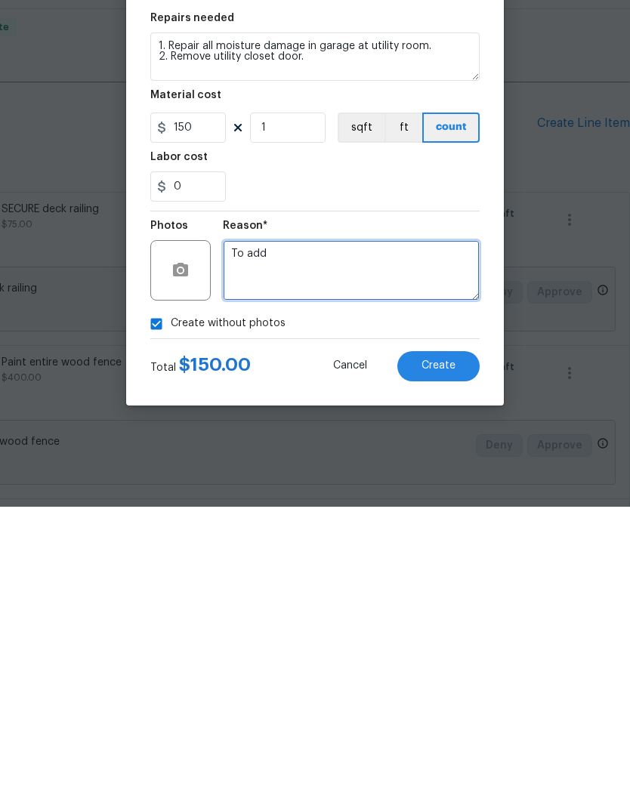
type textarea "To add"
click at [453, 652] on button "Create" at bounding box center [438, 667] width 82 height 30
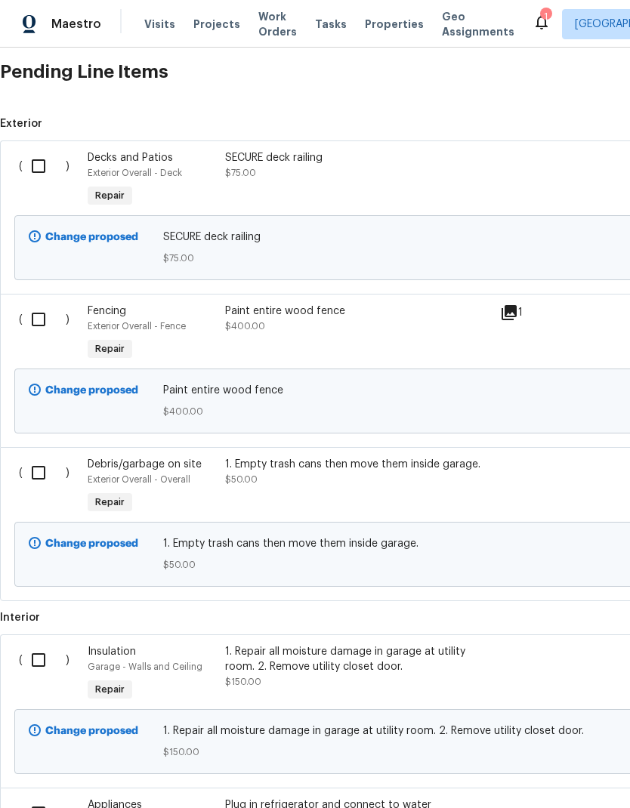
scroll to position [351, 0]
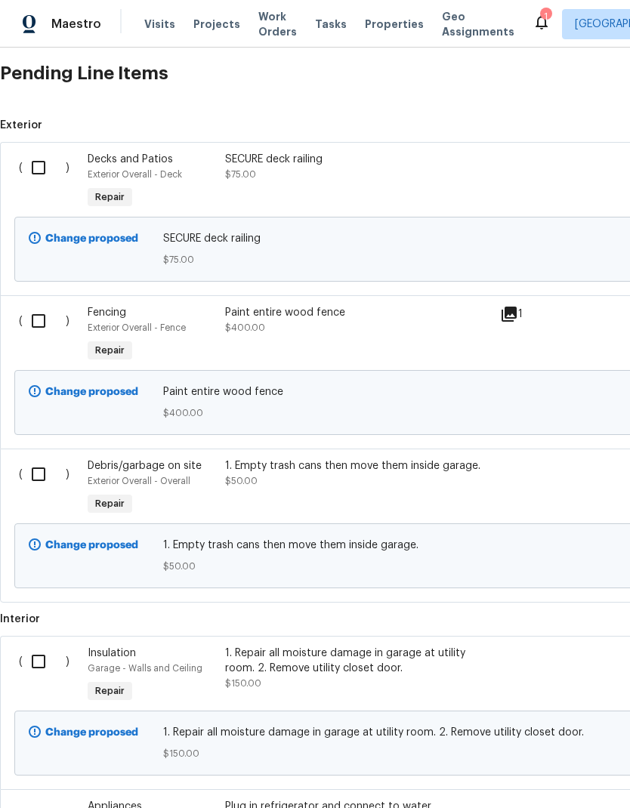
click at [36, 152] on input "checkbox" at bounding box center [44, 168] width 43 height 32
checkbox input "true"
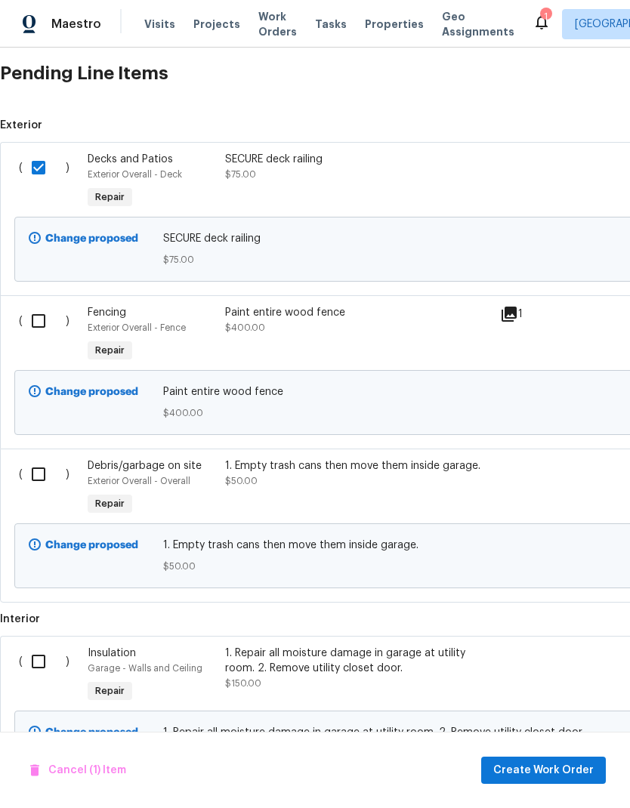
click at [45, 305] on input "checkbox" at bounding box center [44, 321] width 43 height 32
checkbox input "true"
click at [41, 458] on input "checkbox" at bounding box center [44, 474] width 43 height 32
checkbox input "true"
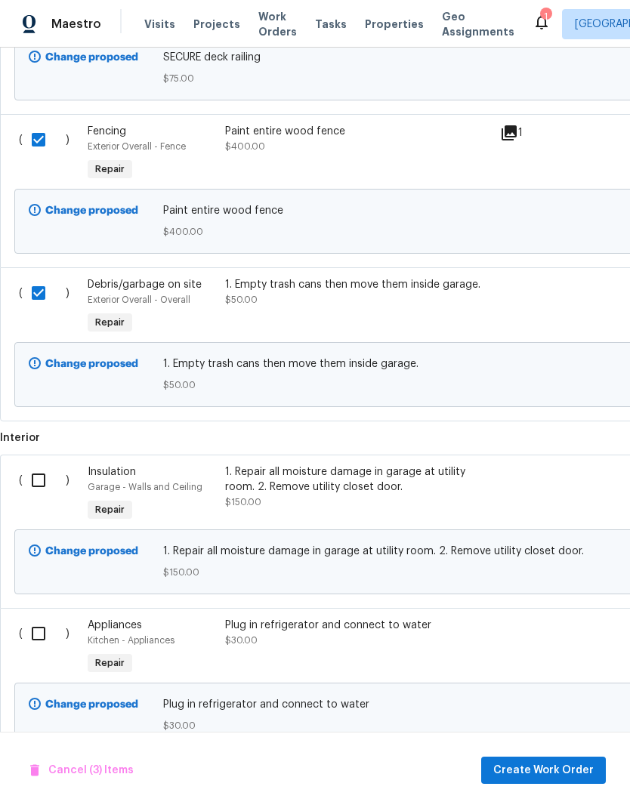
scroll to position [532, 0]
click at [43, 465] on input "checkbox" at bounding box center [44, 481] width 43 height 32
checkbox input "true"
click at [44, 618] on input "checkbox" at bounding box center [44, 634] width 43 height 32
checkbox input "true"
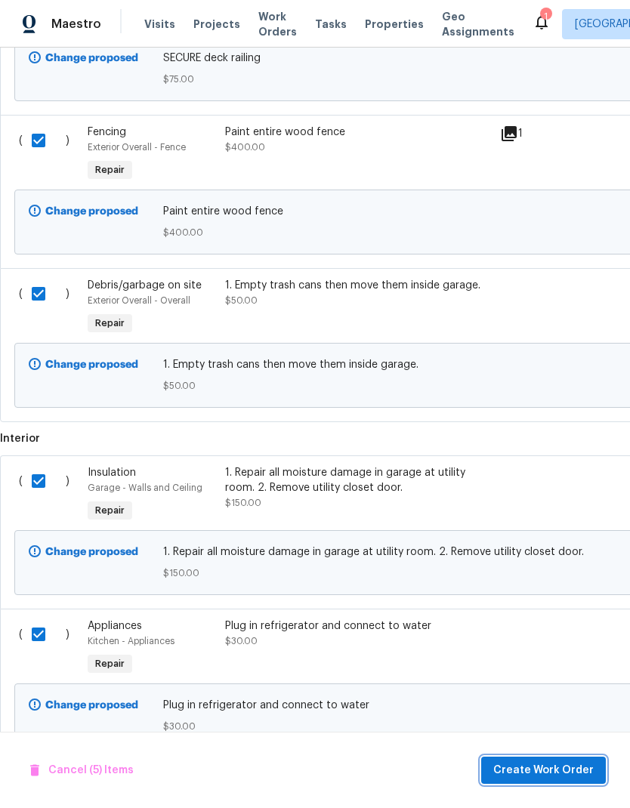
click at [552, 771] on span "Create Work Order" at bounding box center [543, 770] width 100 height 19
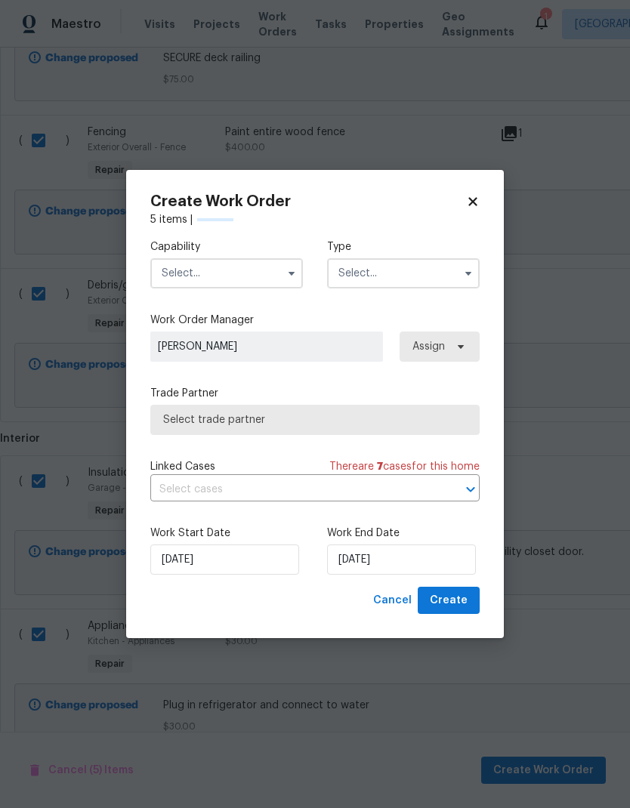
checkbox input "false"
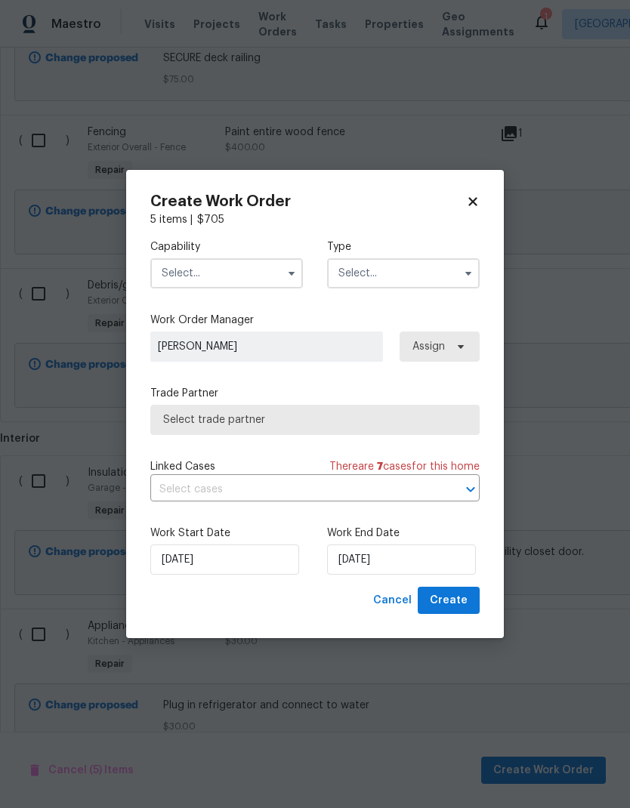
click at [226, 281] on input "text" at bounding box center [226, 273] width 153 height 30
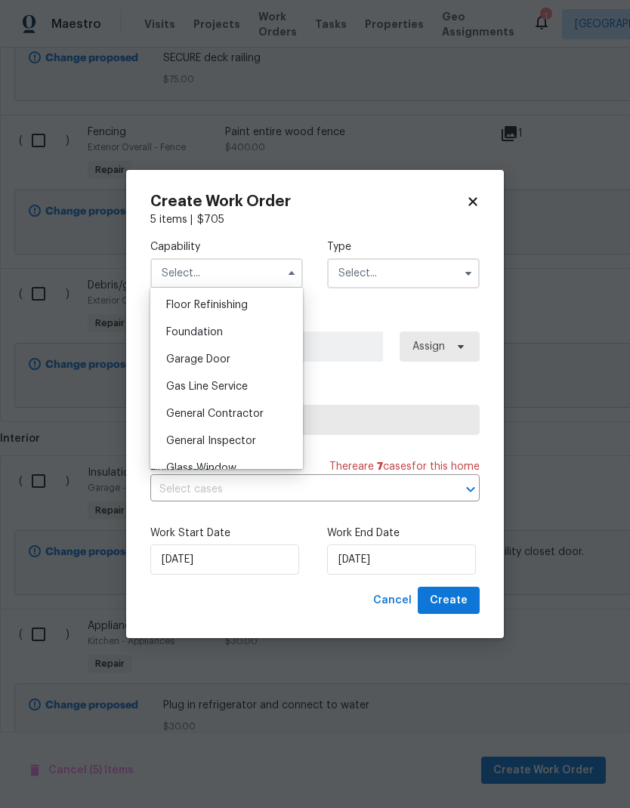
scroll to position [624, 0]
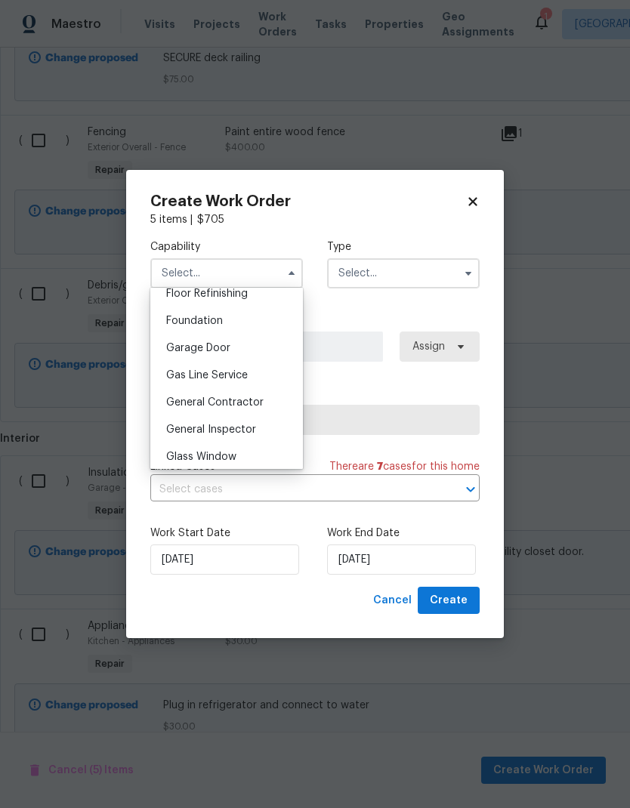
click at [255, 402] on span "General Contractor" at bounding box center [214, 402] width 97 height 11
type input "General Contractor"
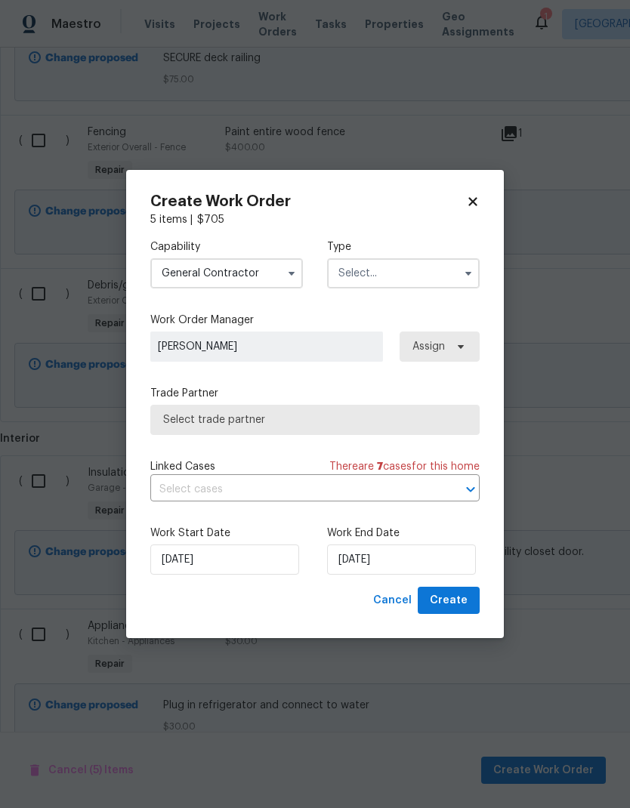
click at [416, 268] on input "text" at bounding box center [403, 273] width 153 height 30
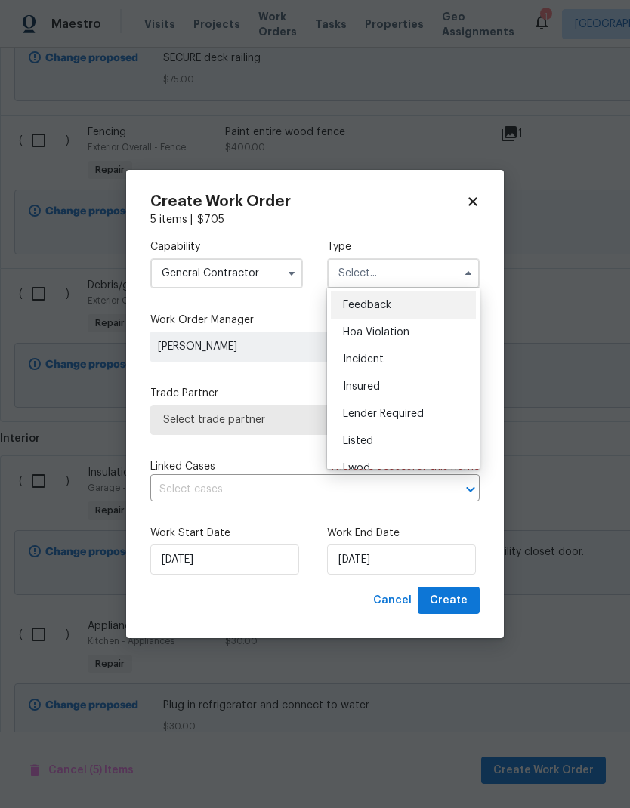
click at [403, 437] on div "Listed" at bounding box center [403, 440] width 145 height 27
type input "Listed"
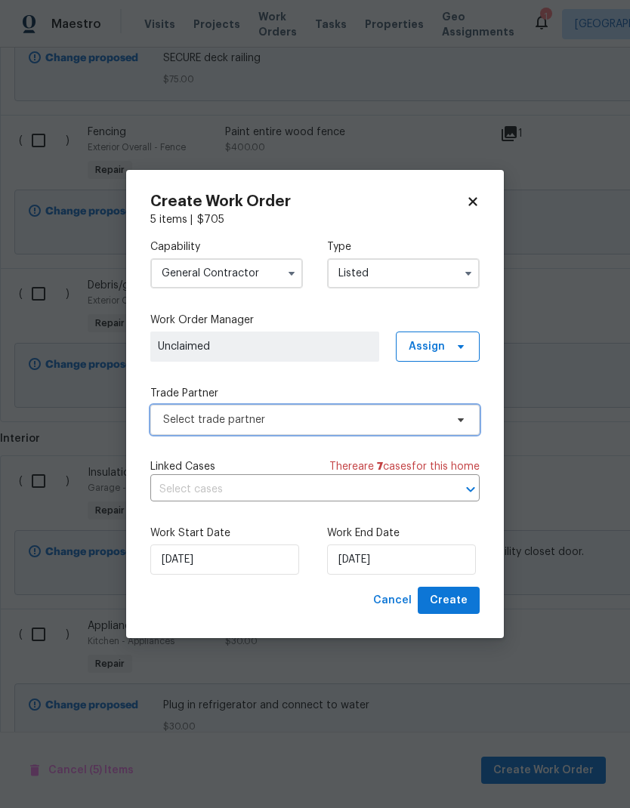
click at [366, 420] on span "Select trade partner" at bounding box center [304, 419] width 282 height 15
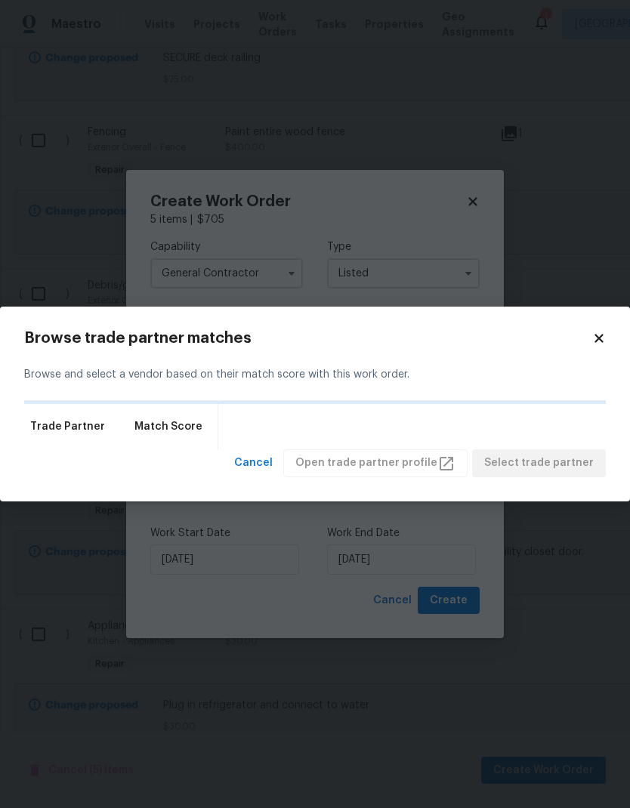
click at [594, 337] on icon at bounding box center [599, 338] width 14 height 14
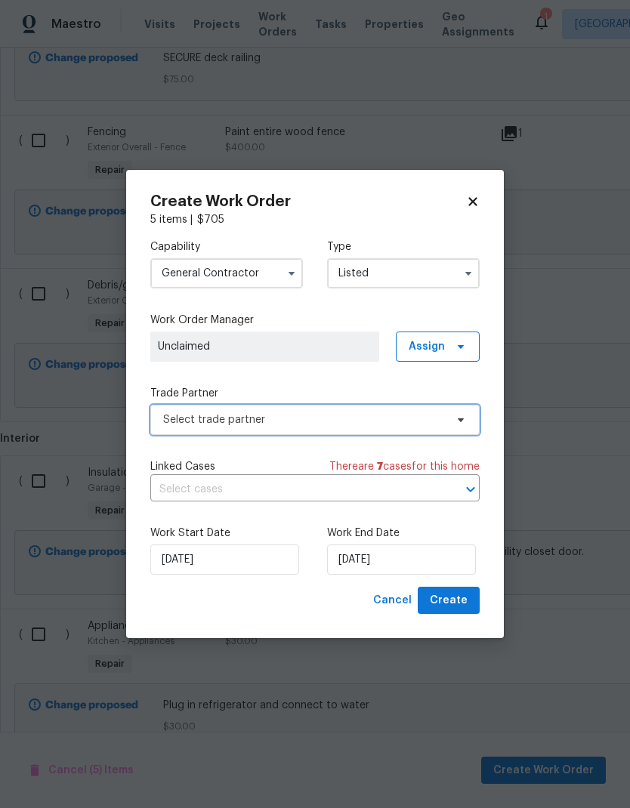
click at [430, 419] on span "Select trade partner" at bounding box center [304, 419] width 282 height 15
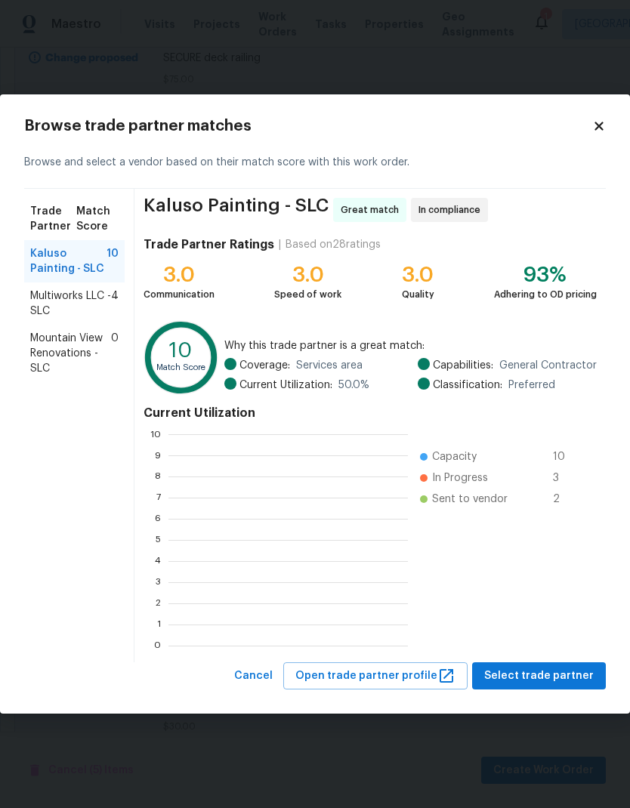
scroll to position [211, 239]
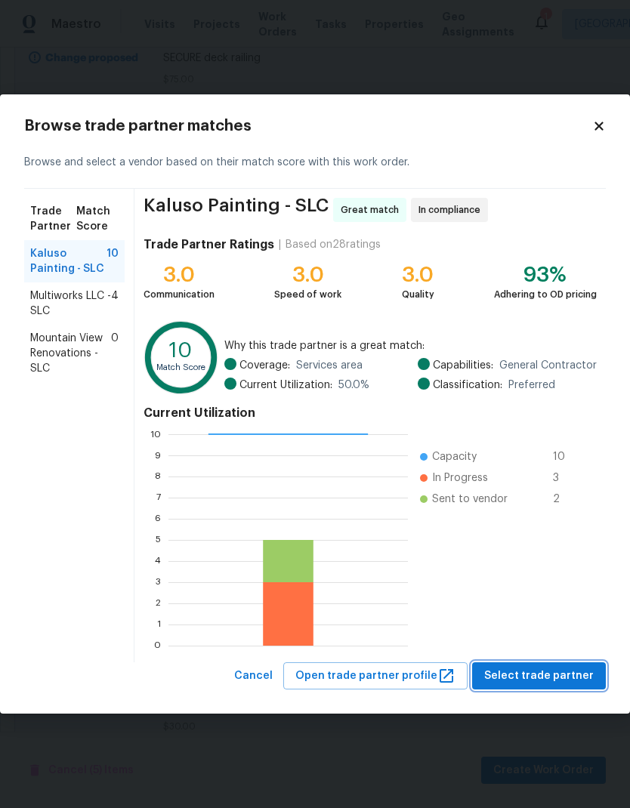
click at [579, 669] on span "Select trade partner" at bounding box center [538, 676] width 109 height 19
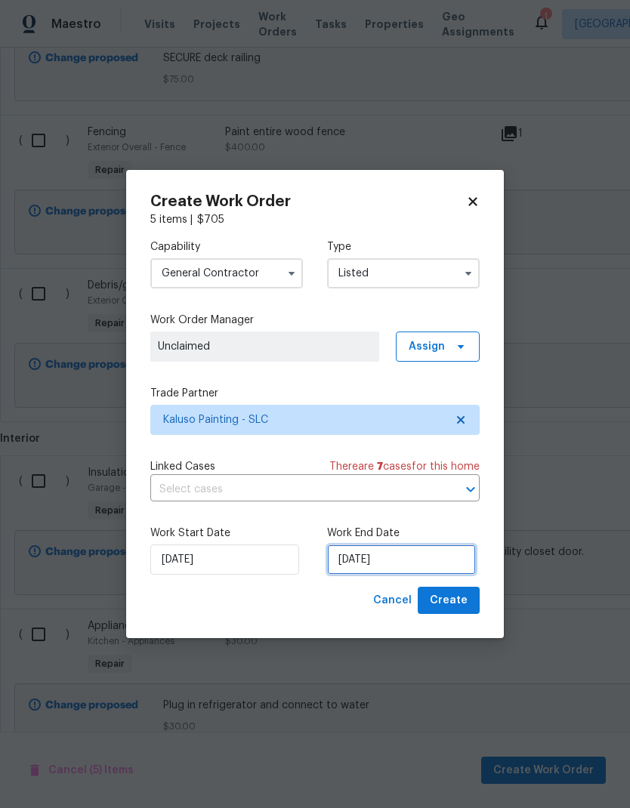
click at [435, 556] on input "[DATE]" at bounding box center [401, 559] width 149 height 30
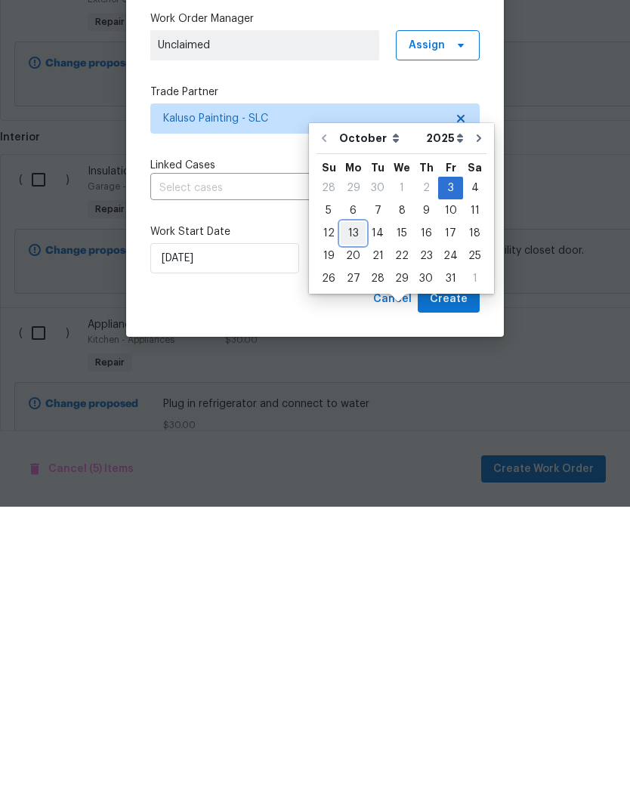
click at [358, 524] on div "13" at bounding box center [353, 534] width 25 height 21
type input "10/13/2025"
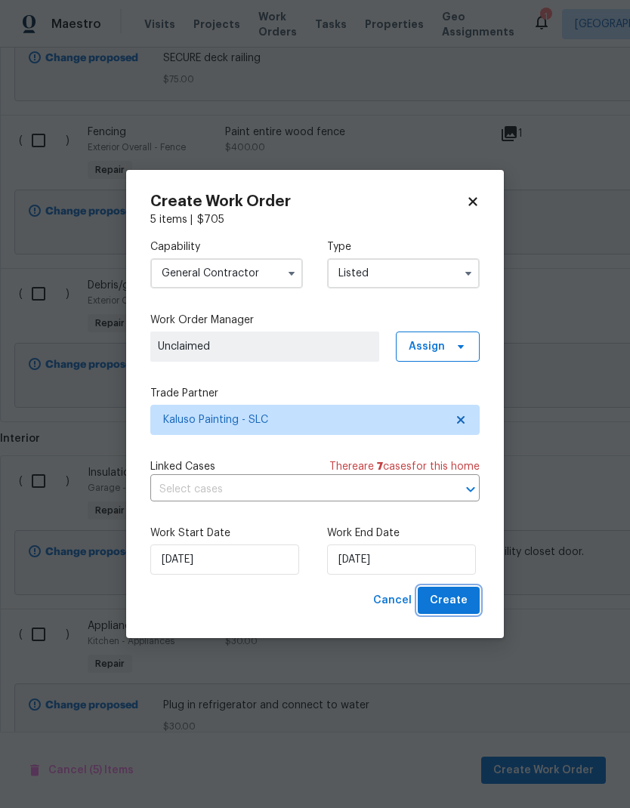
click at [461, 602] on span "Create" at bounding box center [449, 600] width 38 height 19
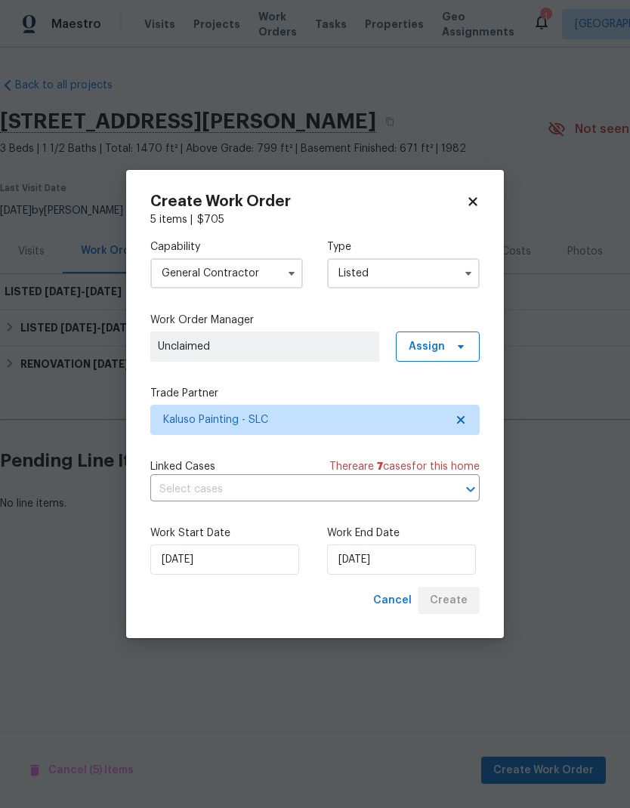
scroll to position [0, 0]
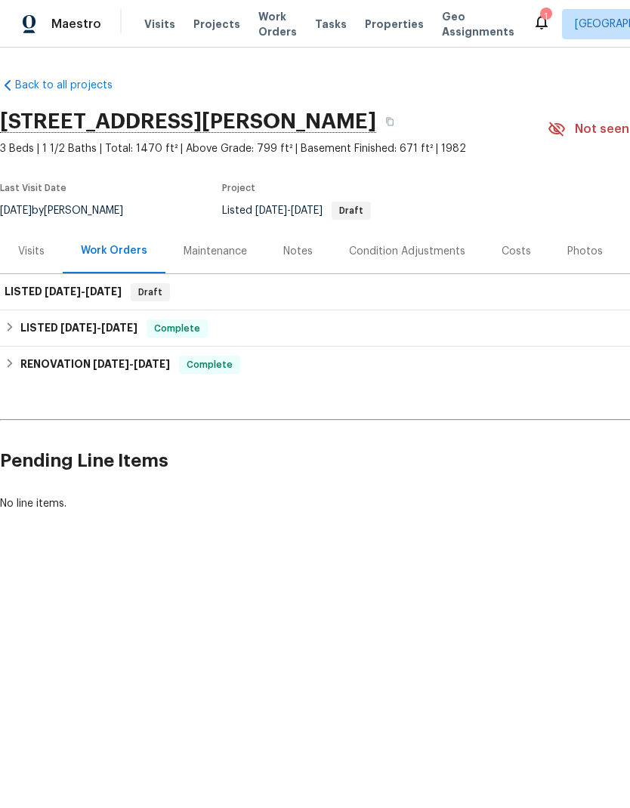
click at [360, 227] on div "Back to all projects 3671 W 4700 S, Roy, UT 84067 3 Beds | 1 1/2 Baths | Total:…" at bounding box center [315, 331] width 630 height 566
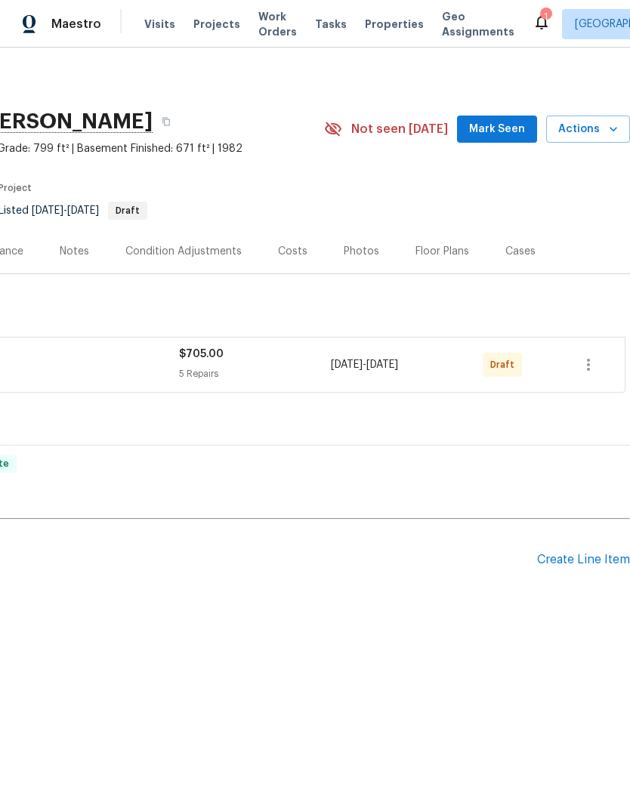
scroll to position [0, 223]
click at [591, 365] on icon "button" at bounding box center [588, 365] width 18 height 18
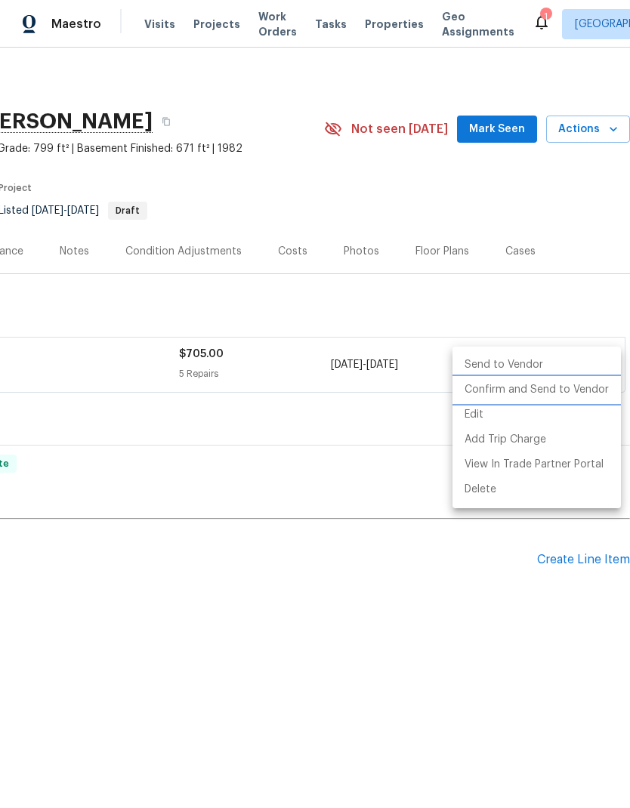
click at [580, 389] on li "Confirm and Send to Vendor" at bounding box center [536, 389] width 168 height 25
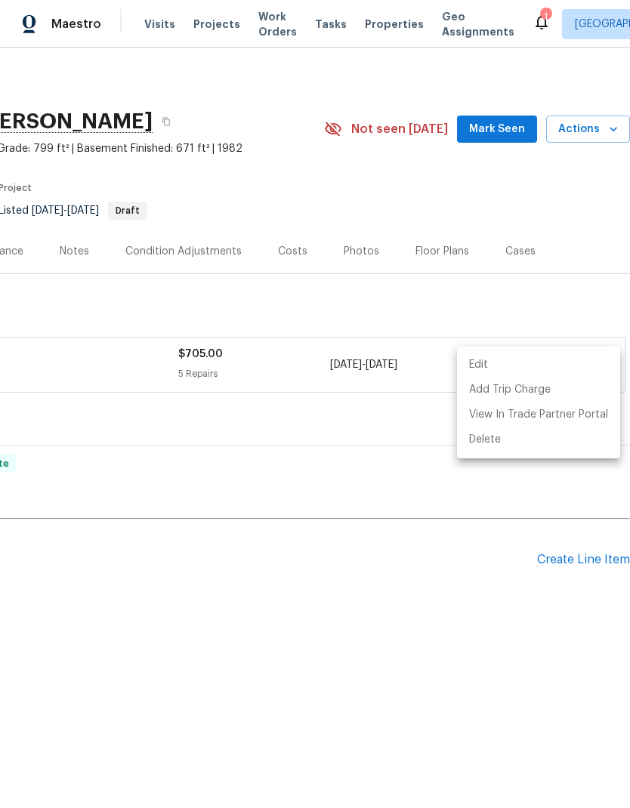
click at [553, 201] on div at bounding box center [315, 404] width 630 height 808
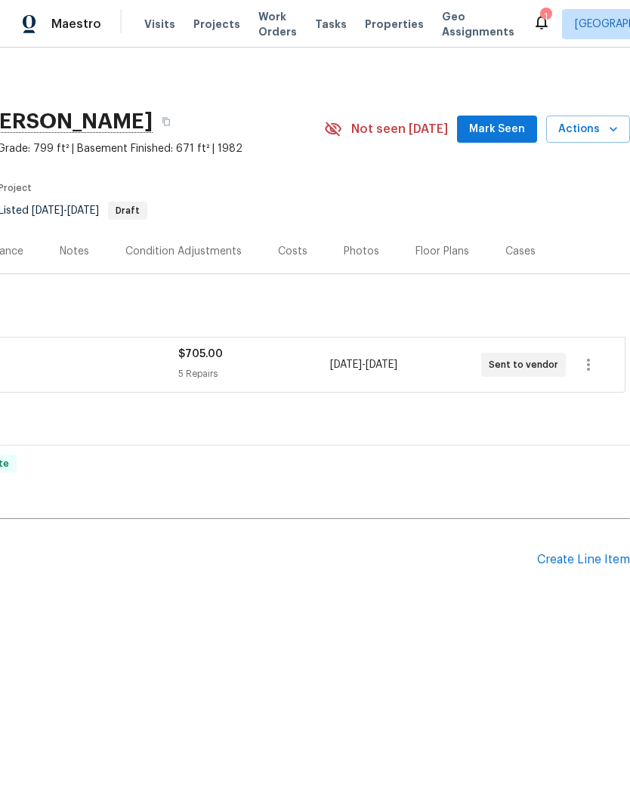
click at [592, 558] on div "Create Line Item" at bounding box center [583, 560] width 93 height 14
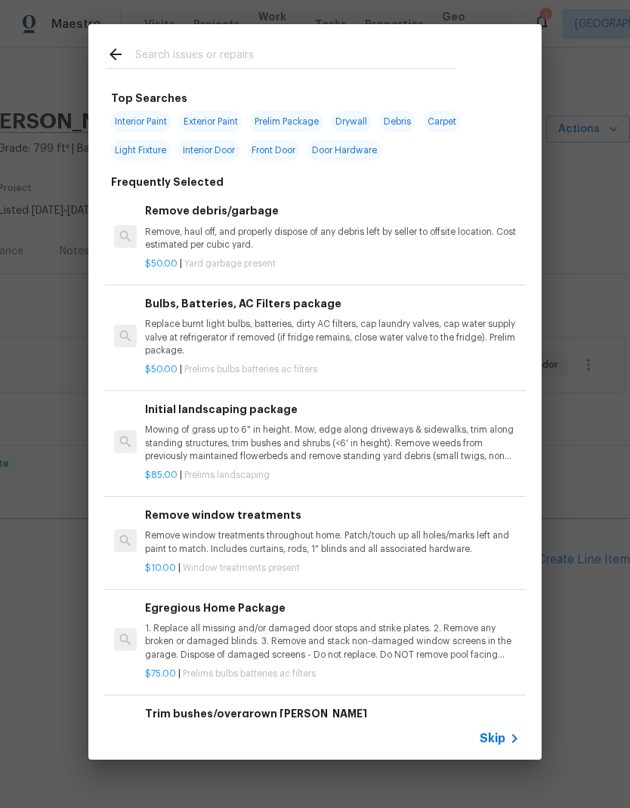
click at [276, 47] on input "text" at bounding box center [295, 56] width 320 height 23
type input "Pest"
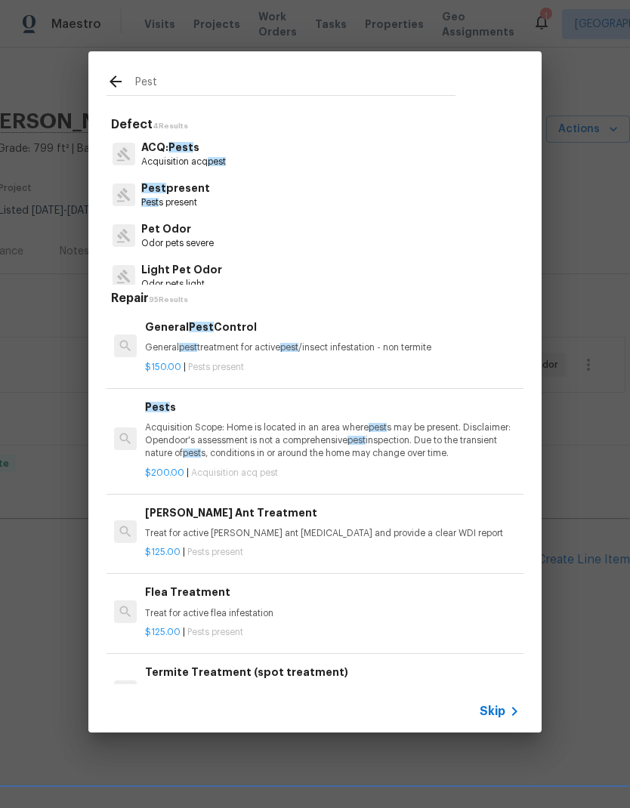
click at [195, 197] on p "Pest s present" at bounding box center [175, 202] width 69 height 13
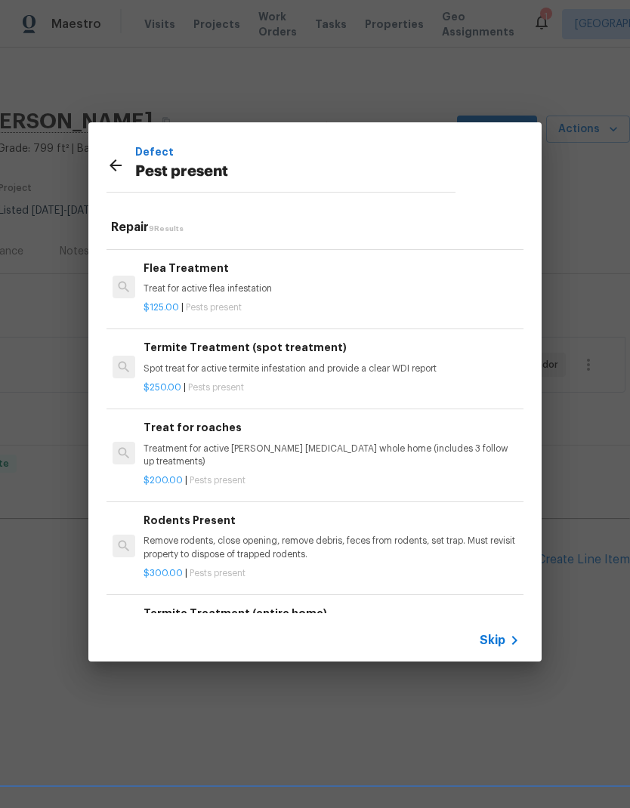
scroll to position [149, 2]
click at [322, 534] on p "Remove rodents, close opening, remove debris, feces from rodents, set trap. Mus…" at bounding box center [330, 547] width 374 height 26
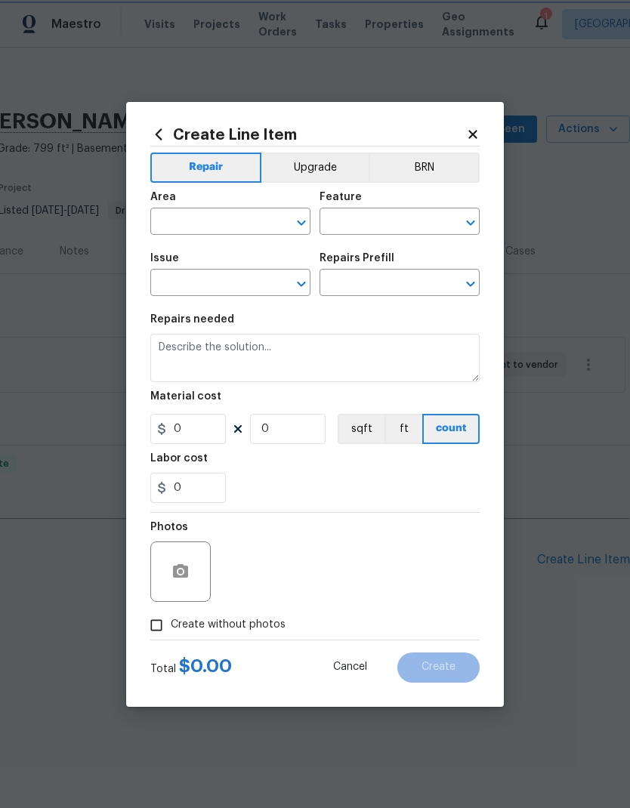
type input "Pests"
type input "Pest present"
type input "Rodents Present $300.00"
type textarea "Remove rodents, close opening, remove debris, feces from rodents, set trap. Mus…"
type input "300"
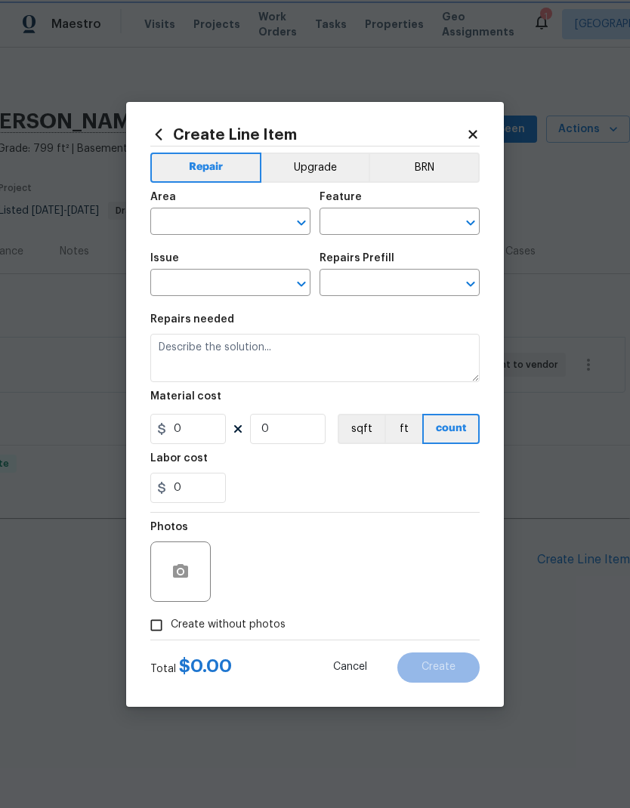
type input "1"
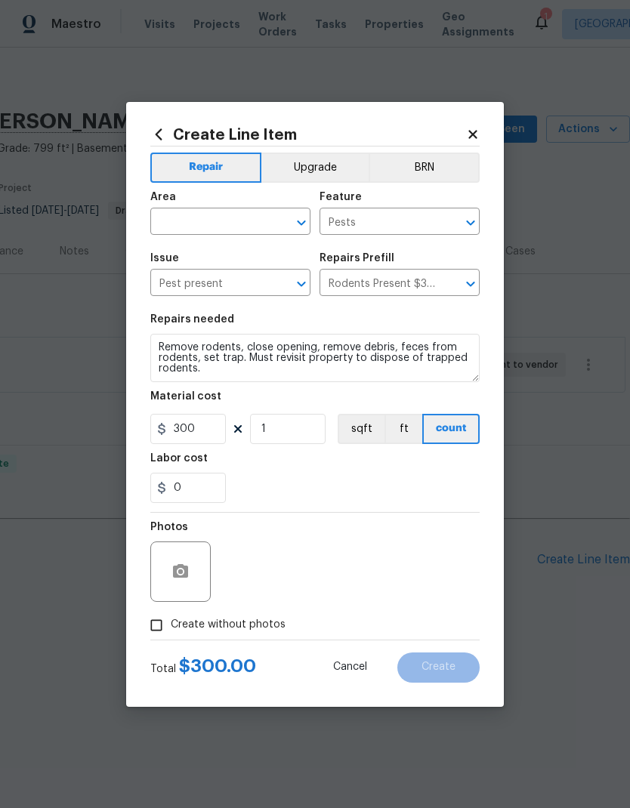
click at [241, 218] on input "text" at bounding box center [209, 222] width 118 height 23
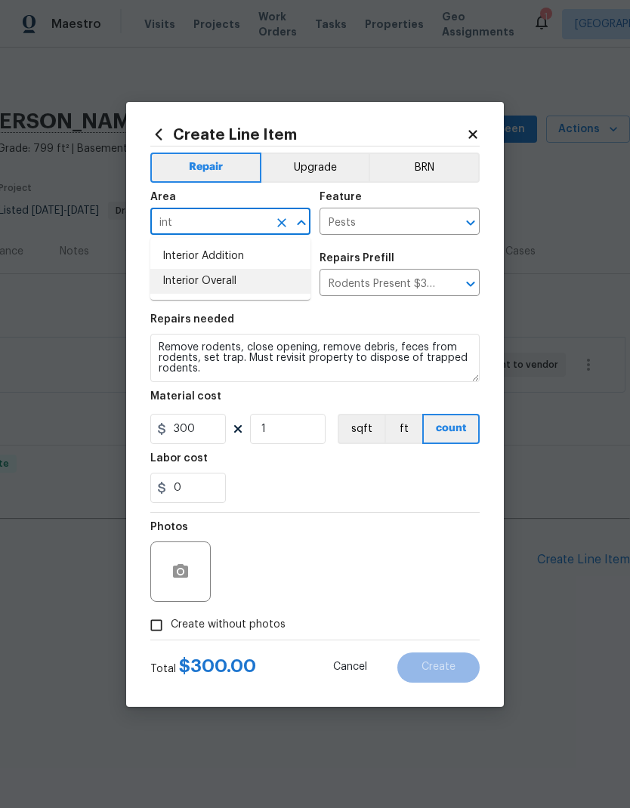
click at [245, 284] on li "Interior Overall" at bounding box center [230, 281] width 160 height 25
type input "Interior Overall"
click at [334, 482] on div "0" at bounding box center [314, 488] width 329 height 30
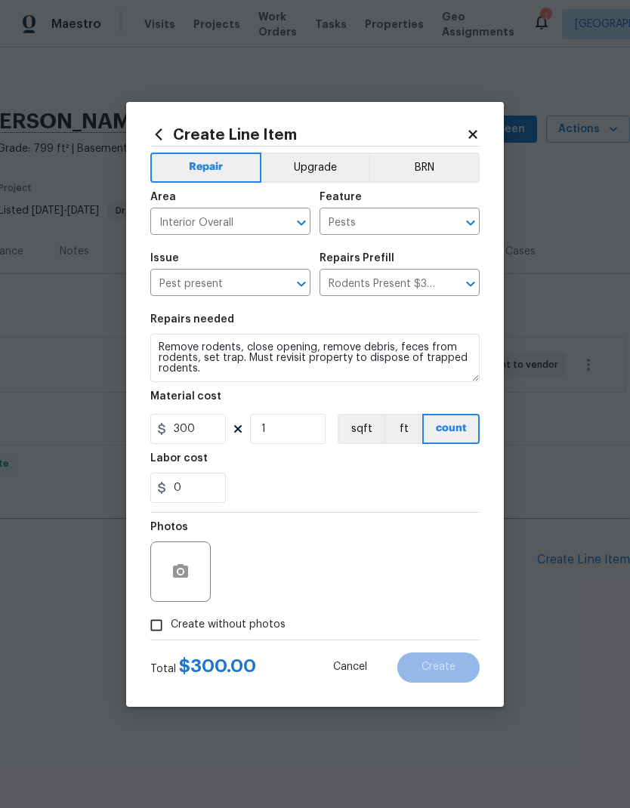
click at [161, 625] on input "Create without photos" at bounding box center [156, 625] width 29 height 29
checkbox input "true"
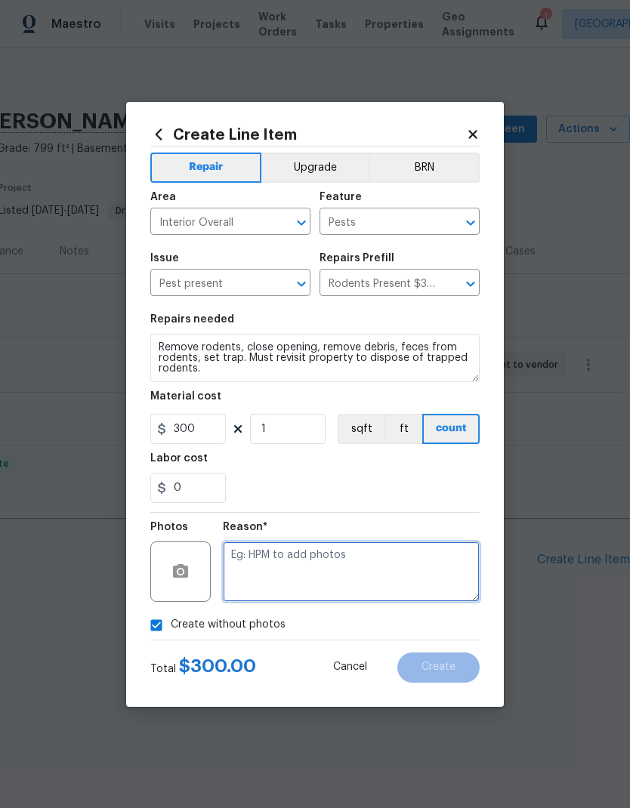
click at [359, 570] on textarea at bounding box center [351, 571] width 257 height 60
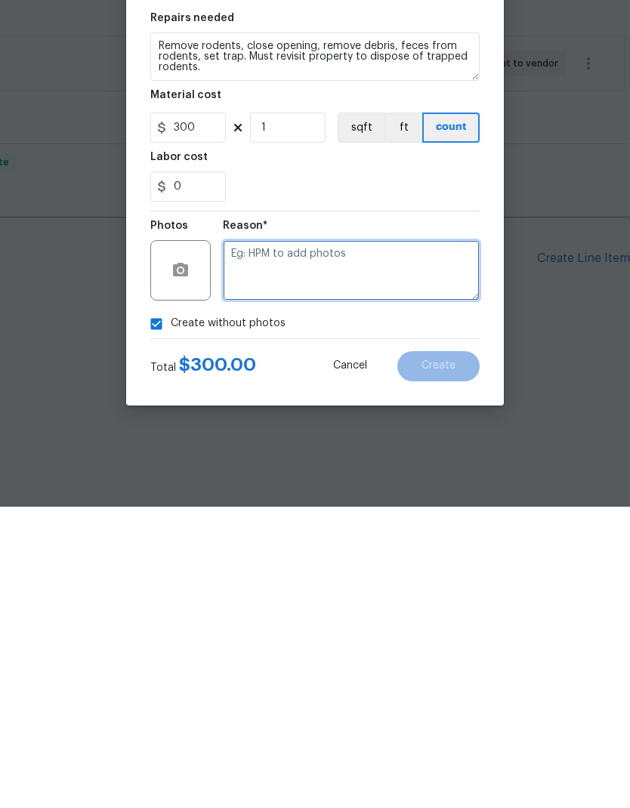
type textarea "P"
type textarea "Evidence of mice"
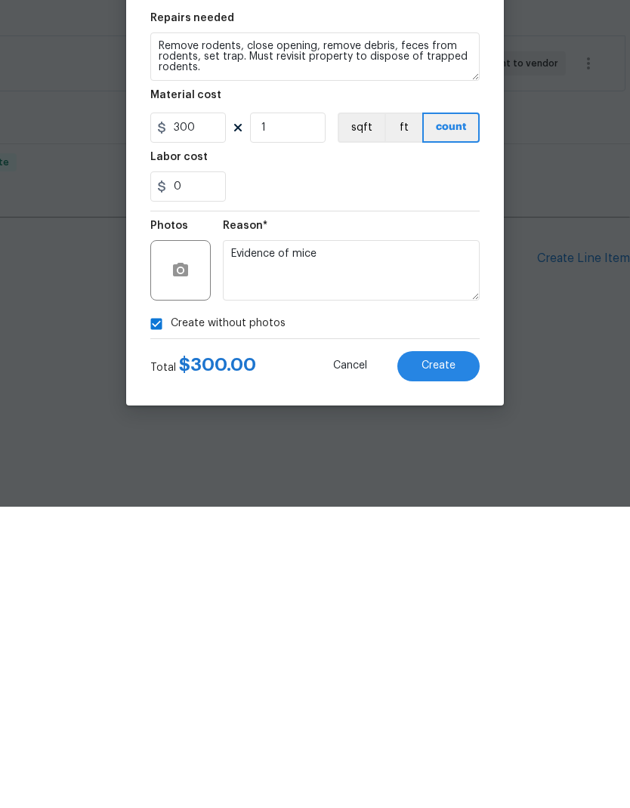
click at [454, 652] on button "Create" at bounding box center [438, 667] width 82 height 30
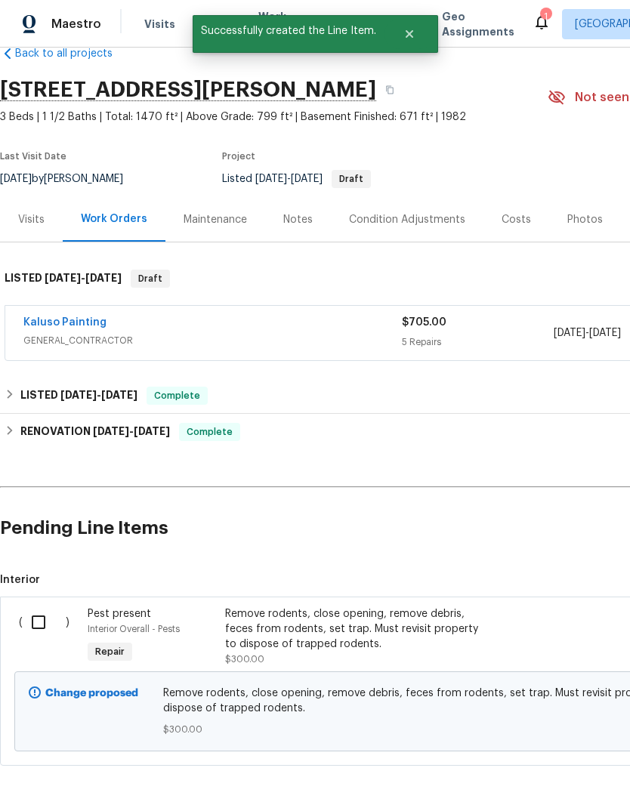
scroll to position [32, 0]
click at [42, 619] on input "checkbox" at bounding box center [44, 622] width 43 height 32
checkbox input "true"
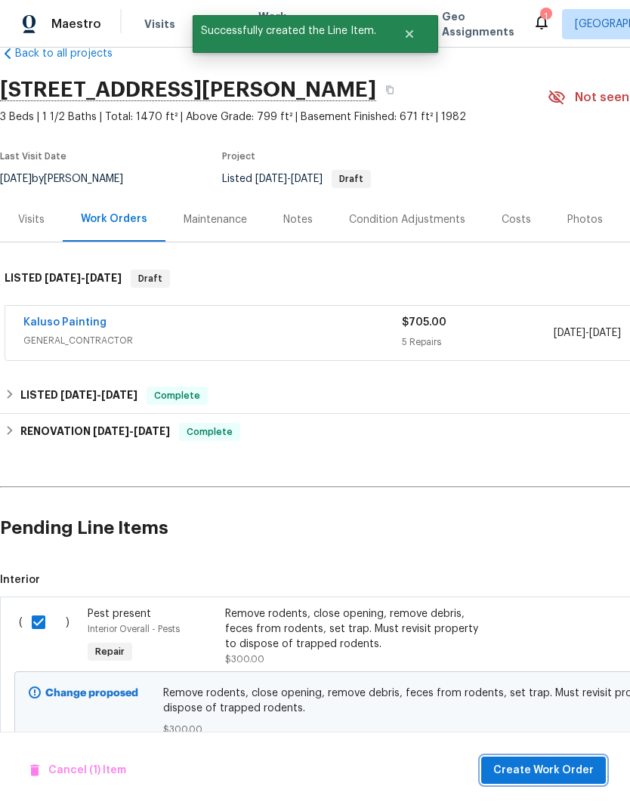
click at [561, 773] on span "Create Work Order" at bounding box center [543, 770] width 100 height 19
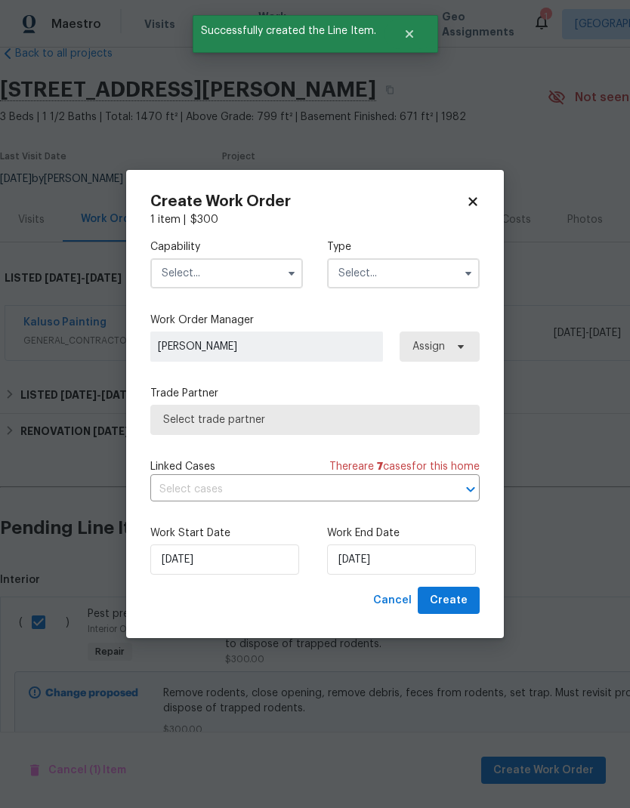
click at [233, 269] on input "text" at bounding box center [226, 273] width 153 height 30
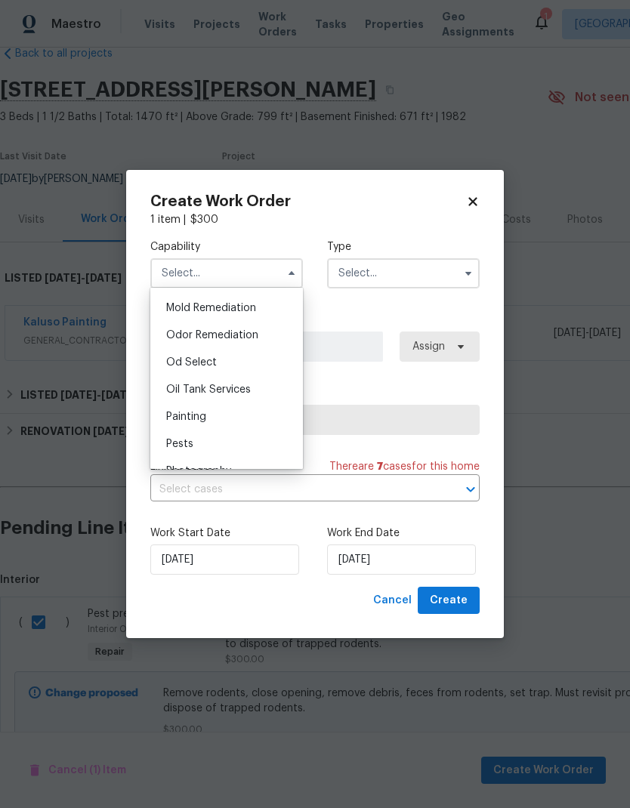
scroll to position [1167, 0]
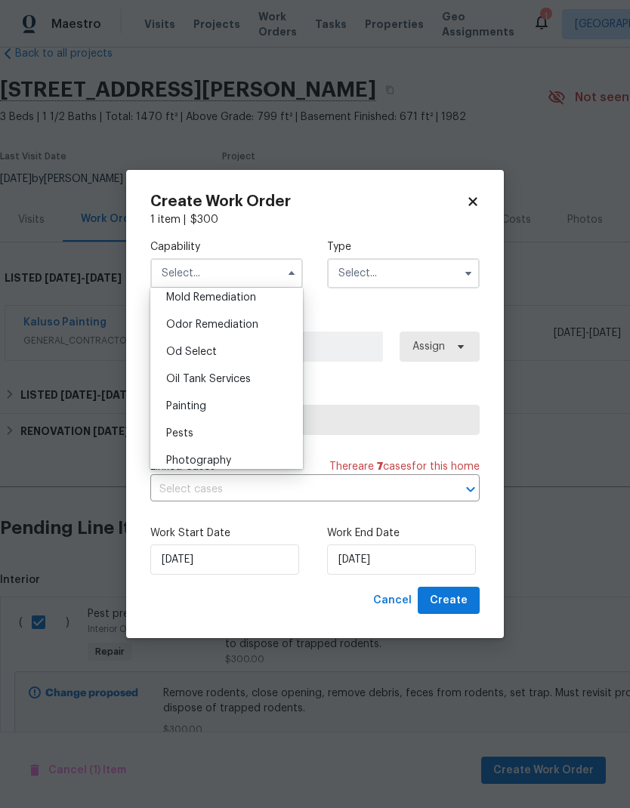
click at [215, 434] on div "Pests" at bounding box center [226, 433] width 145 height 27
type input "Pests"
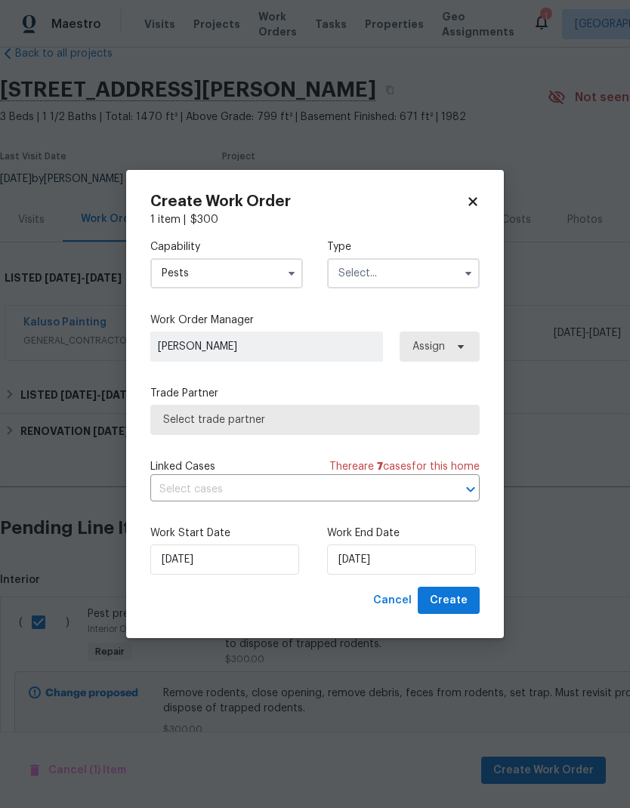
click at [416, 279] on input "text" at bounding box center [403, 273] width 153 height 30
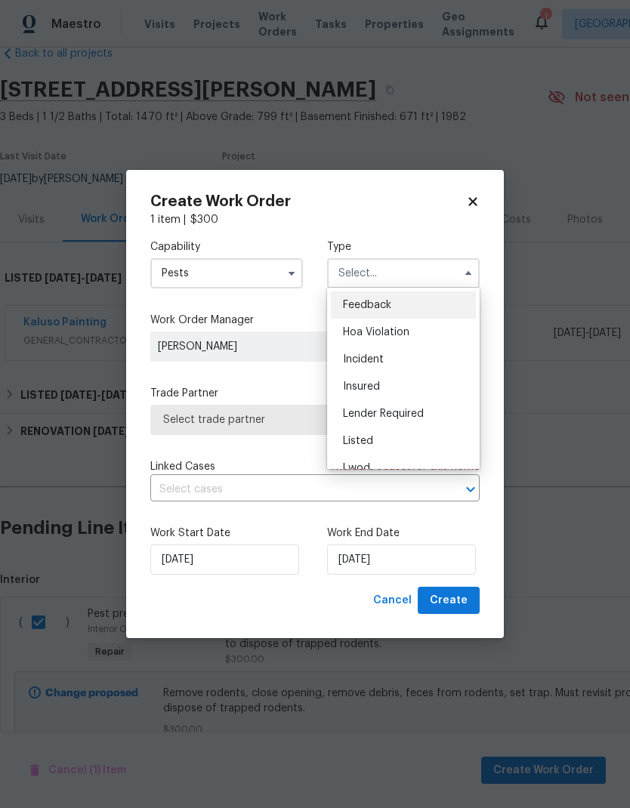
click at [387, 440] on div "Listed" at bounding box center [403, 440] width 145 height 27
type input "Listed"
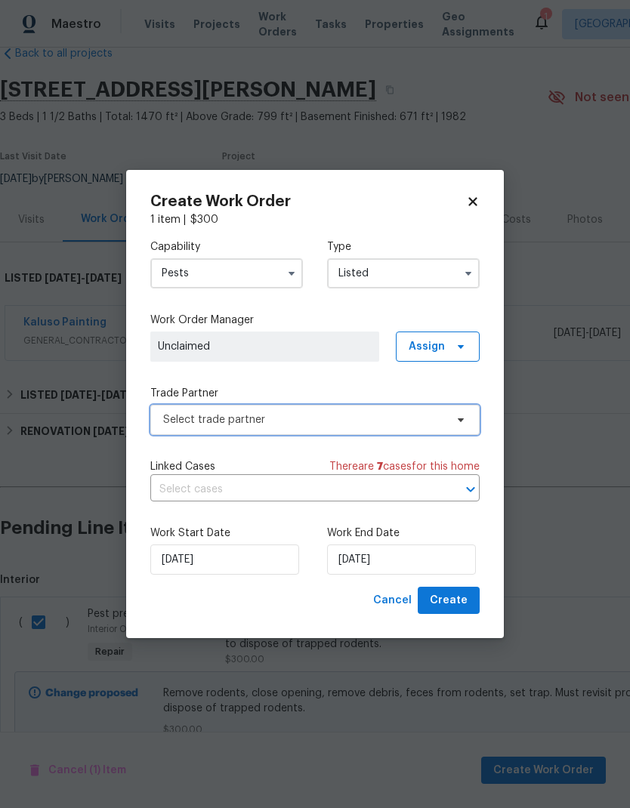
click at [374, 417] on span "Select trade partner" at bounding box center [304, 419] width 282 height 15
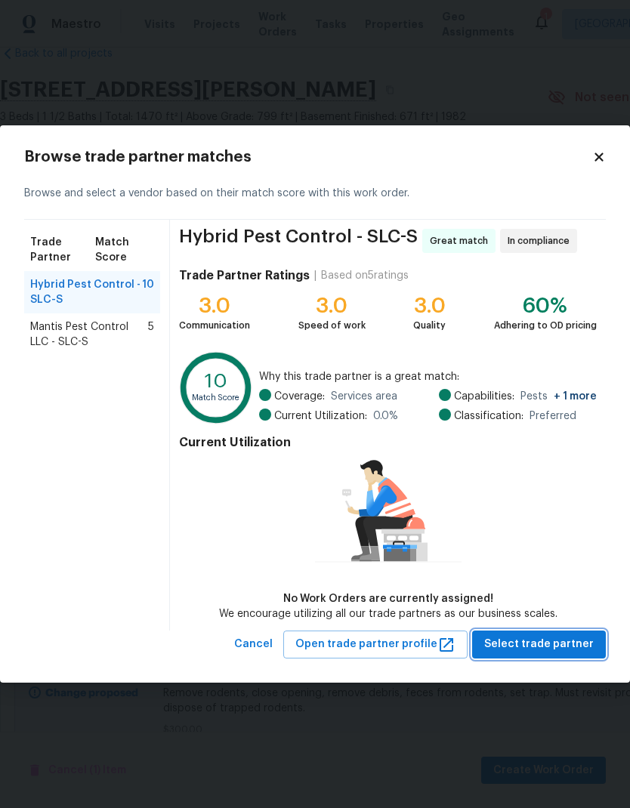
click at [556, 643] on span "Select trade partner" at bounding box center [538, 644] width 109 height 19
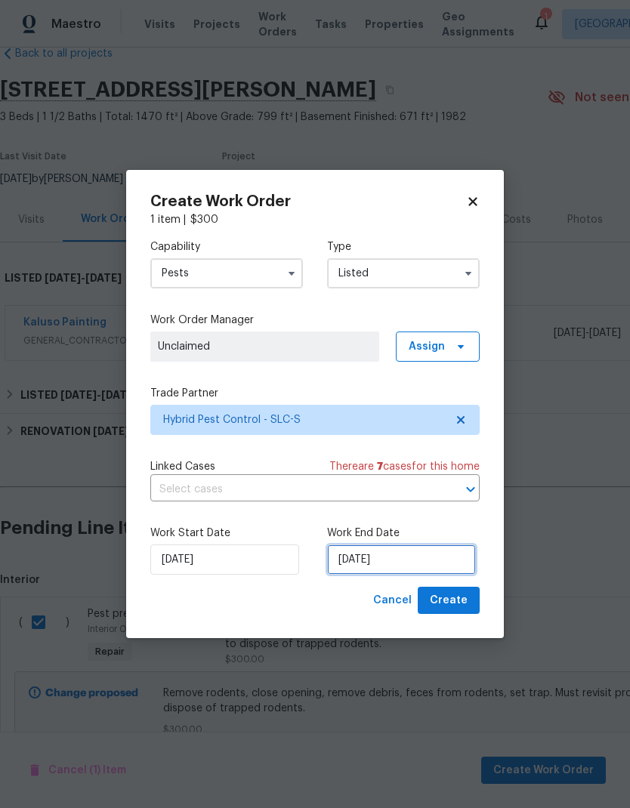
click at [426, 559] on input "[DATE]" at bounding box center [401, 559] width 149 height 30
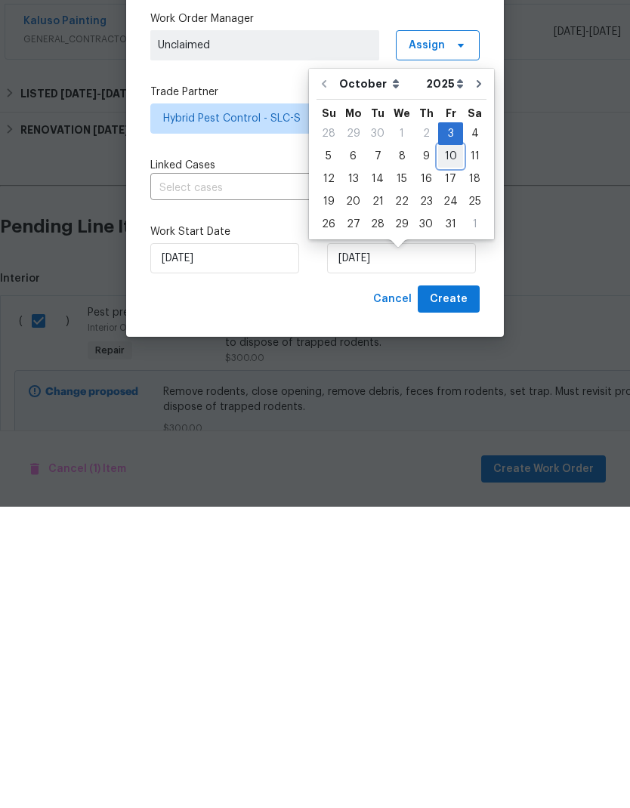
click at [448, 447] on div "10" at bounding box center [450, 457] width 25 height 21
type input "[DATE]"
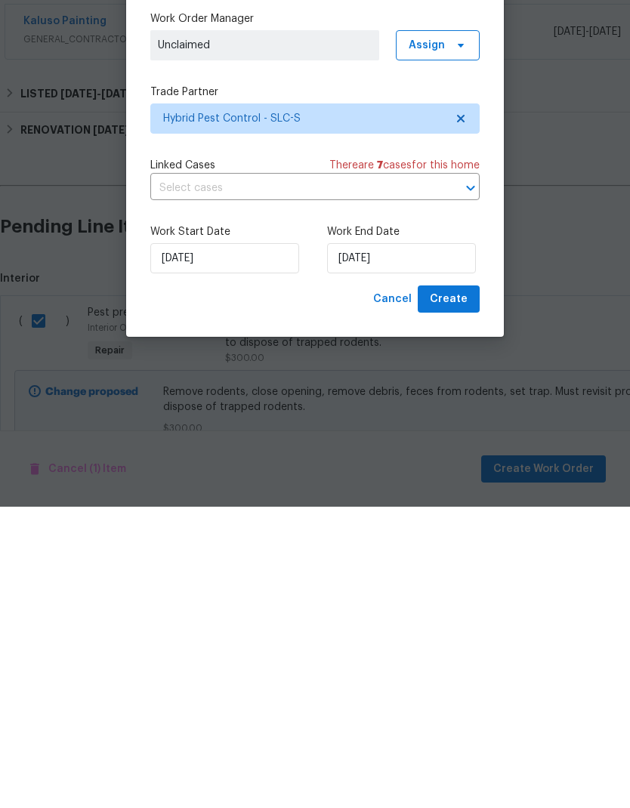
scroll to position [60, 0]
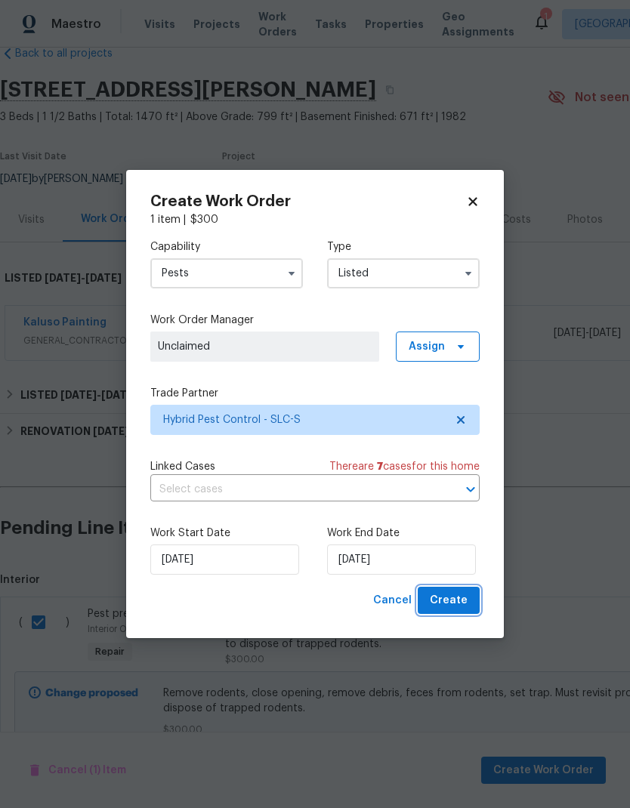
click at [463, 595] on span "Create" at bounding box center [449, 600] width 38 height 19
checkbox input "false"
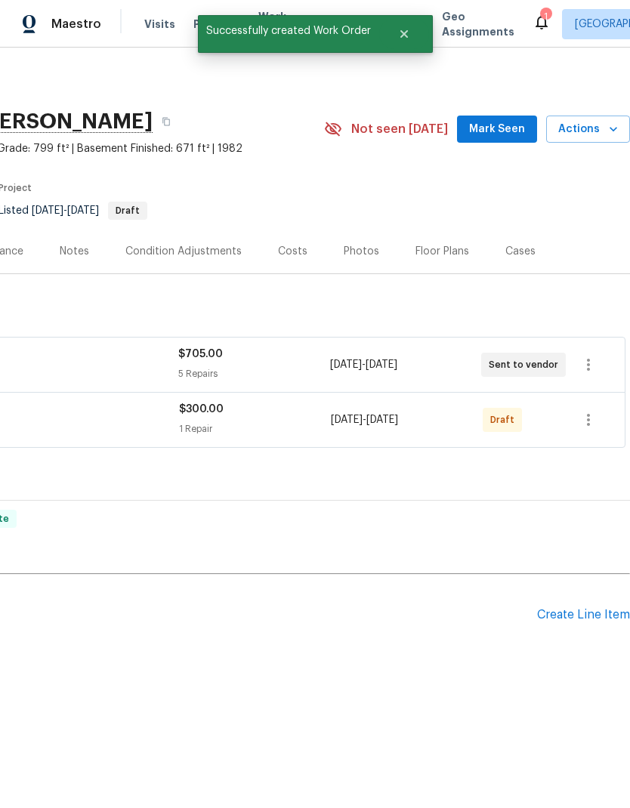
scroll to position [0, 223]
click at [595, 424] on icon "button" at bounding box center [588, 420] width 18 height 18
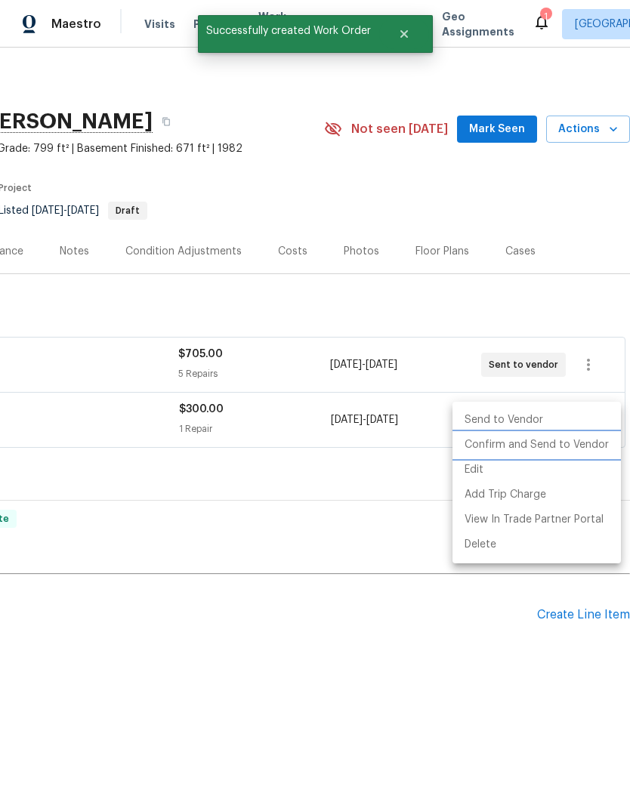
click at [570, 449] on li "Confirm and Send to Vendor" at bounding box center [536, 445] width 168 height 25
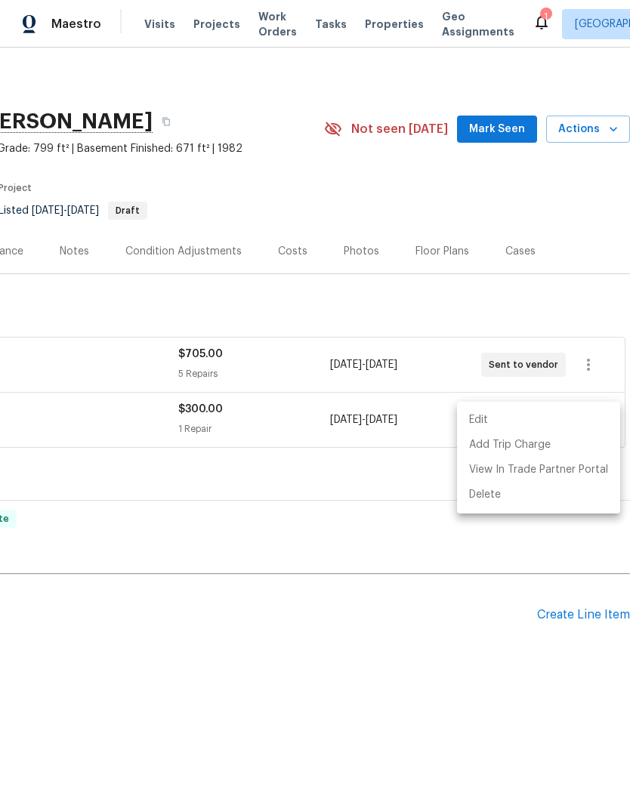
click at [430, 642] on div at bounding box center [315, 404] width 630 height 808
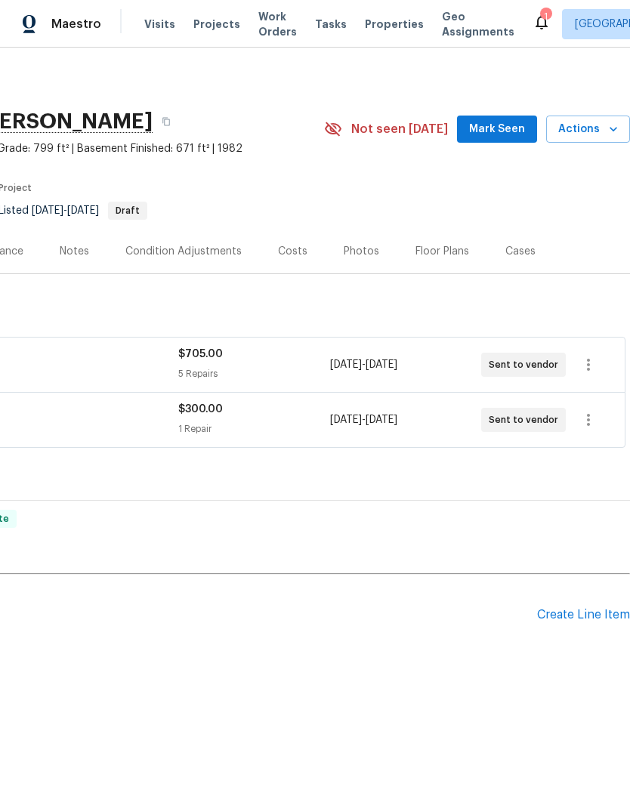
click at [582, 620] on div "Create Line Item" at bounding box center [583, 615] width 93 height 14
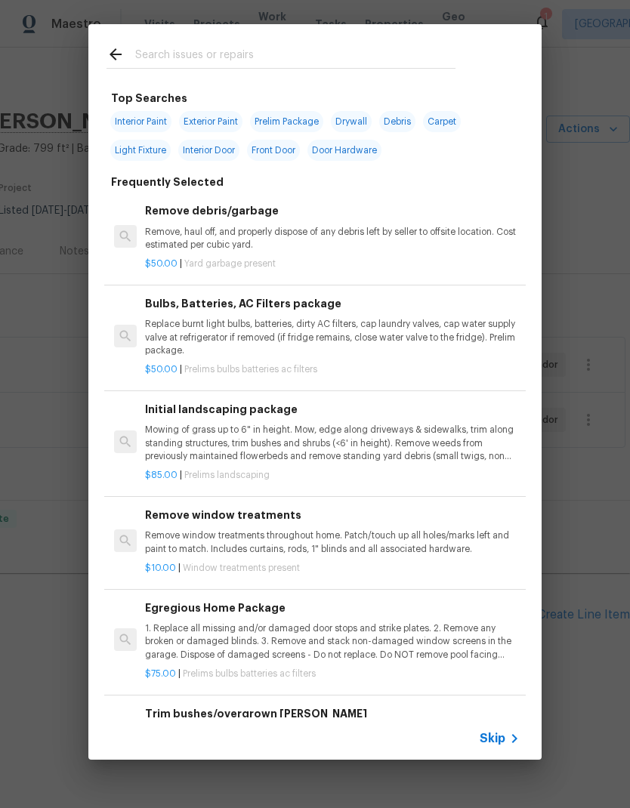
click at [271, 54] on input "text" at bounding box center [295, 56] width 320 height 23
type input "Water heater"
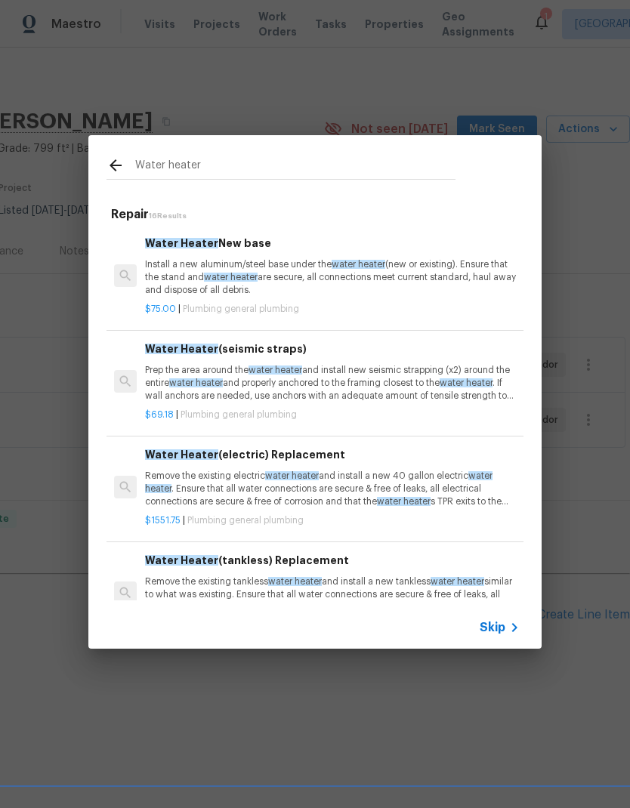
click at [437, 276] on p "Install a new aluminum/steel base under the water heater (new or existing). Ens…" at bounding box center [332, 277] width 374 height 39
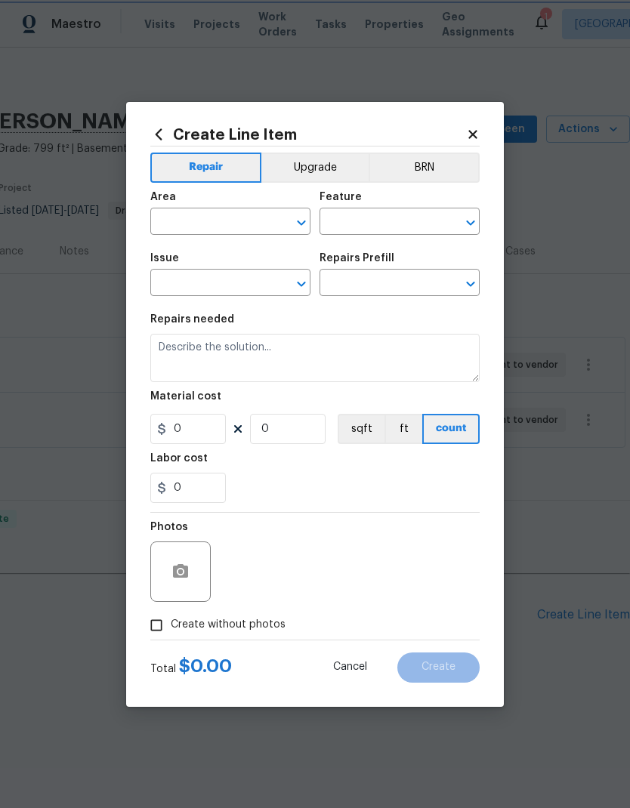
type input "Plumbing"
type input "General Plumbing"
type textarea "Install a new aluminum/steel base under the water heater (new or existing). Ens…"
type input "1"
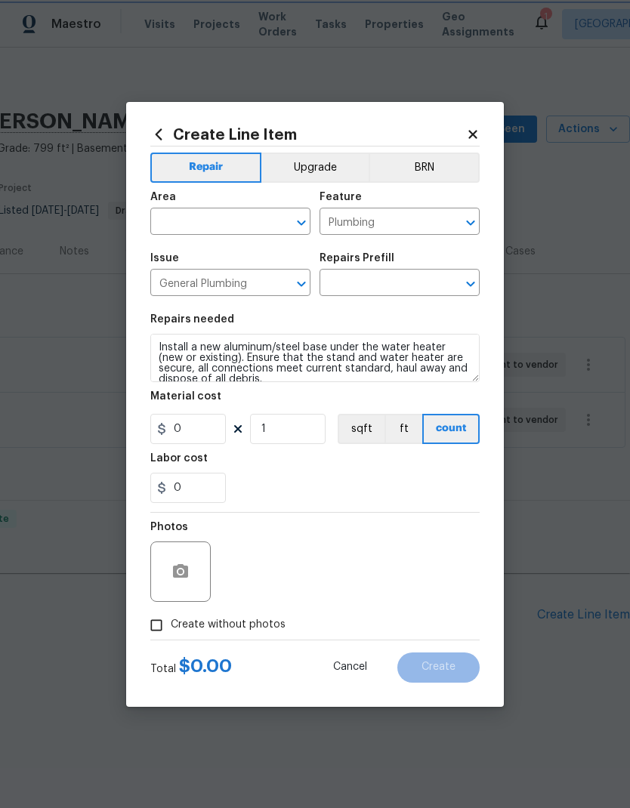
type input "Water Heater New base $75.00"
type input "75"
click at [244, 233] on input "text" at bounding box center [209, 222] width 118 height 23
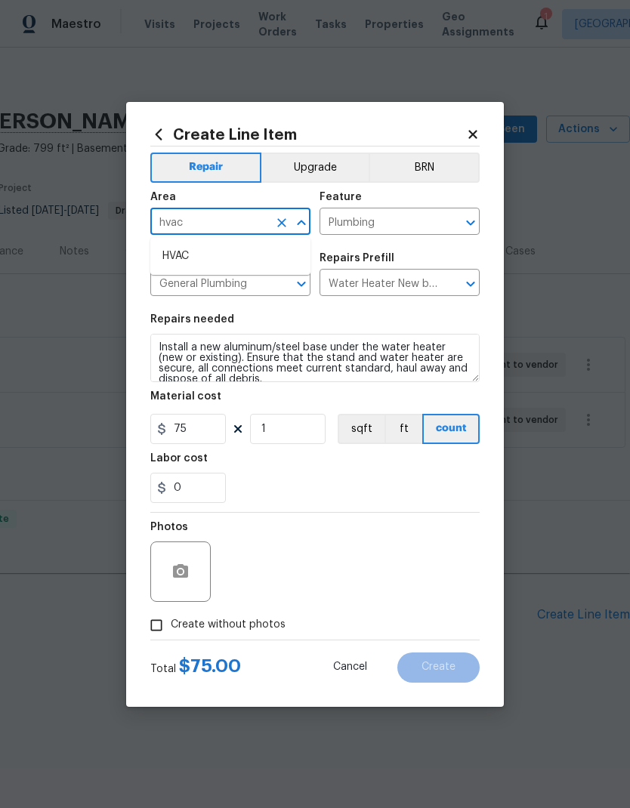
click at [203, 260] on li "HVAC" at bounding box center [230, 256] width 160 height 25
type input "HVAC"
click at [279, 226] on icon "Clear" at bounding box center [281, 222] width 15 height 15
click at [213, 252] on li "Plumbing" at bounding box center [230, 256] width 160 height 25
type input "Plumbing"
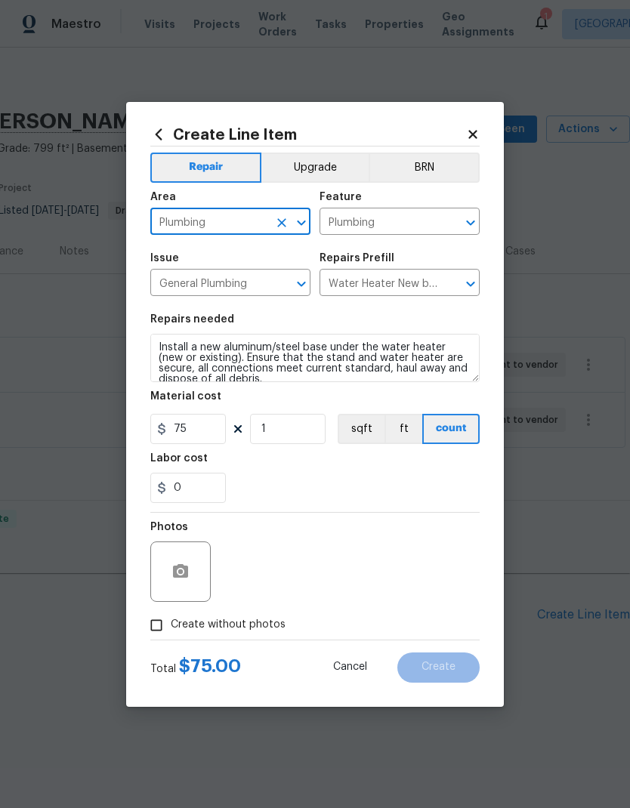
click at [455, 285] on icon "Clear" at bounding box center [450, 283] width 15 height 15
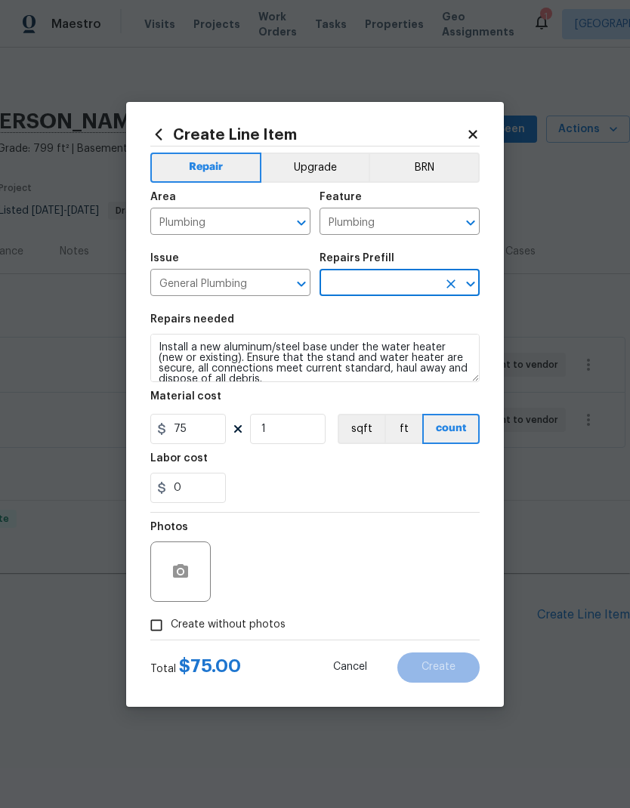
click at [407, 277] on input "text" at bounding box center [378, 284] width 118 height 23
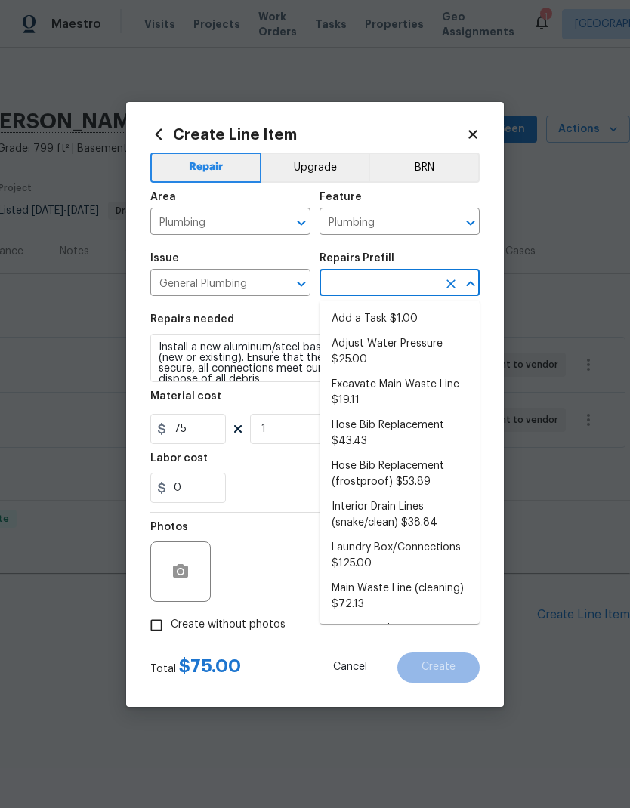
scroll to position [0, 0]
click at [403, 315] on li "Add a Task $1.00" at bounding box center [399, 319] width 160 height 25
type input "Add a Task $1.00"
type textarea "HPM to detail"
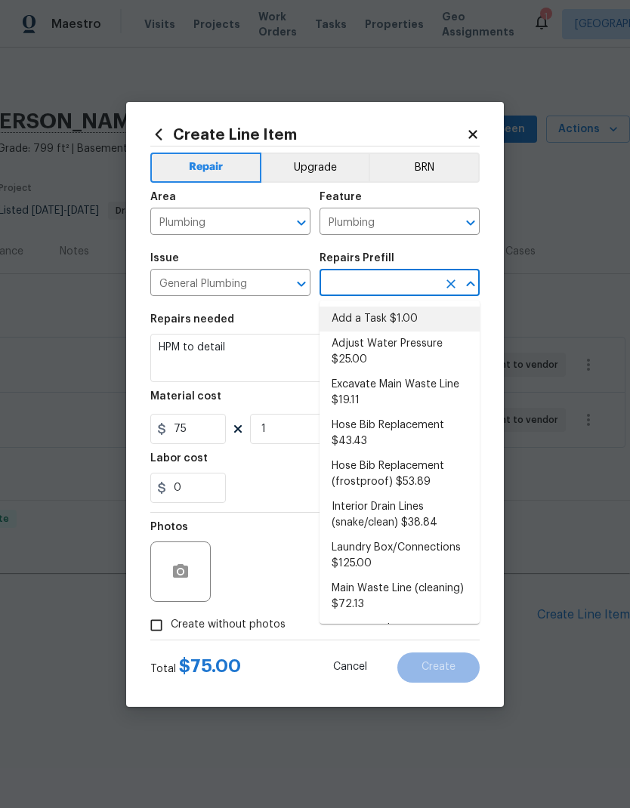
type input "Add a Task $1.00"
type input "1"
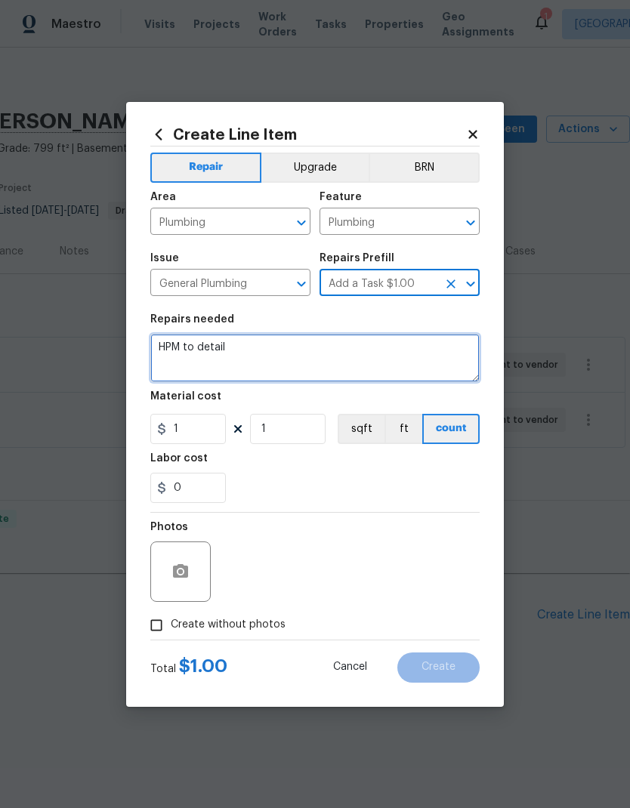
click at [222, 353] on textarea "HPM to detail" at bounding box center [314, 358] width 329 height 48
click at [196, 353] on textarea "HPM to detail" at bounding box center [314, 358] width 329 height 48
click at [199, 344] on textarea "HPM to detail" at bounding box center [314, 358] width 329 height 48
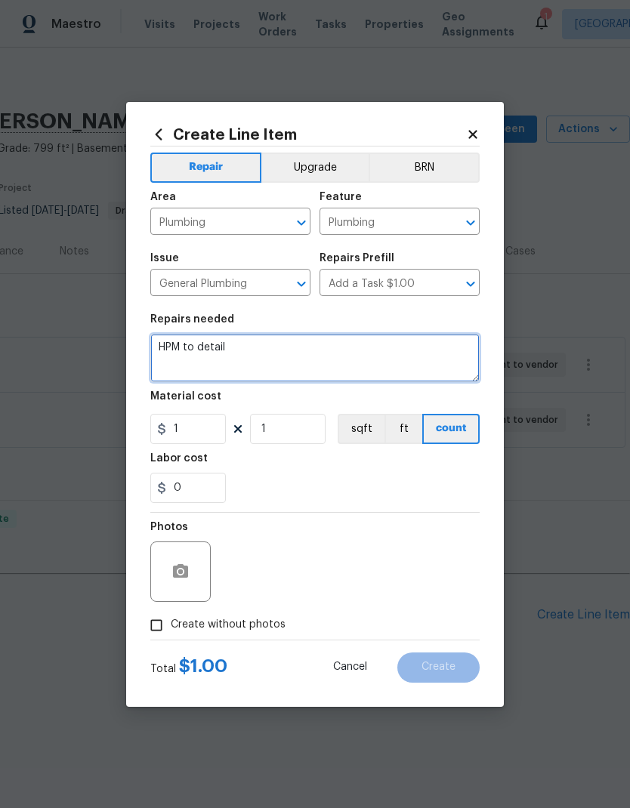
click at [198, 343] on textarea "HPM to detail" at bounding box center [314, 358] width 329 height 48
type textarea "Repair corroded connections at water heater"
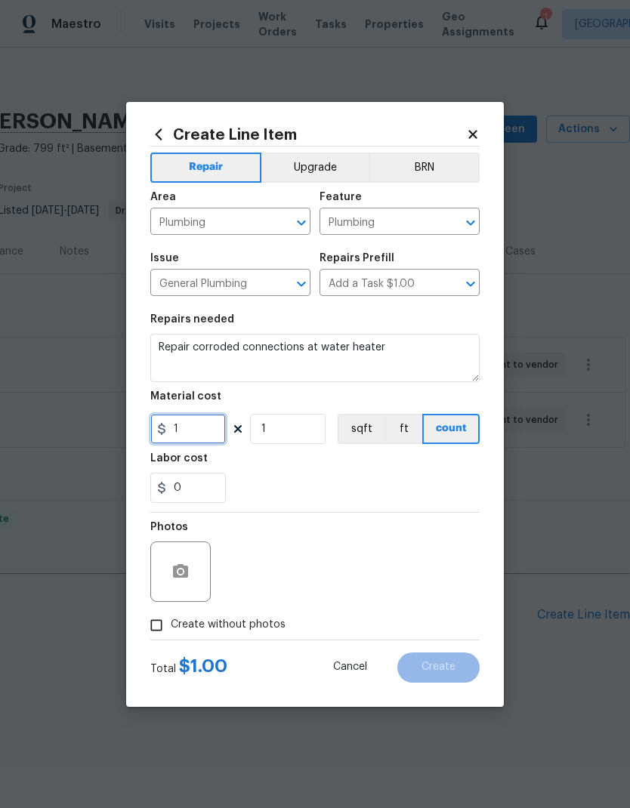
click at [204, 433] on input "1" at bounding box center [187, 429] width 75 height 30
type input "75"
click at [325, 470] on div "Labor cost" at bounding box center [314, 463] width 329 height 20
click at [159, 626] on input "Create without photos" at bounding box center [156, 625] width 29 height 29
checkbox input "true"
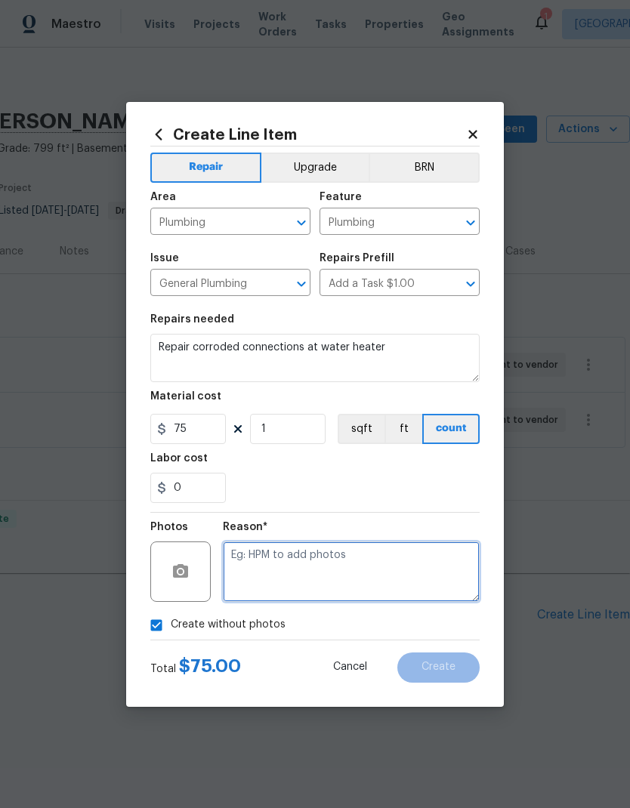
click at [347, 572] on textarea at bounding box center [351, 571] width 257 height 60
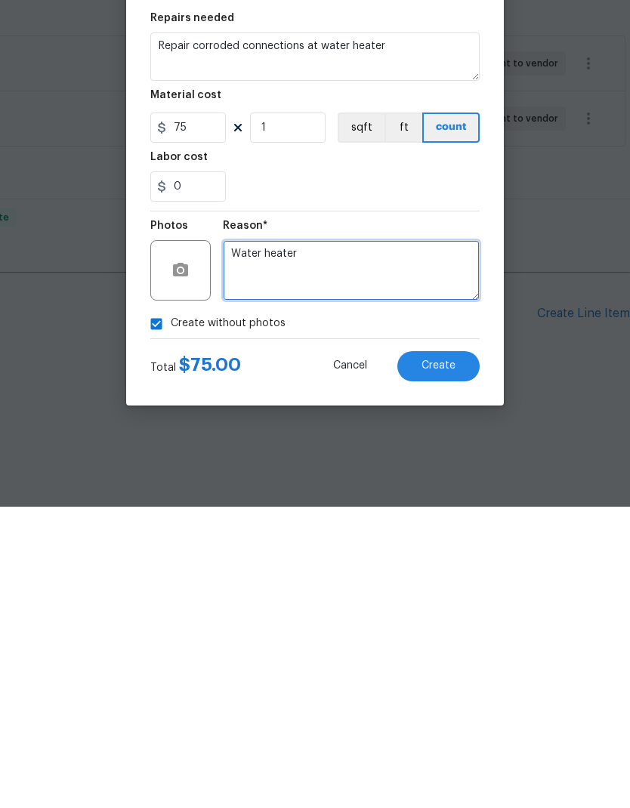
type textarea "Water heater"
click at [466, 652] on button "Create" at bounding box center [438, 667] width 82 height 30
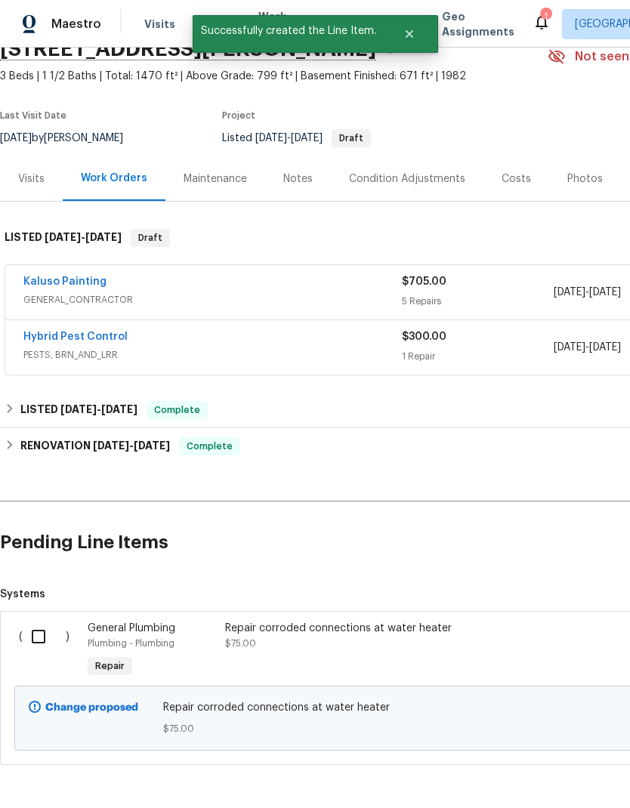
scroll to position [72, 0]
click at [41, 637] on input "checkbox" at bounding box center [44, 637] width 43 height 32
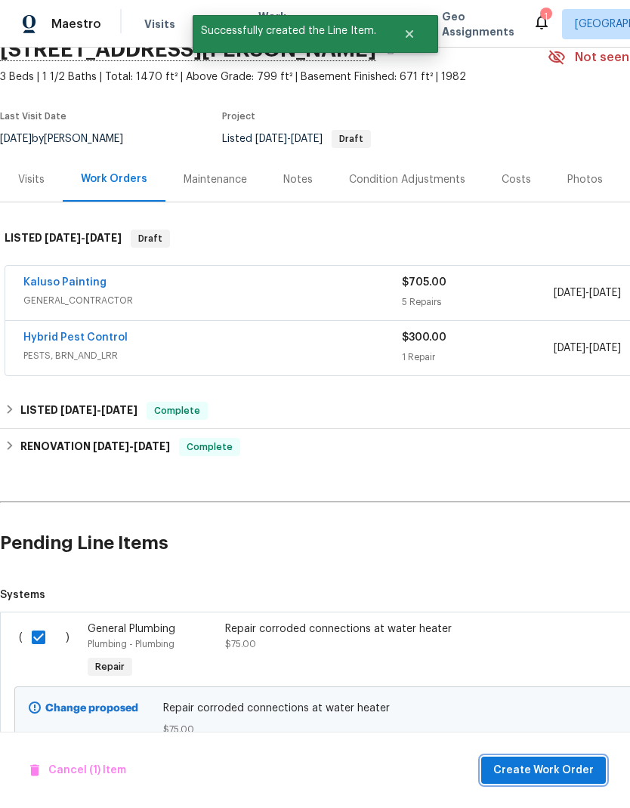
click at [573, 772] on span "Create Work Order" at bounding box center [543, 770] width 100 height 19
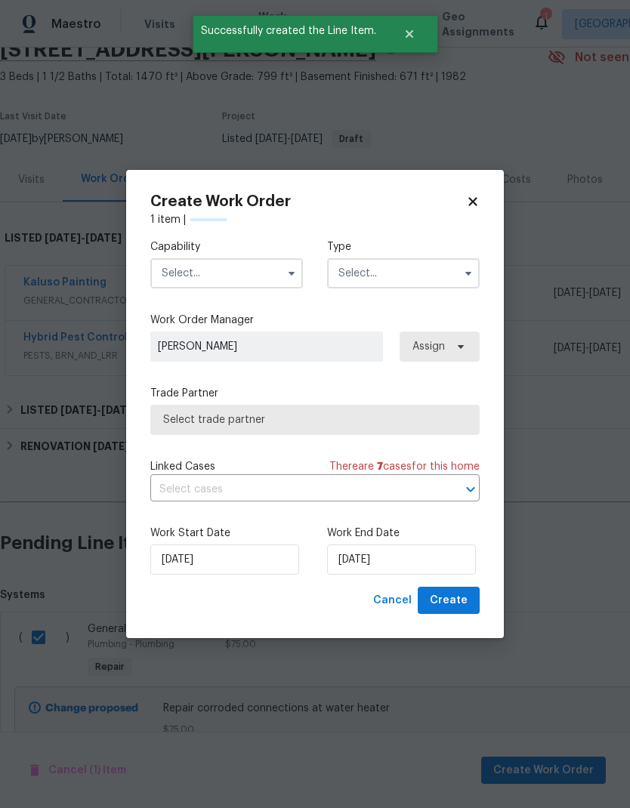
checkbox input "false"
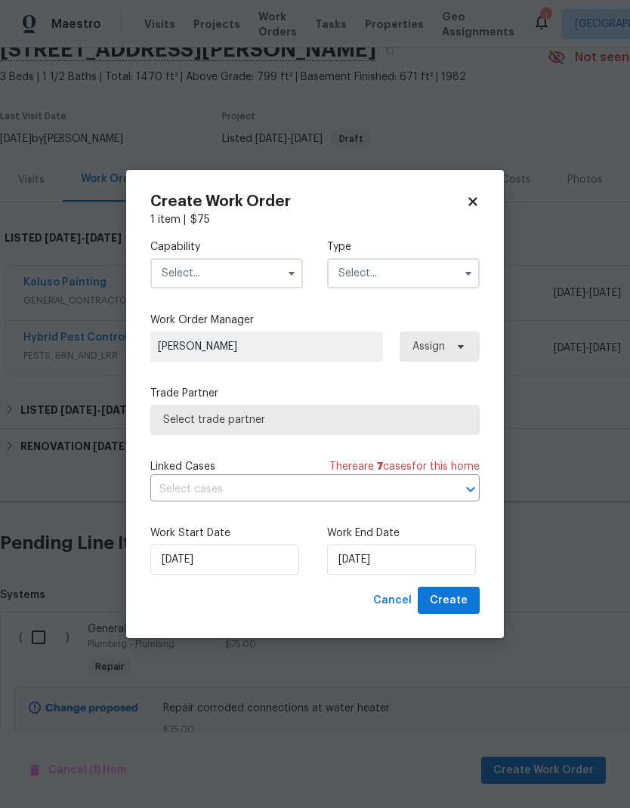
click at [235, 275] on input "text" at bounding box center [226, 273] width 153 height 30
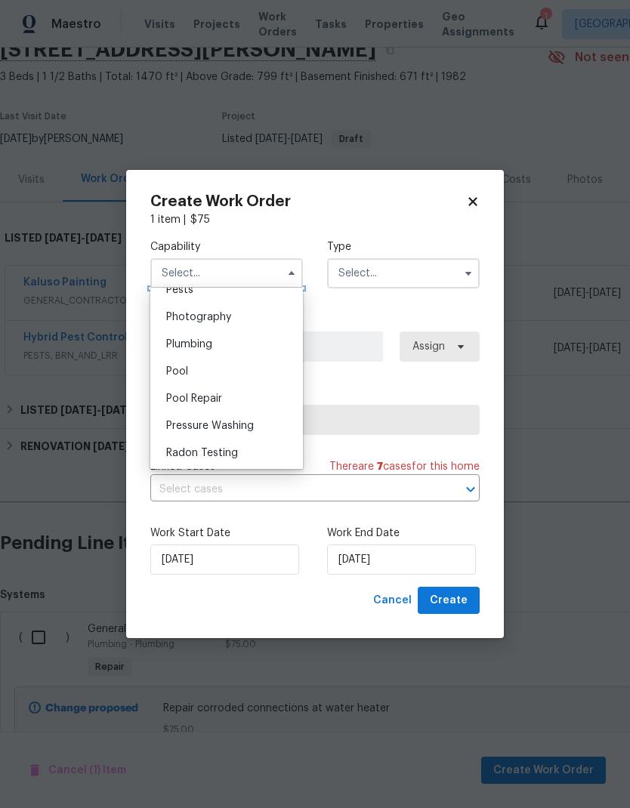
scroll to position [1314, 0]
click at [234, 339] on div "Plumbing" at bounding box center [226, 340] width 145 height 27
type input "Plumbing"
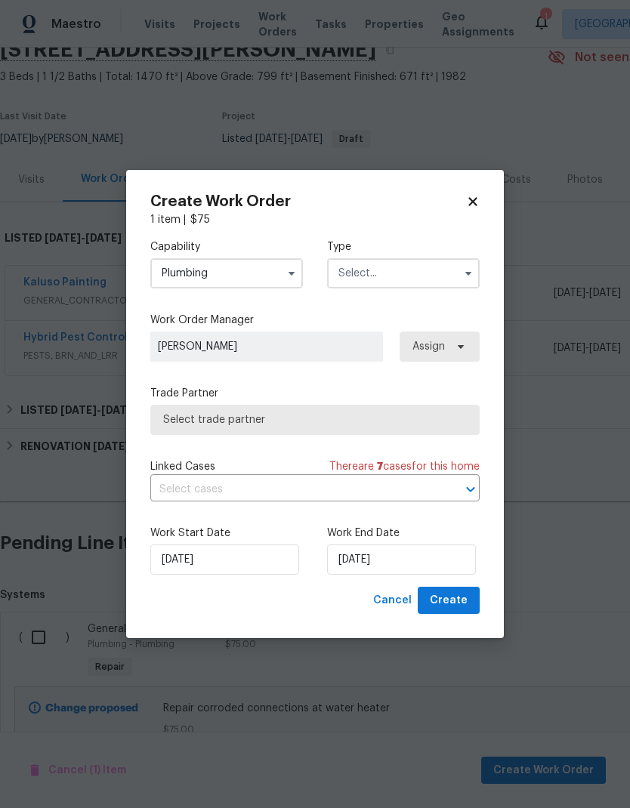
click at [411, 277] on input "text" at bounding box center [403, 273] width 153 height 30
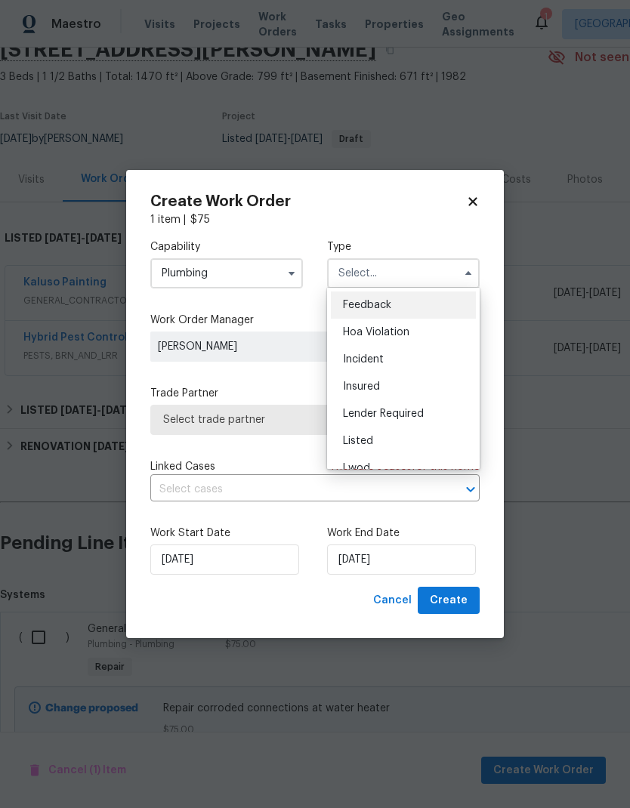
click at [406, 438] on div "Listed" at bounding box center [403, 440] width 145 height 27
type input "Listed"
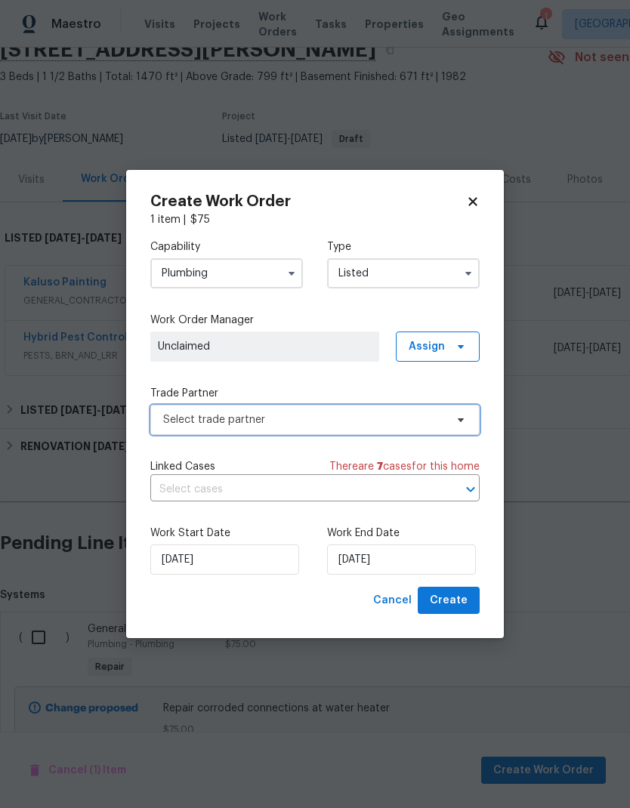
click at [423, 423] on span "Select trade partner" at bounding box center [304, 419] width 282 height 15
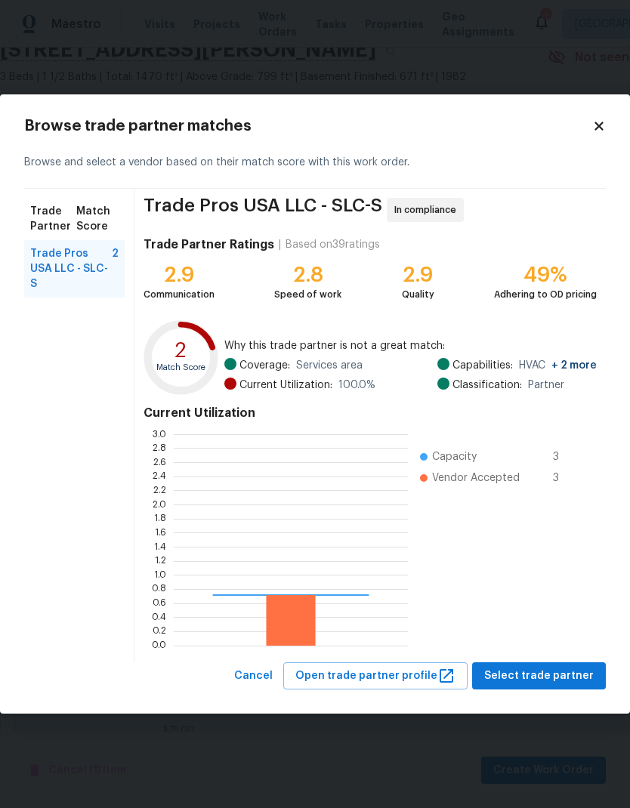
scroll to position [211, 234]
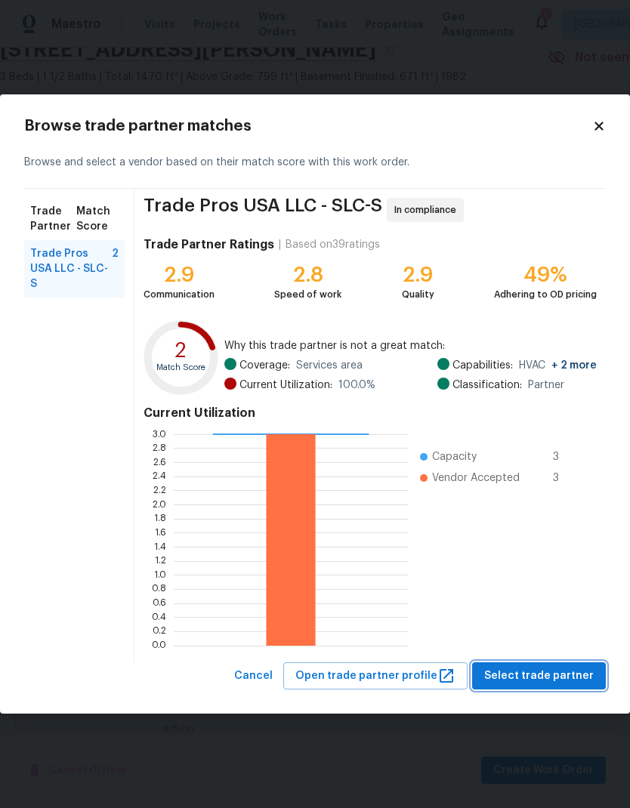
click at [572, 673] on span "Select trade partner" at bounding box center [538, 676] width 109 height 19
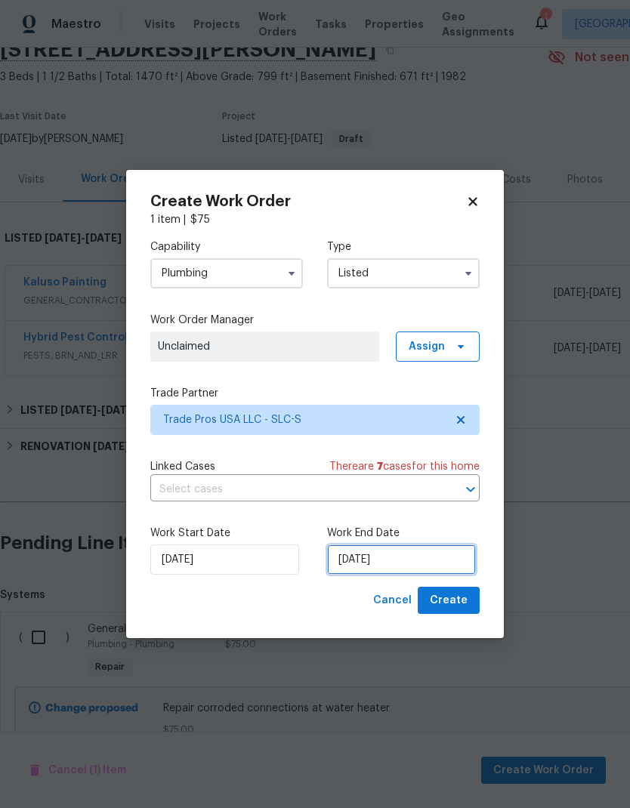
click at [430, 559] on input "[DATE]" at bounding box center [401, 559] width 149 height 30
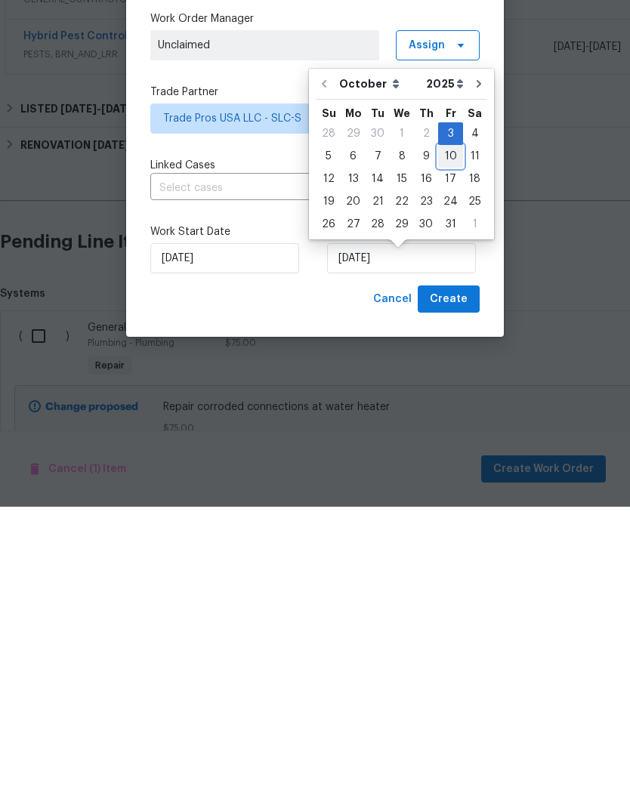
click at [448, 447] on div "10" at bounding box center [450, 457] width 25 height 21
type input "[DATE]"
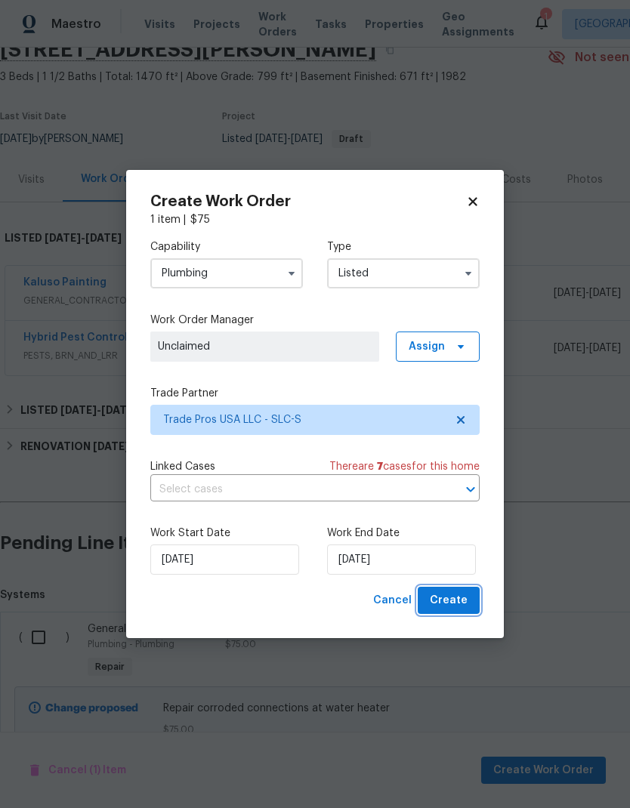
click at [458, 599] on span "Create" at bounding box center [449, 600] width 38 height 19
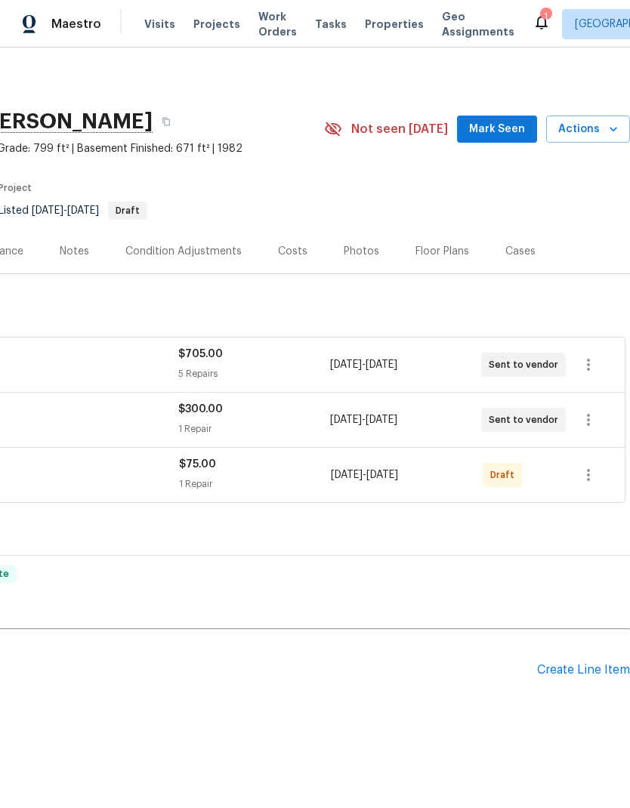
scroll to position [0, 223]
click at [590, 475] on icon "button" at bounding box center [588, 475] width 18 height 18
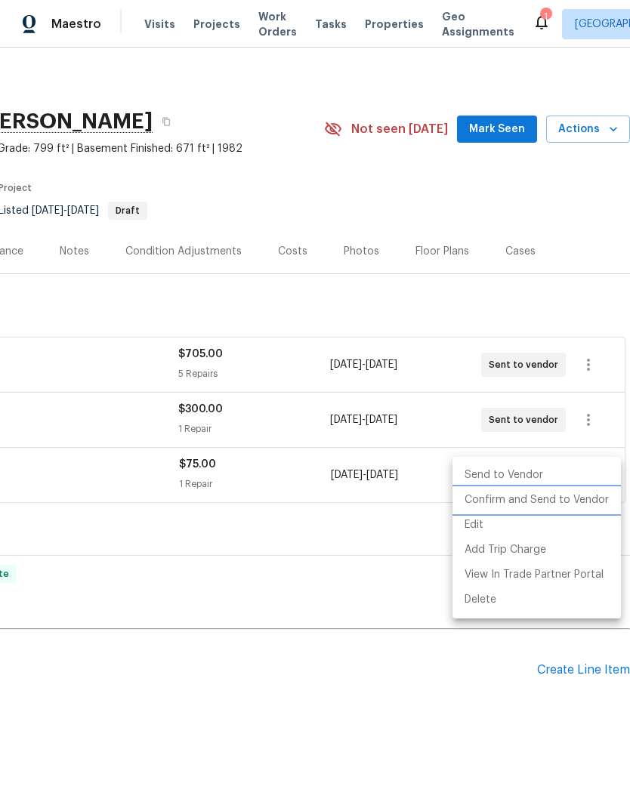
click at [585, 501] on li "Confirm and Send to Vendor" at bounding box center [536, 500] width 168 height 25
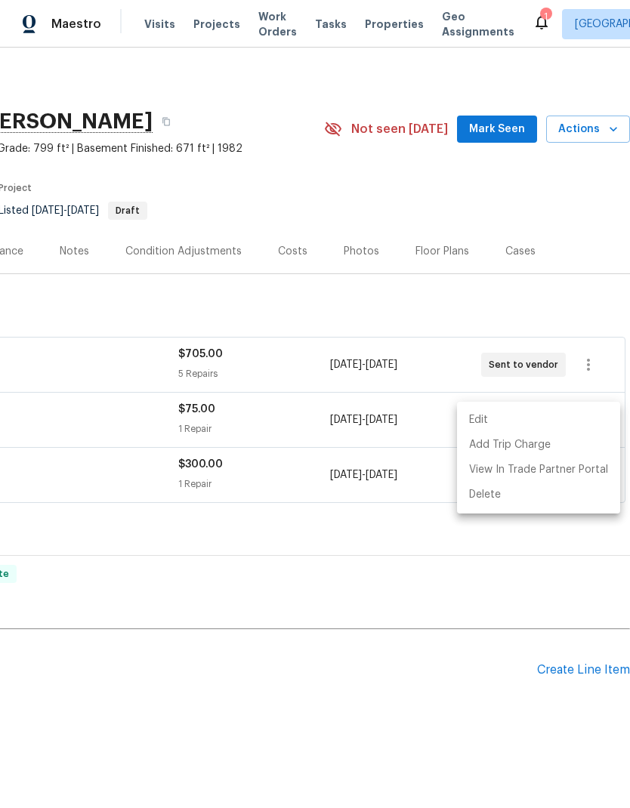
click at [573, 214] on div at bounding box center [315, 404] width 630 height 808
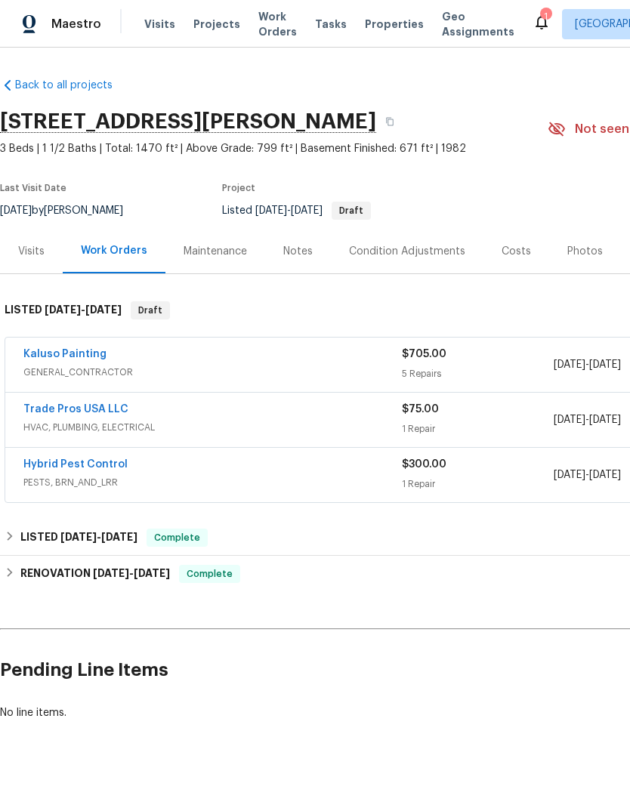
scroll to position [0, 0]
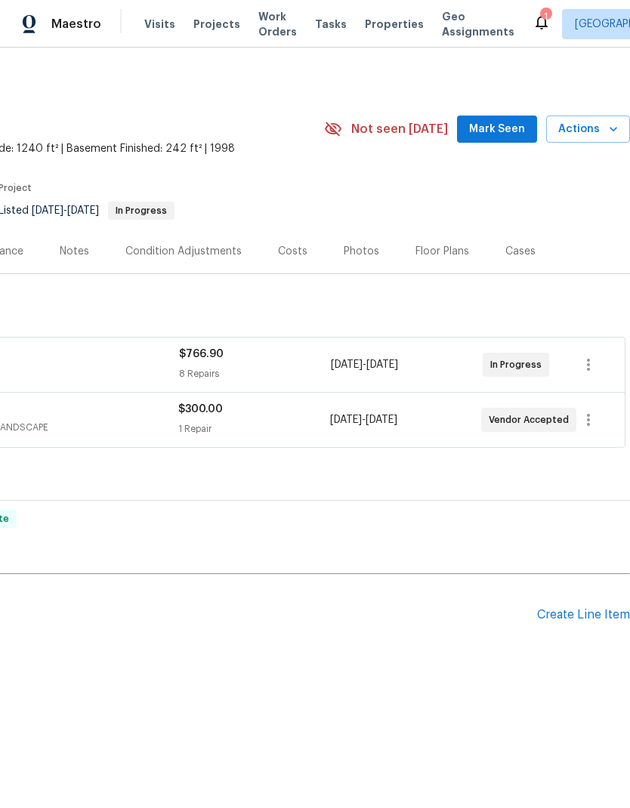
scroll to position [0, 223]
click at [587, 612] on div "Create Line Item" at bounding box center [583, 615] width 93 height 14
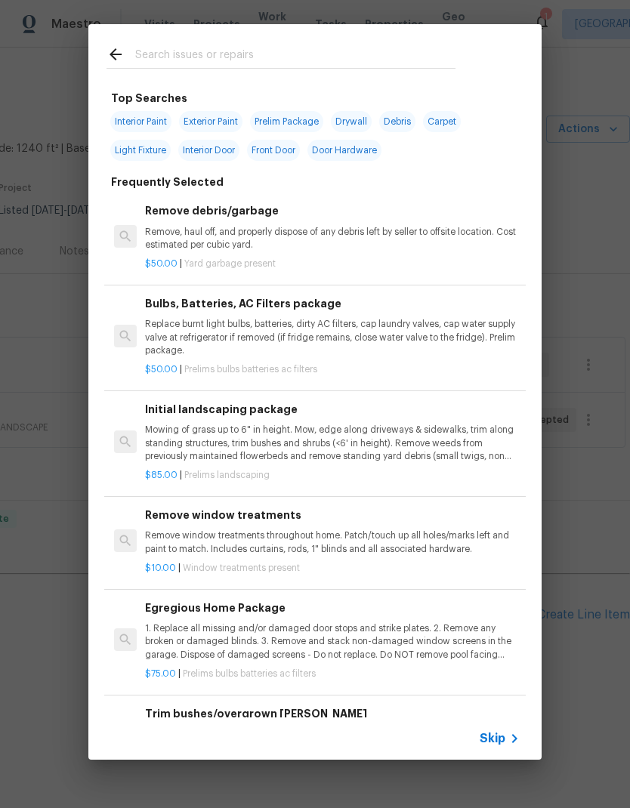
click at [251, 58] on input "text" at bounding box center [295, 56] width 320 height 23
type input "Hvac"
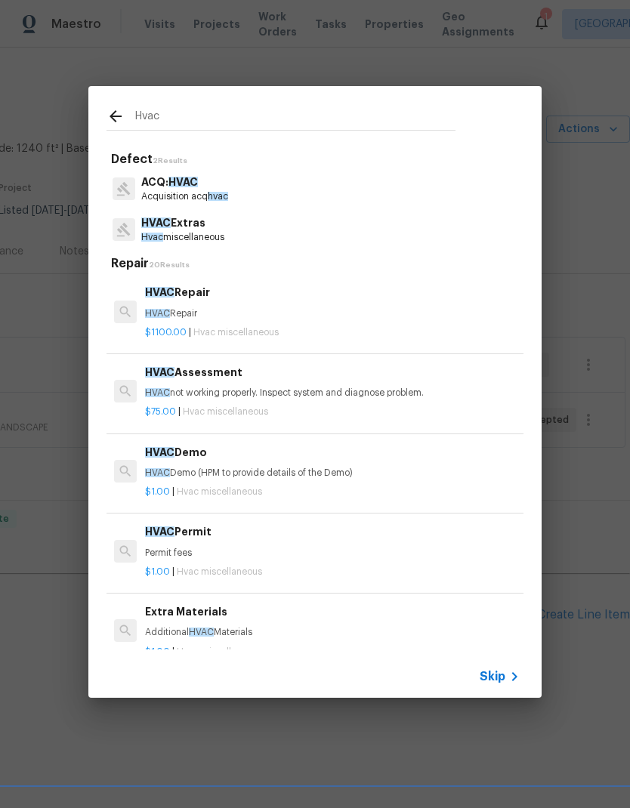
click at [223, 233] on p "Hvac miscellaneous" at bounding box center [182, 237] width 83 height 13
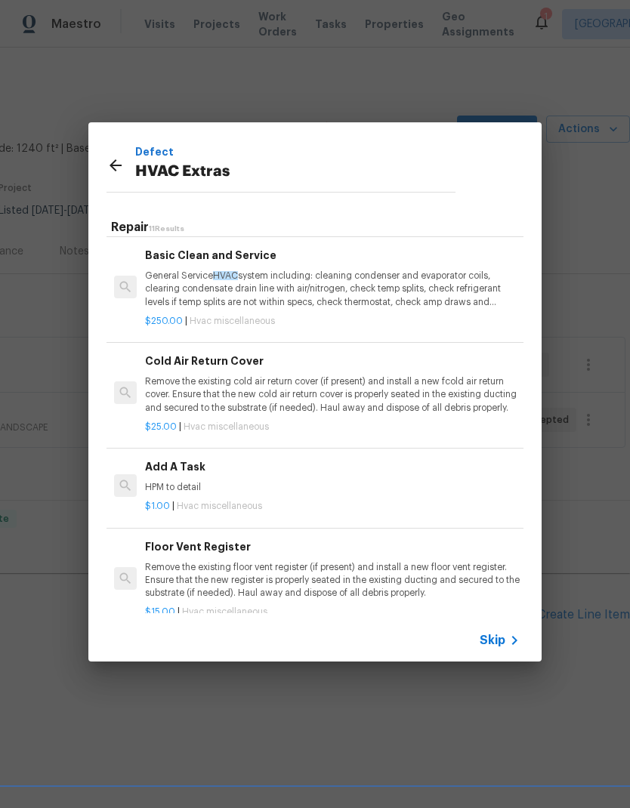
scroll to position [412, 0]
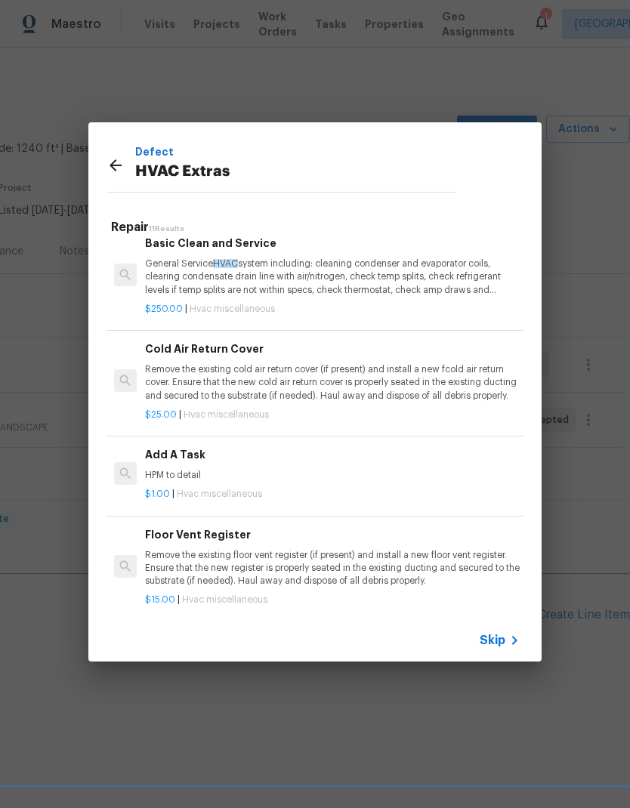
click at [296, 464] on div "Add A Task HPM to detail" at bounding box center [332, 464] width 374 height 36
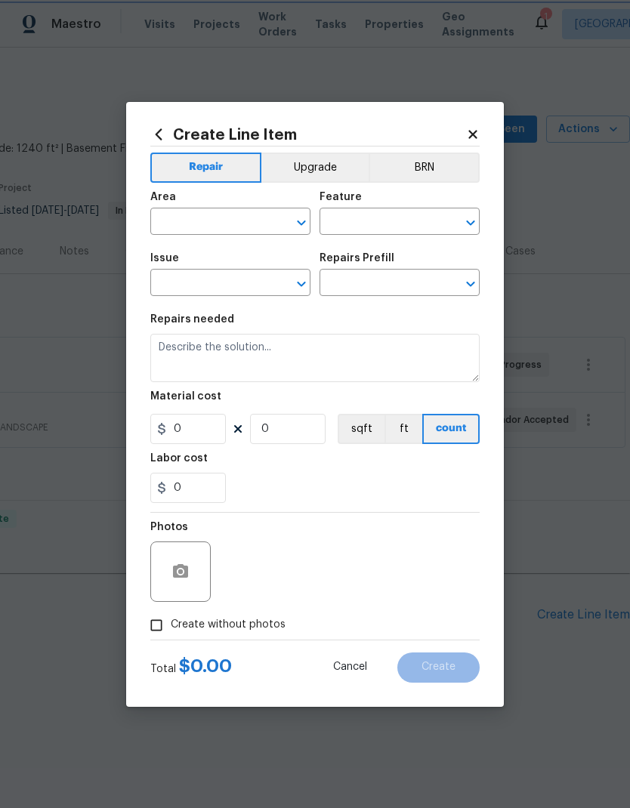
type input "HVAC"
type input "HVAC Extras"
type textarea "HPM to detail"
type input "1"
type input "Add A Task $1.00"
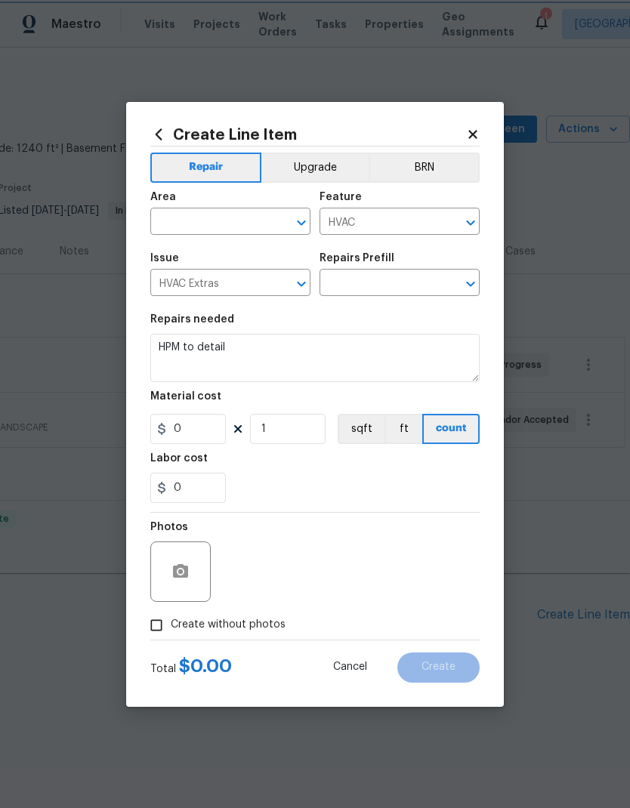
type input "1"
click at [235, 216] on input "text" at bounding box center [209, 222] width 118 height 23
click at [214, 258] on li "HVAC" at bounding box center [230, 256] width 160 height 25
type input "HVAC"
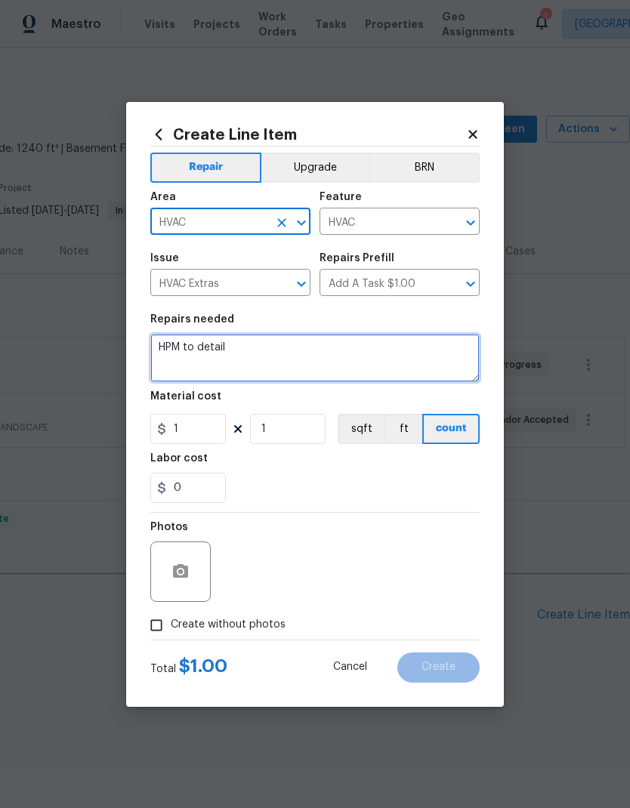
click at [220, 353] on textarea "HPM to detail" at bounding box center [314, 358] width 329 height 48
click at [219, 353] on textarea "HPM to detail" at bounding box center [314, 358] width 329 height 48
click at [209, 356] on textarea "HPM to detail" at bounding box center [314, 358] width 329 height 48
click at [211, 344] on textarea "HPM to detail" at bounding box center [314, 358] width 329 height 48
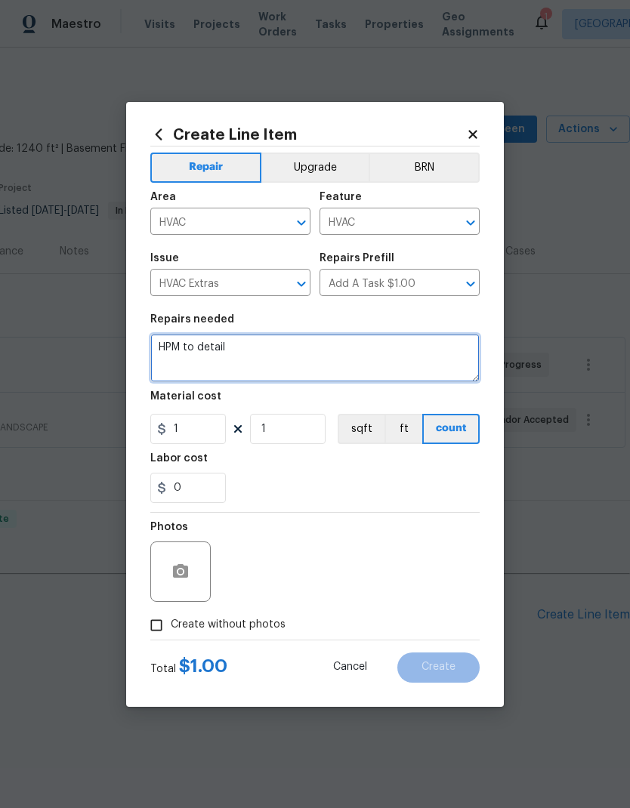
click at [189, 351] on textarea "HPM to detail" at bounding box center [314, 358] width 329 height 48
click at [183, 348] on textarea "HPM to detail" at bounding box center [314, 358] width 329 height 48
click at [183, 347] on textarea "HPM to detail" at bounding box center [314, 358] width 329 height 48
type textarea "System not cooling. Please inspect to make necessary repairs. Coordinate with H…"
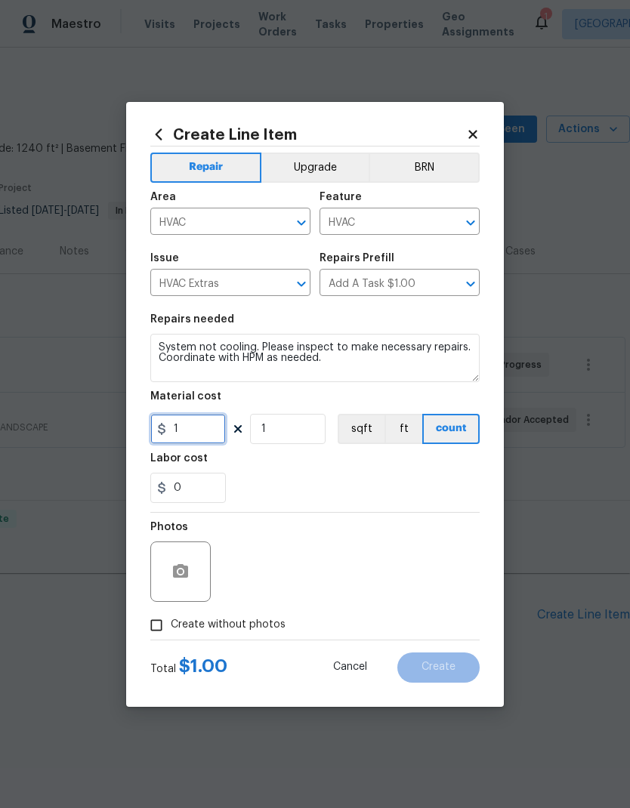
click at [200, 424] on input "1" at bounding box center [187, 429] width 75 height 30
type input "75"
click at [356, 467] on div "Labor cost" at bounding box center [314, 463] width 329 height 20
click at [164, 627] on input "Create without photos" at bounding box center [156, 625] width 29 height 29
checkbox input "true"
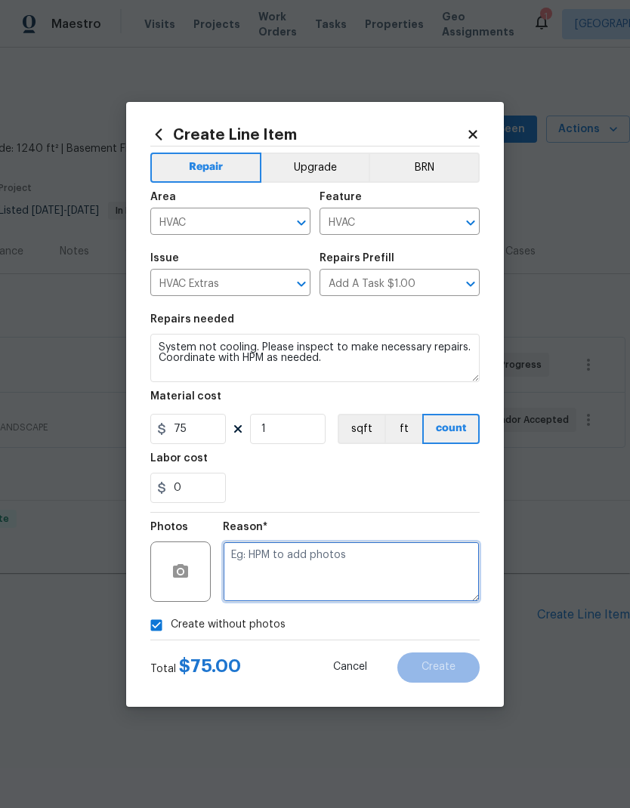
click at [366, 563] on textarea at bounding box center [351, 571] width 257 height 60
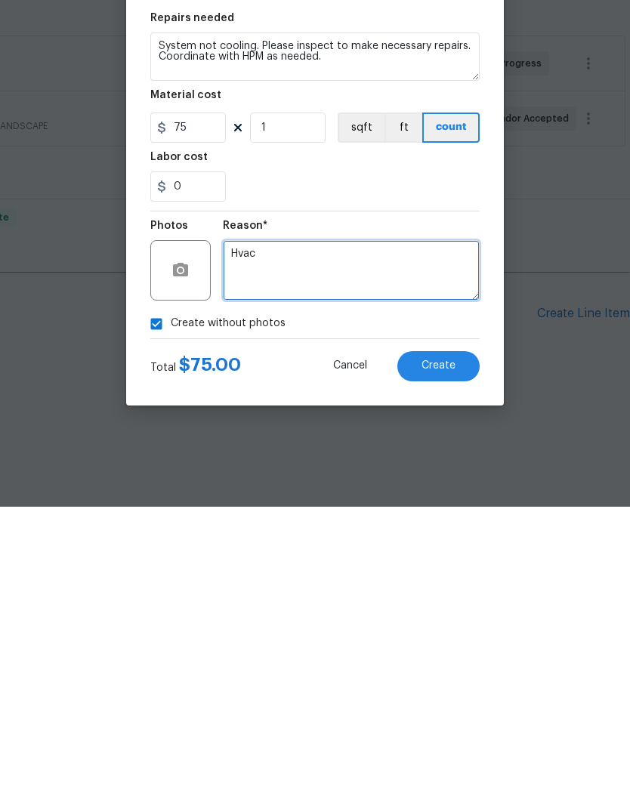
type textarea "Hvac"
click at [448, 661] on span "Create" at bounding box center [438, 666] width 34 height 11
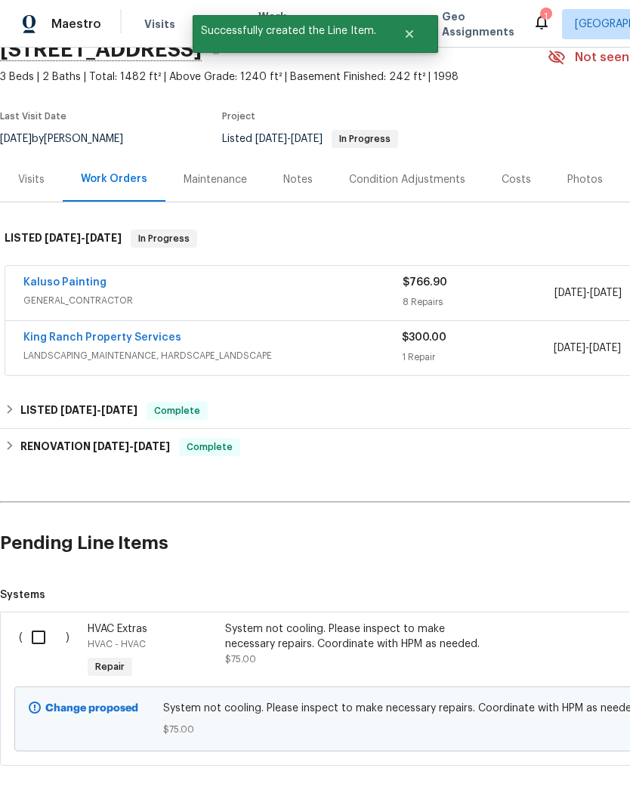
scroll to position [72, 0]
click at [41, 636] on input "checkbox" at bounding box center [44, 637] width 43 height 32
checkbox input "true"
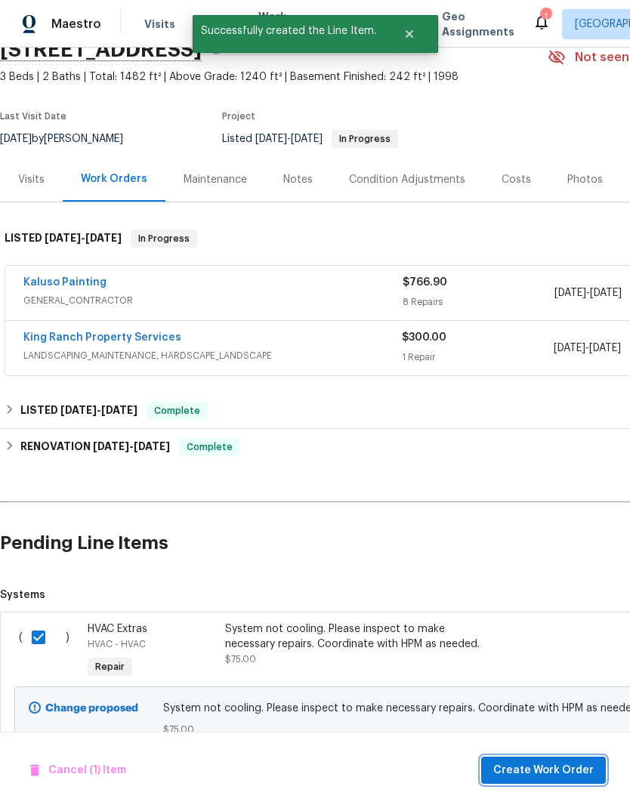
click at [560, 768] on span "Create Work Order" at bounding box center [543, 770] width 100 height 19
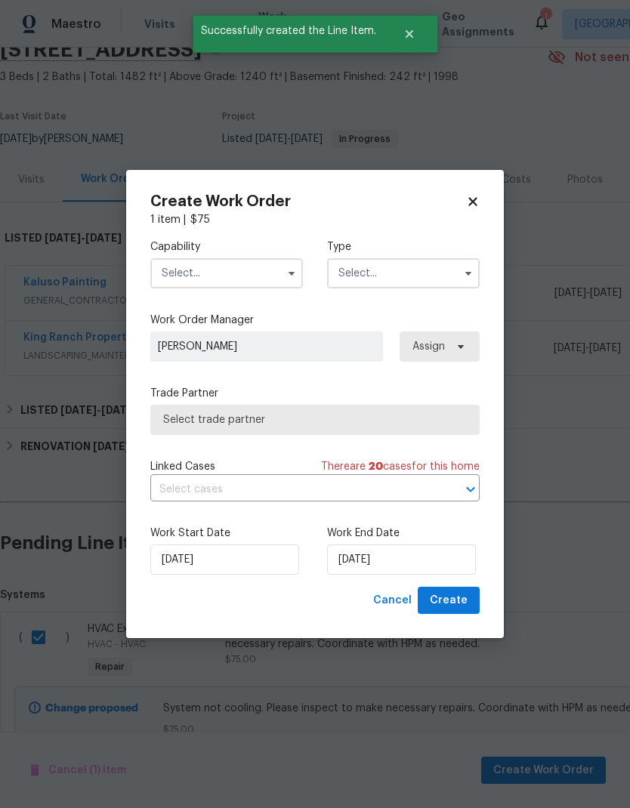
click at [227, 276] on input "text" at bounding box center [226, 273] width 153 height 30
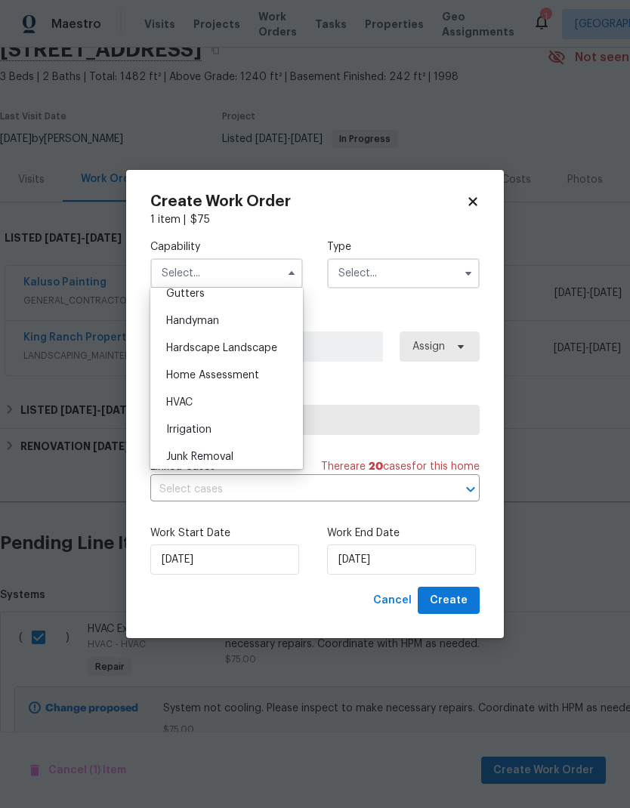
scroll to position [815, 0]
click at [231, 396] on div "HVAC" at bounding box center [226, 402] width 145 height 27
type input "HVAC"
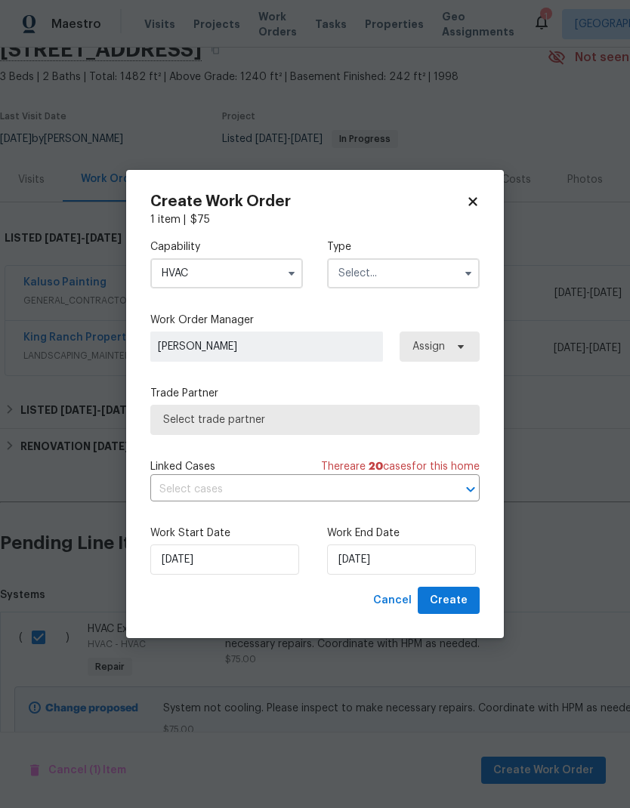
click at [420, 263] on input "text" at bounding box center [403, 273] width 153 height 30
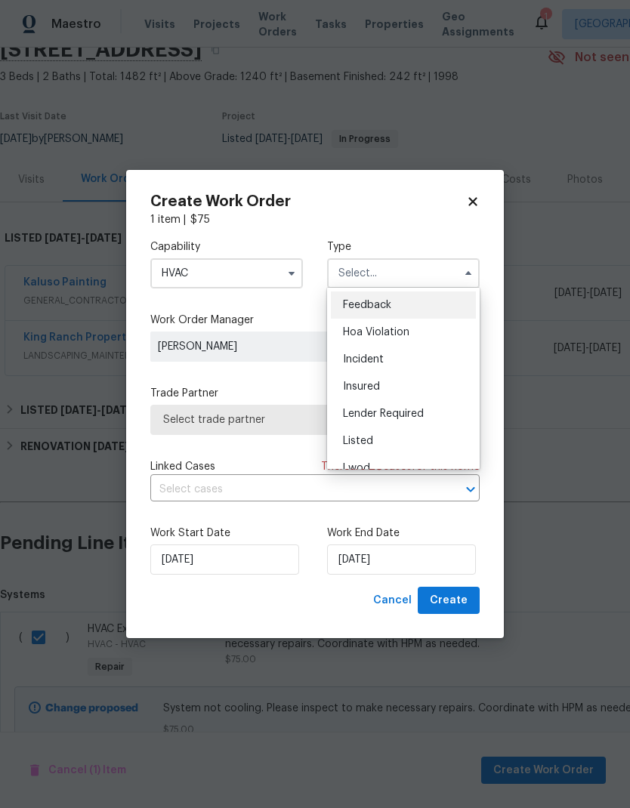
click at [405, 441] on div "Listed" at bounding box center [403, 440] width 145 height 27
type input "Listed"
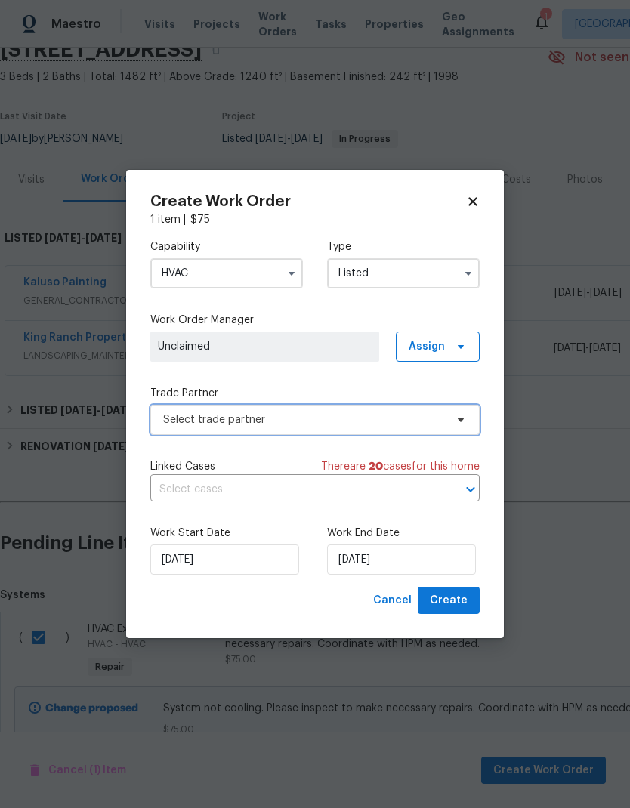
click at [374, 423] on span "Select trade partner" at bounding box center [304, 419] width 282 height 15
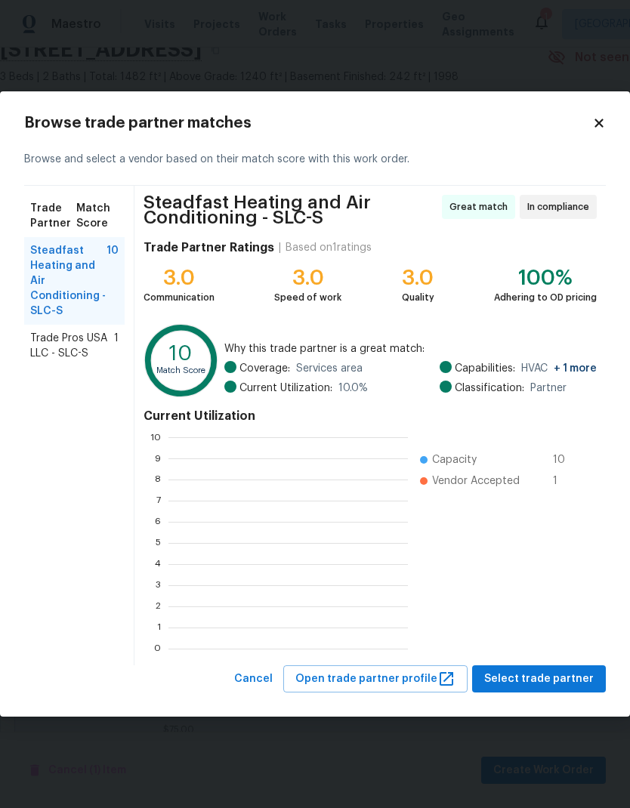
scroll to position [211, 239]
click at [81, 345] on span "Trade Pros USA LLC - SLC-S" at bounding box center [72, 346] width 84 height 30
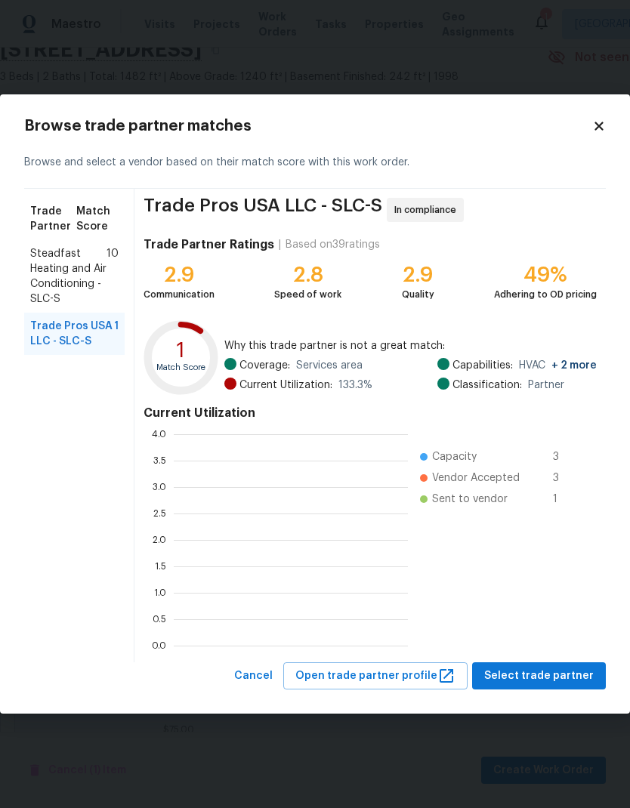
scroll to position [211, 234]
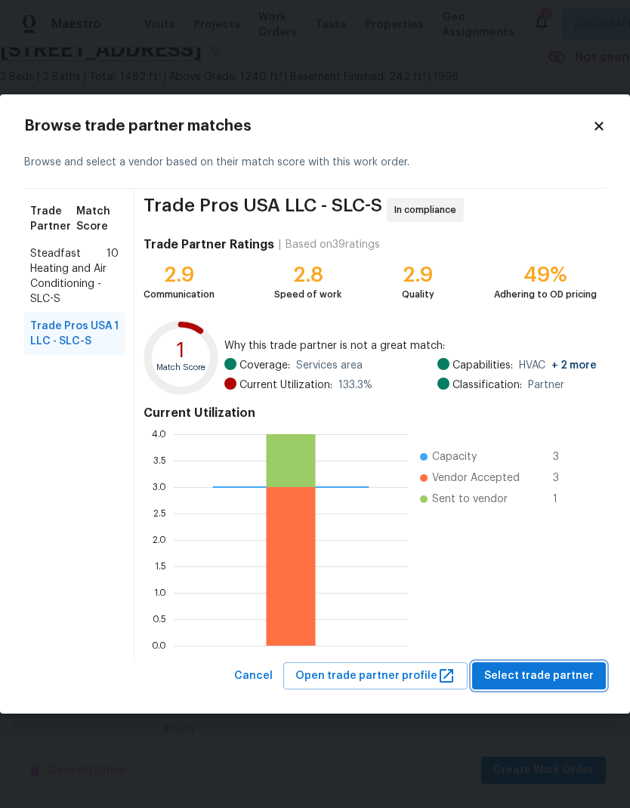
click at [578, 673] on span "Select trade partner" at bounding box center [538, 676] width 109 height 19
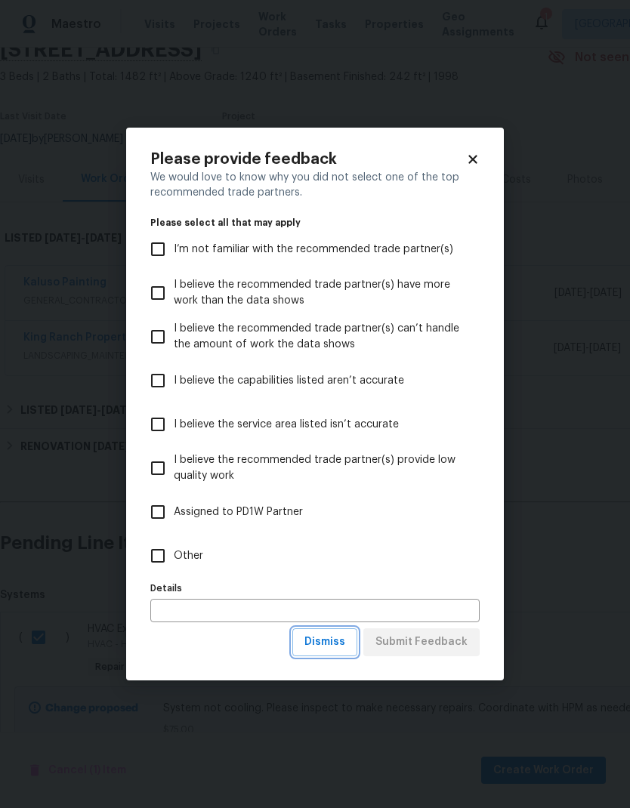
click at [332, 644] on span "Dismiss" at bounding box center [324, 642] width 41 height 19
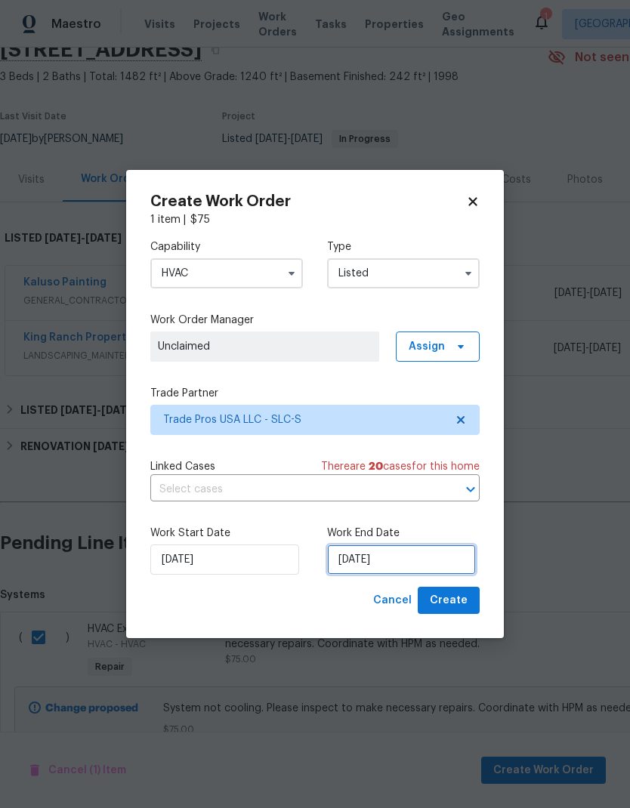
click at [430, 558] on input "[DATE]" at bounding box center [401, 559] width 149 height 30
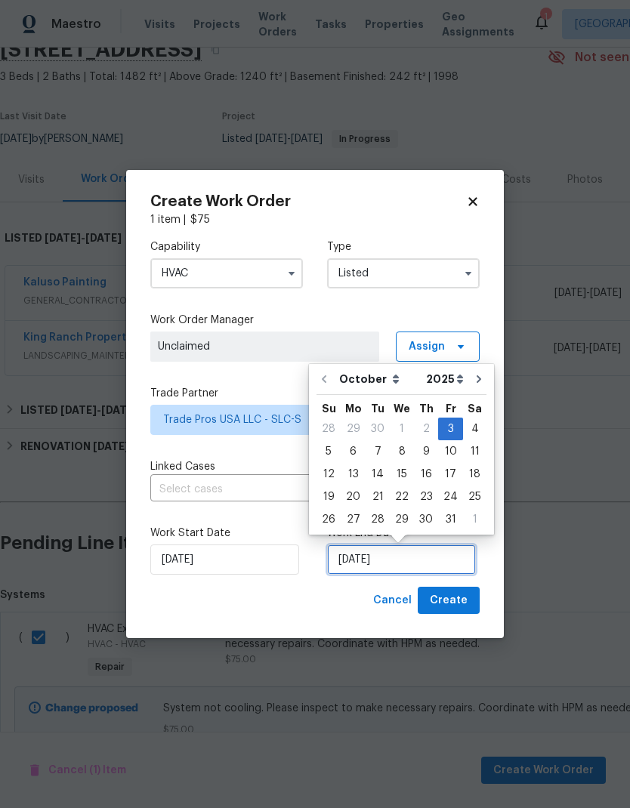
scroll to position [6, 0]
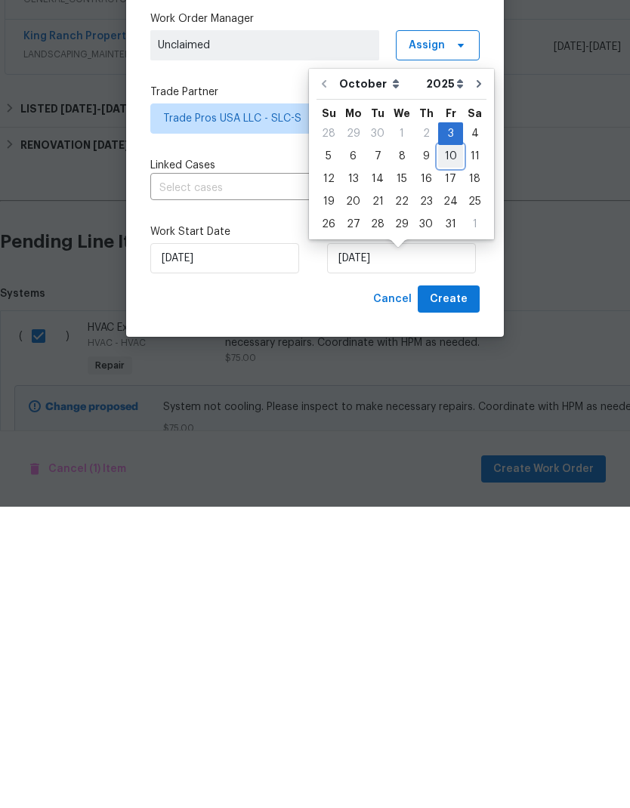
click at [450, 447] on div "10" at bounding box center [450, 457] width 25 height 21
type input "[DATE]"
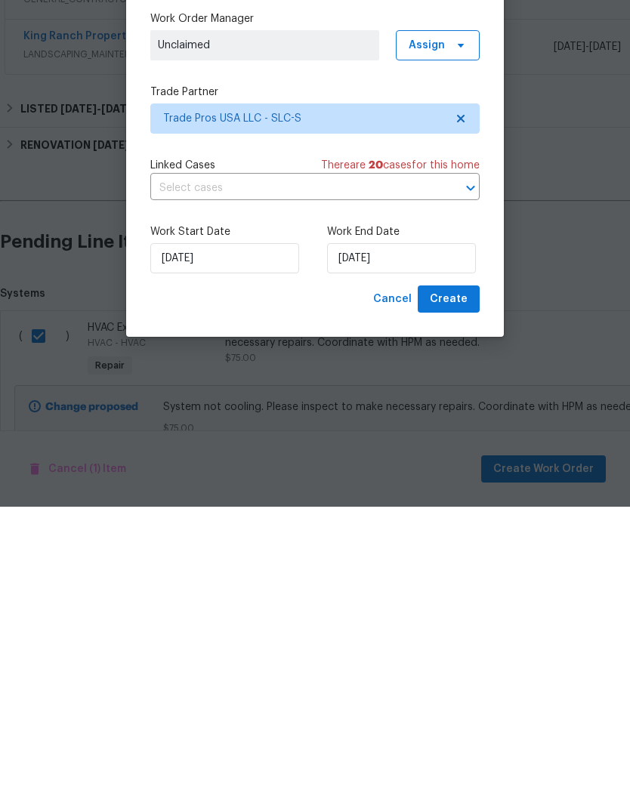
scroll to position [60, 0]
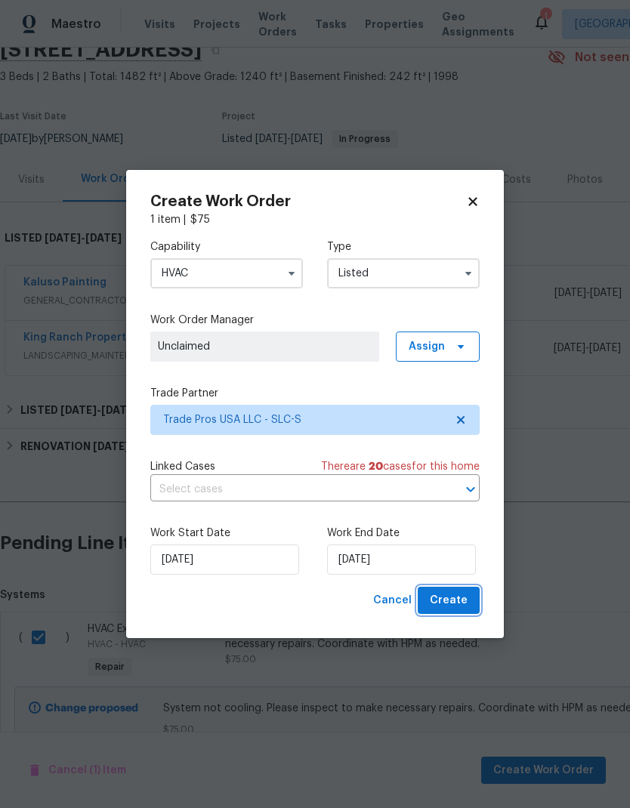
click at [456, 600] on span "Create" at bounding box center [449, 600] width 38 height 19
checkbox input "false"
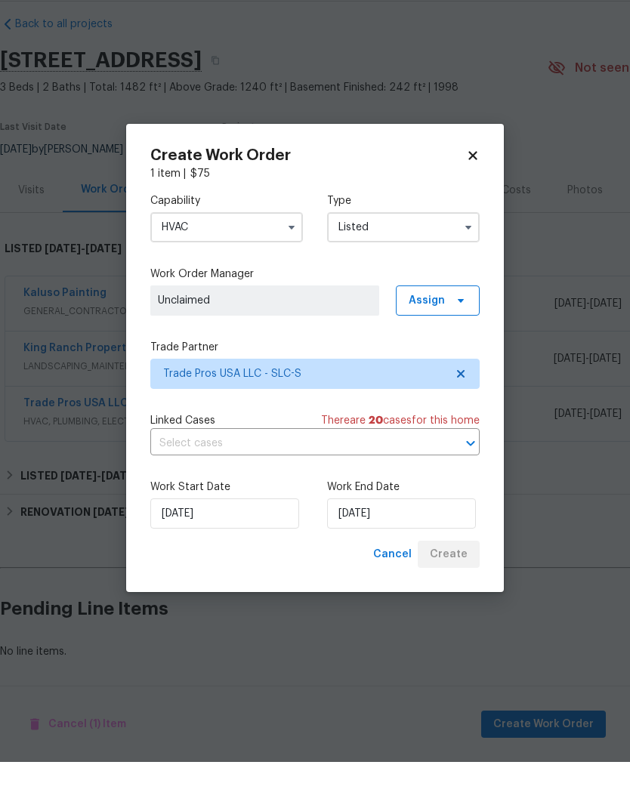
scroll to position [0, 0]
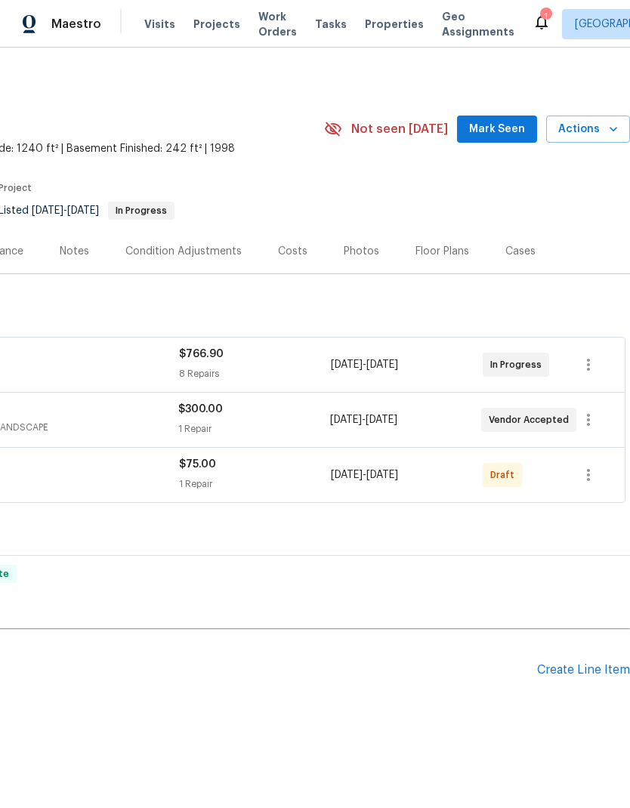
scroll to position [0, 223]
click at [590, 476] on icon "button" at bounding box center [588, 475] width 18 height 18
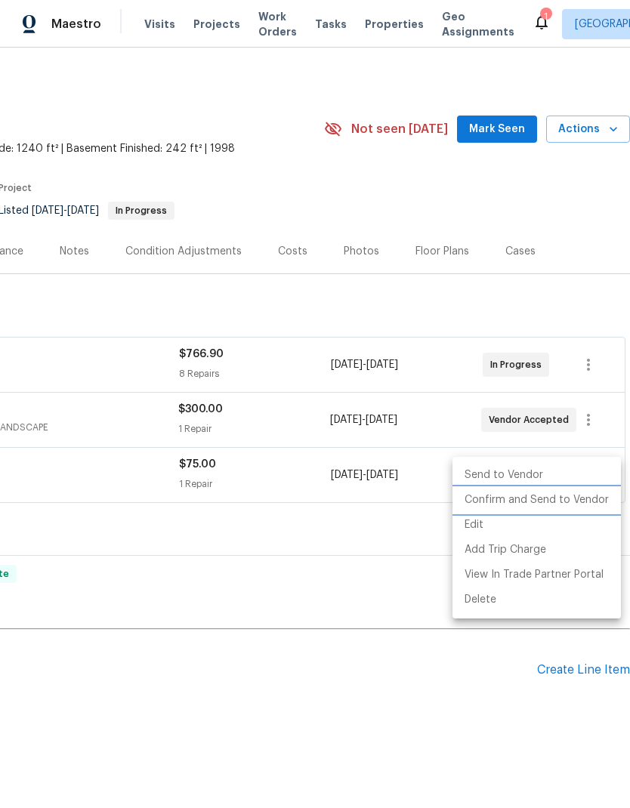
click at [562, 503] on li "Confirm and Send to Vendor" at bounding box center [536, 500] width 168 height 25
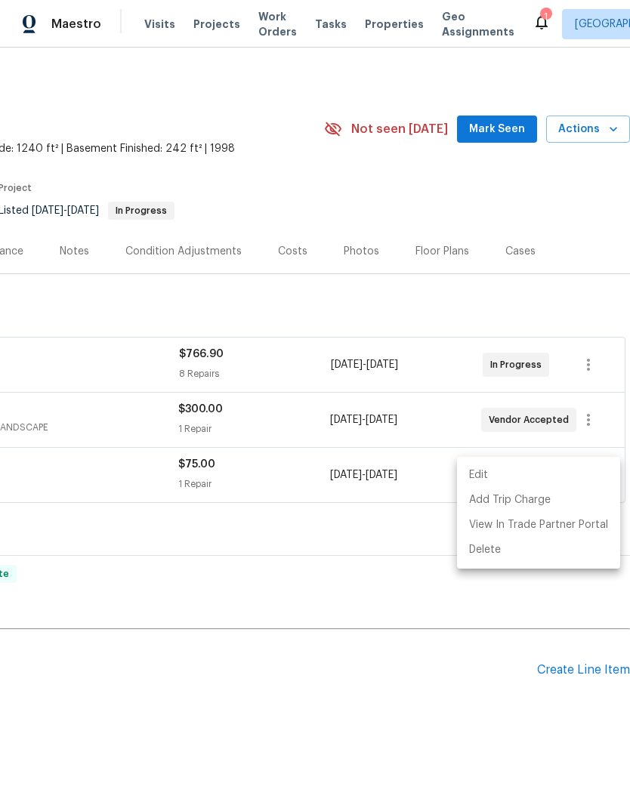
click at [554, 196] on div at bounding box center [315, 404] width 630 height 808
